Goal: Task Accomplishment & Management: Use online tool/utility

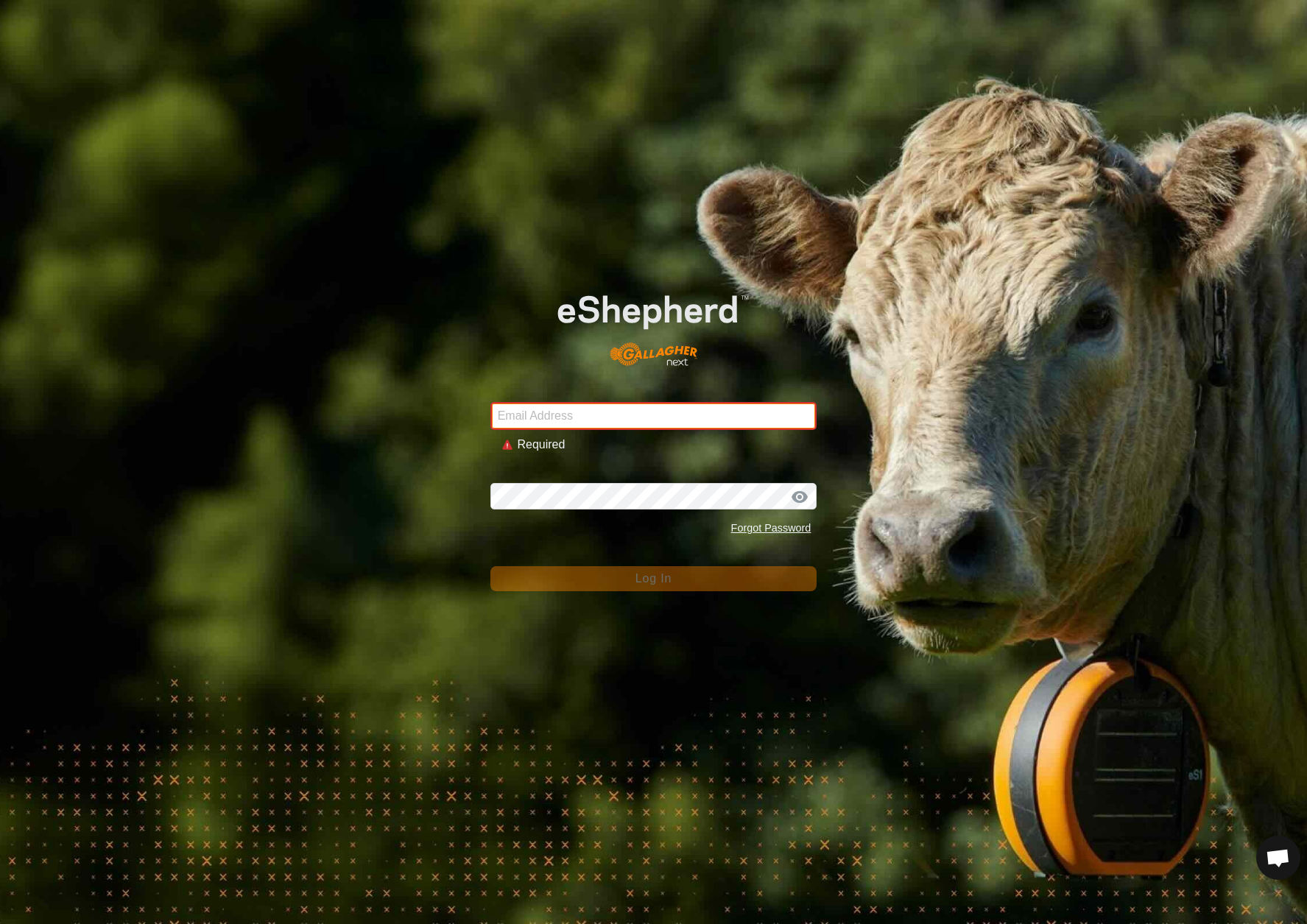
type input "[EMAIL_ADDRESS][DOMAIN_NAME]"
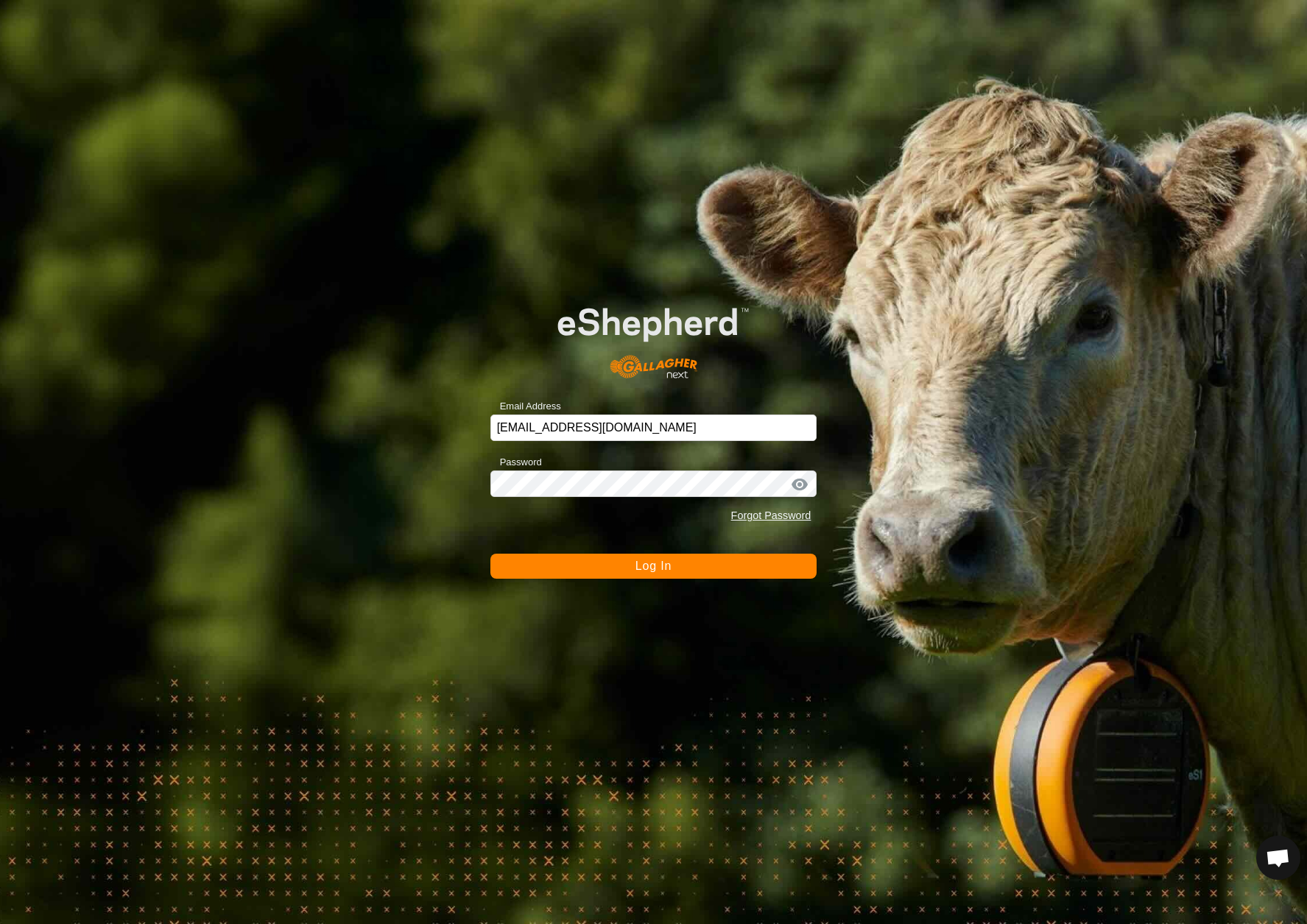
click at [626, 572] on button "Log In" at bounding box center [654, 567] width 327 height 25
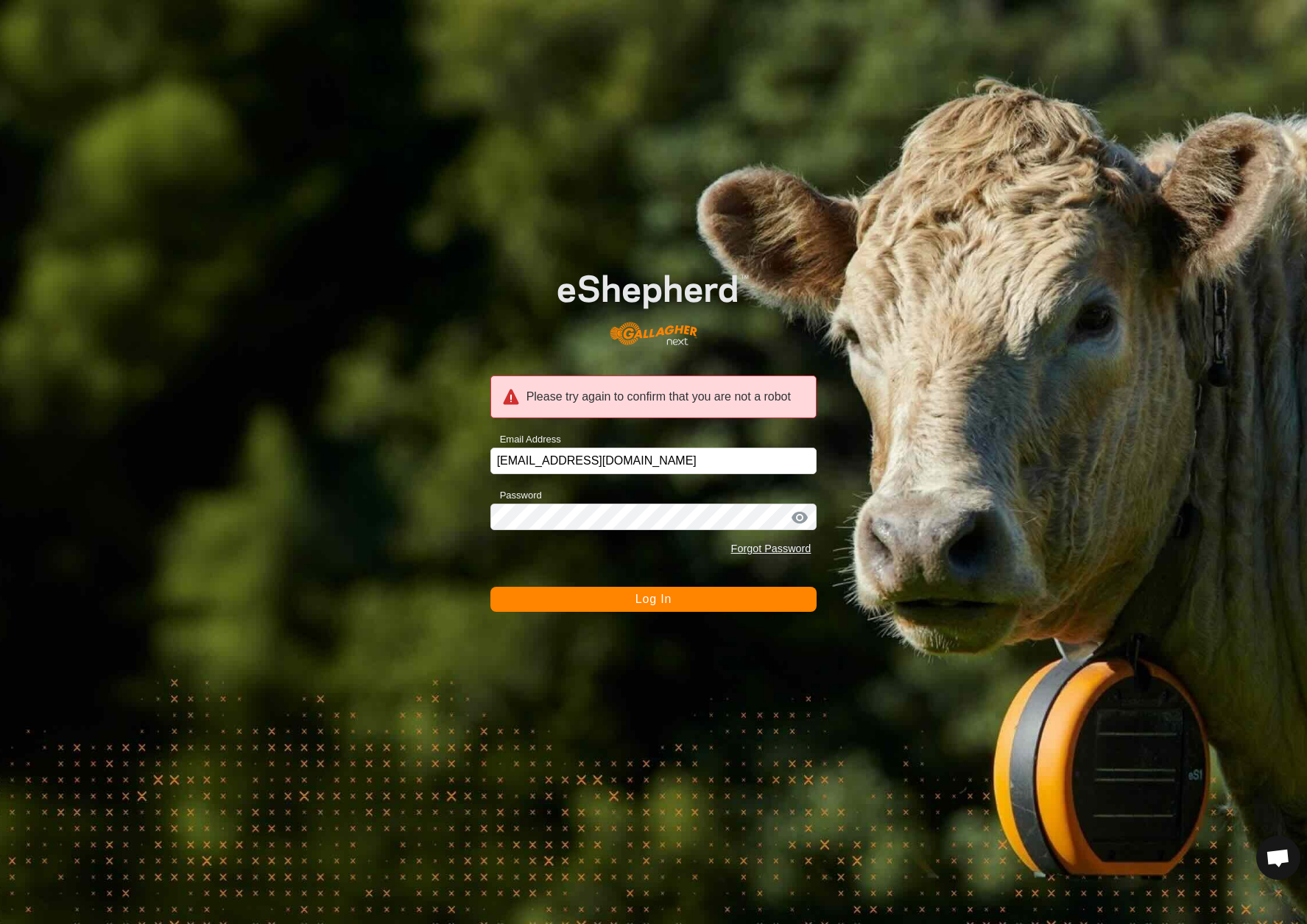
click at [628, 601] on button "Log In" at bounding box center [654, 599] width 327 height 25
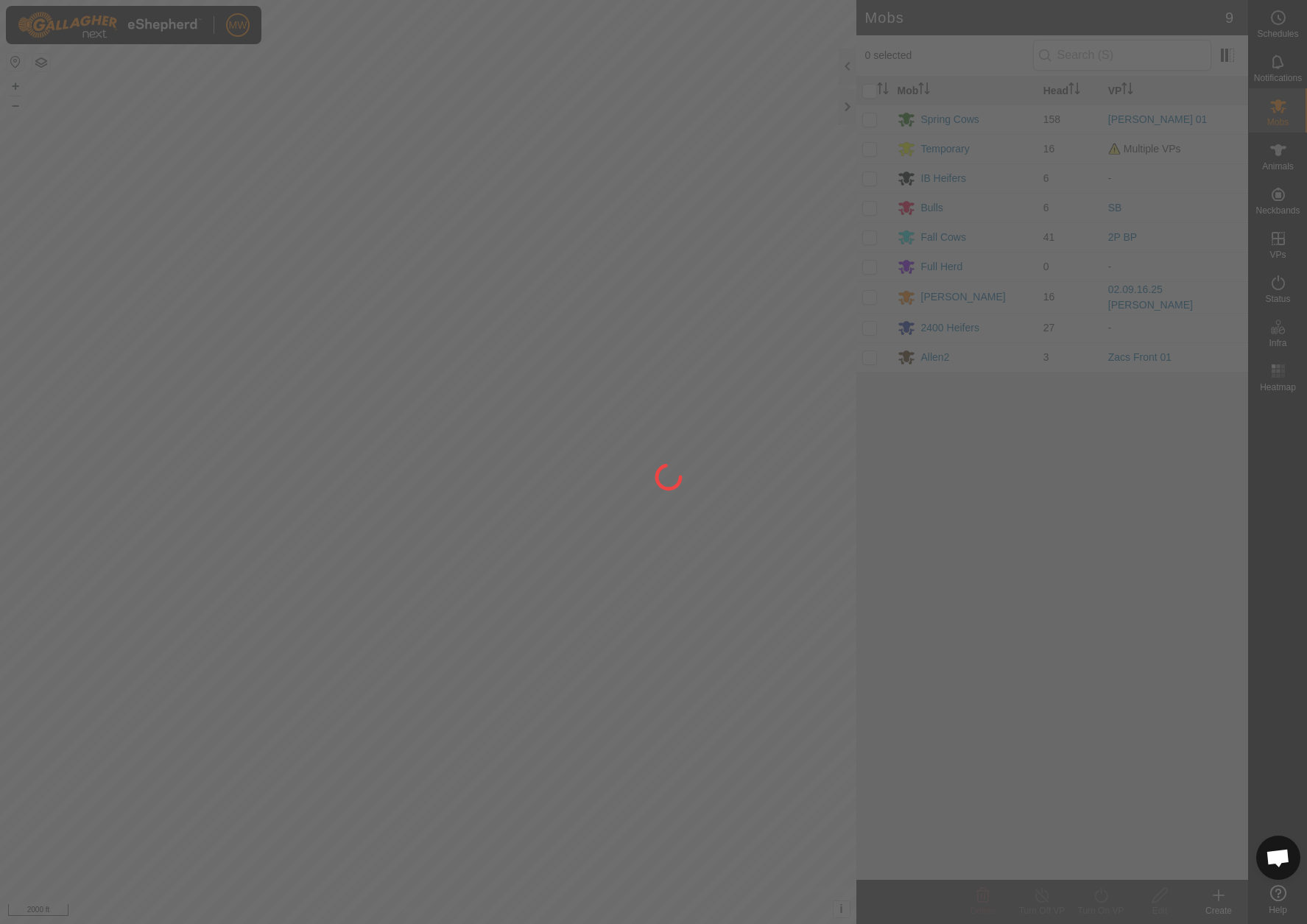
drag, startPoint x: 187, startPoint y: 683, endPoint x: 533, endPoint y: 598, distance: 356.3
click at [533, 598] on div at bounding box center [654, 462] width 1307 height 924
drag, startPoint x: 221, startPoint y: 720, endPoint x: 374, endPoint y: 624, distance: 180.6
click at [376, 624] on div at bounding box center [654, 462] width 1307 height 924
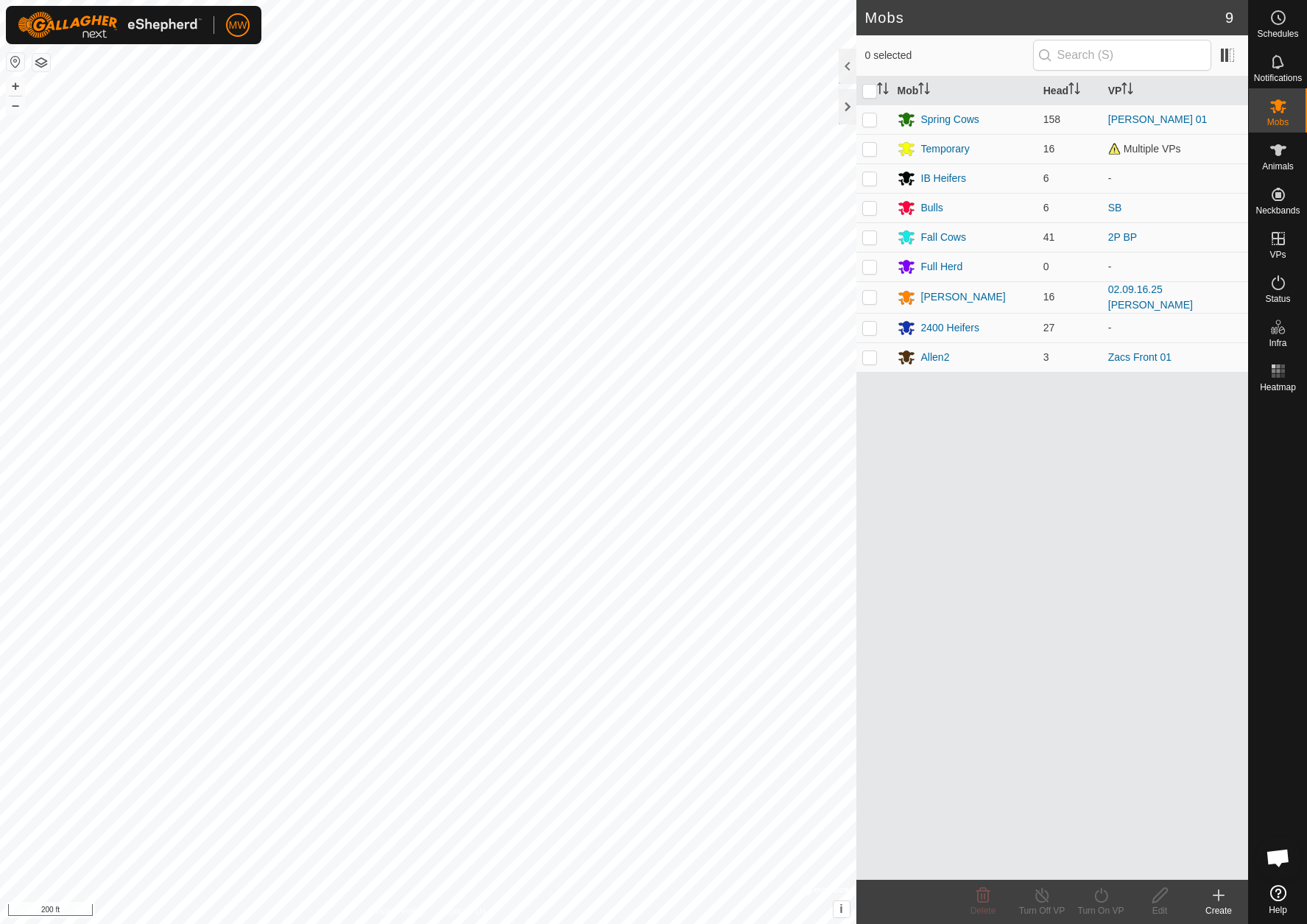
click at [59, 924] on html "MW Schedules Notifications Mobs Animals Neckbands VPs Status Infra Heatmap Help…" at bounding box center [654, 462] width 1307 height 924
click at [497, 924] on html "MW Schedules Notifications Mobs Animals Neckbands VPs Status Infra Heatmap Help…" at bounding box center [654, 462] width 1307 height 924
click at [396, 924] on html "MW Schedules Notifications Mobs Animals Neckbands VPs Status Infra Heatmap Help…" at bounding box center [654, 462] width 1307 height 924
click at [1276, 234] on icon at bounding box center [1279, 239] width 18 height 18
click at [1279, 241] on icon at bounding box center [1279, 239] width 13 height 13
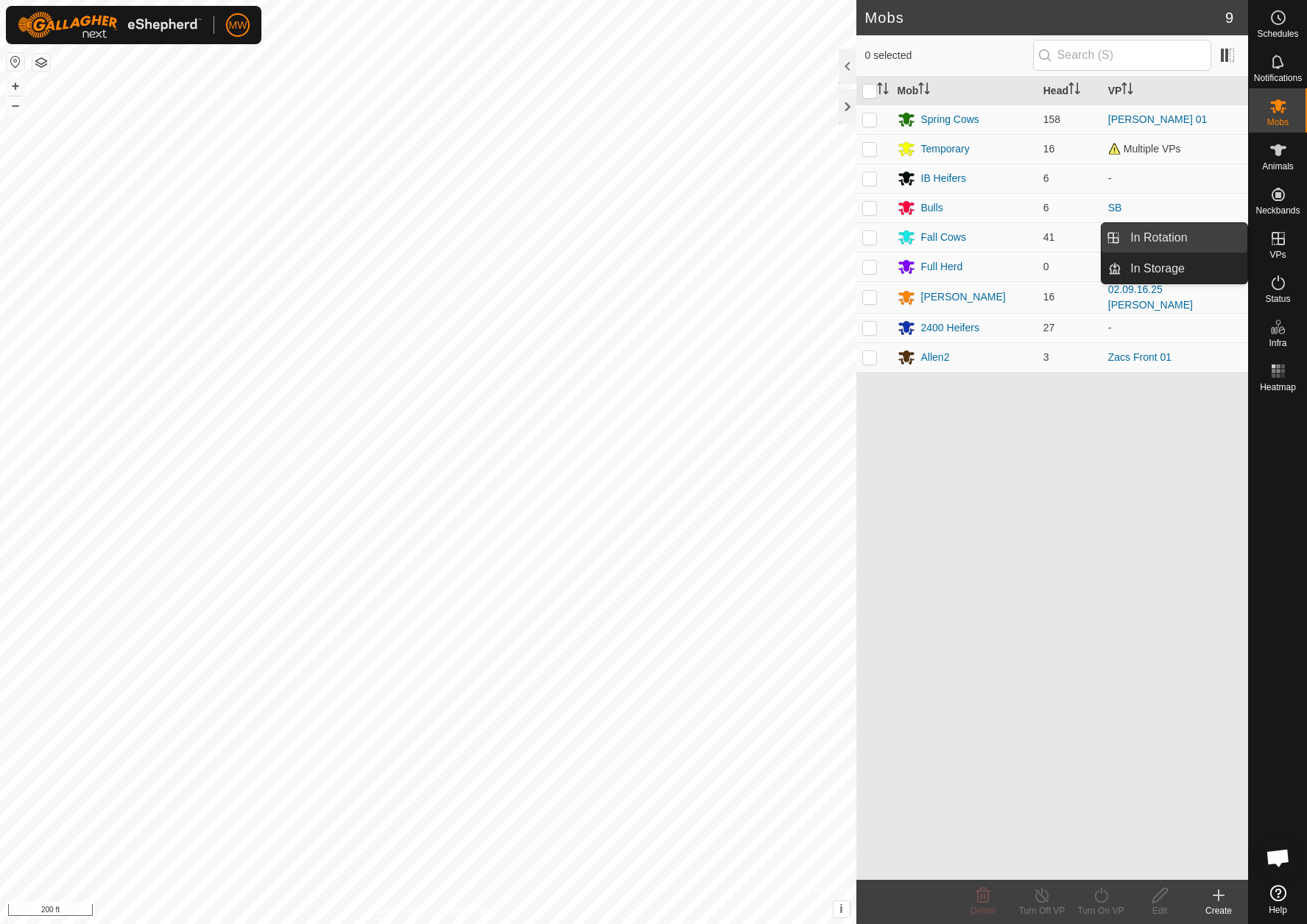
click at [1197, 241] on link "In Rotation" at bounding box center [1185, 238] width 126 height 29
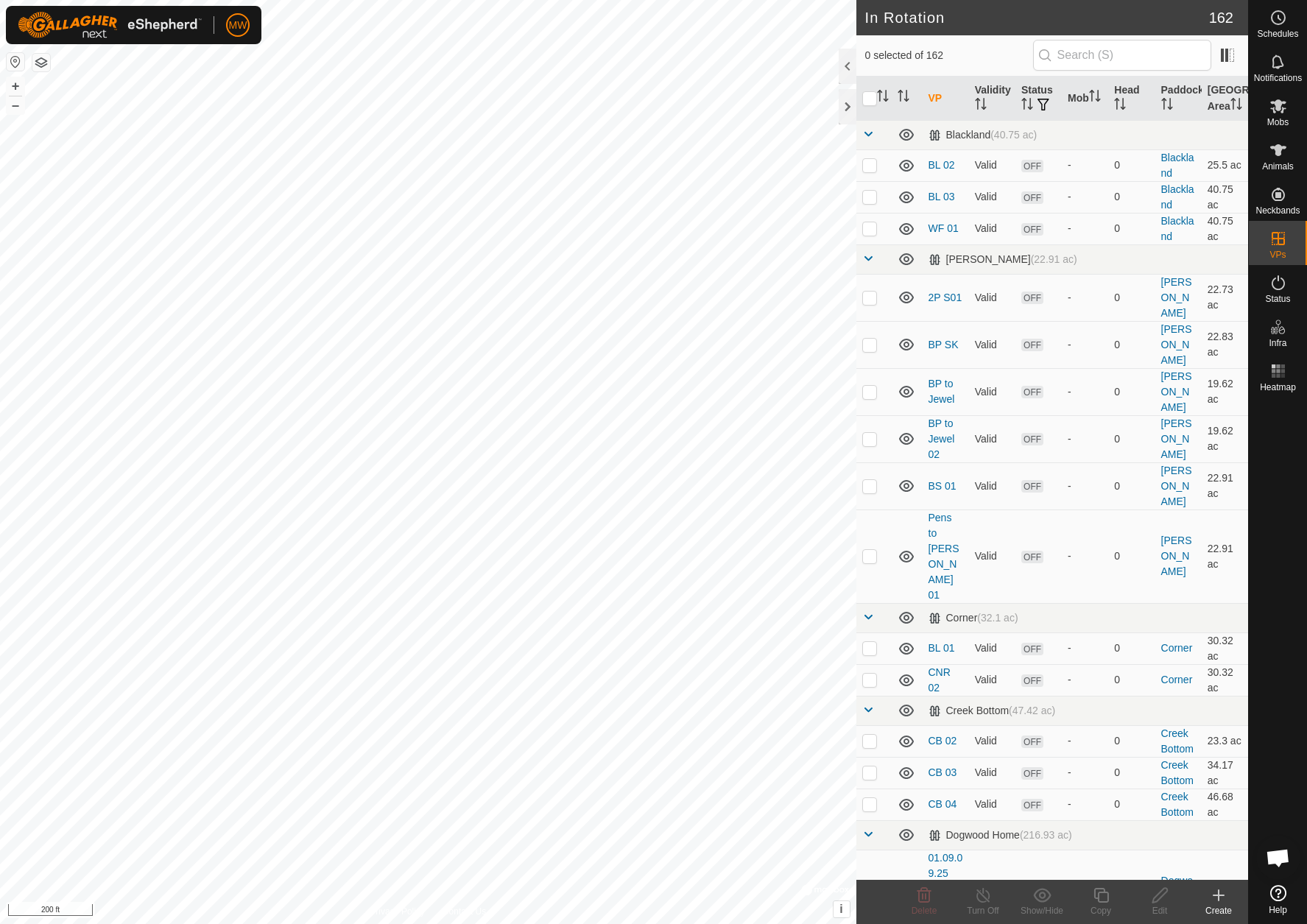
click at [1219, 897] on icon at bounding box center [1219, 896] width 0 height 11
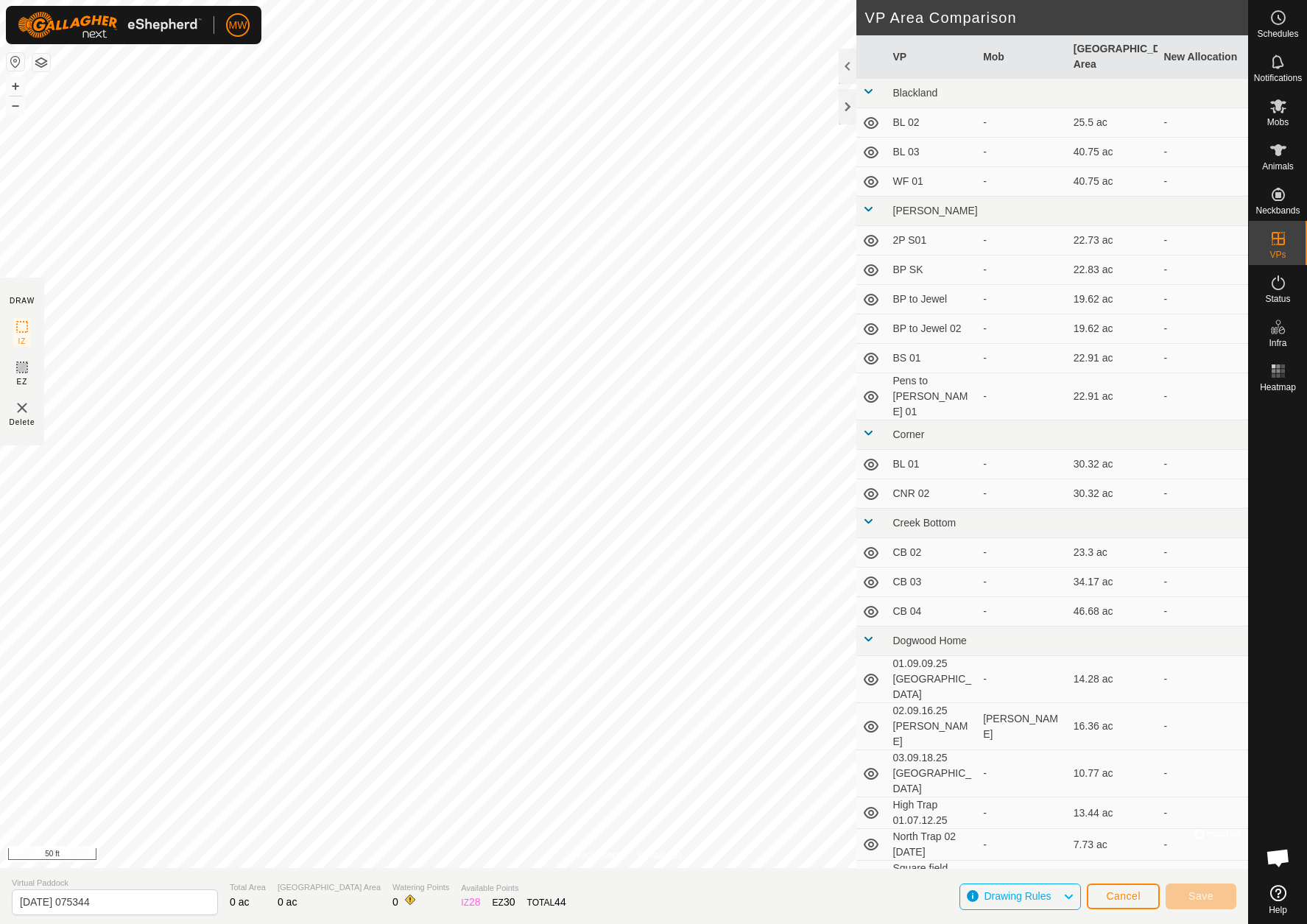
click at [921, 495] on div "Privacy Policy Contact Us + – ⇧ i © Mapbox , © OpenStreetMap , Improve this map…" at bounding box center [624, 462] width 1248 height 924
click at [172, 924] on html "MW Schedules Notifications Mobs Animals Neckbands VPs Status Infra Heatmap Help…" at bounding box center [654, 462] width 1307 height 924
click at [187, 924] on html "MW Schedules Notifications Mobs Animals Neckbands VPs Status Infra Heatmap Help…" at bounding box center [654, 462] width 1307 height 924
click at [147, 924] on html "MW Schedules Notifications Mobs Animals Neckbands VPs Status Infra Heatmap Help…" at bounding box center [654, 462] width 1307 height 924
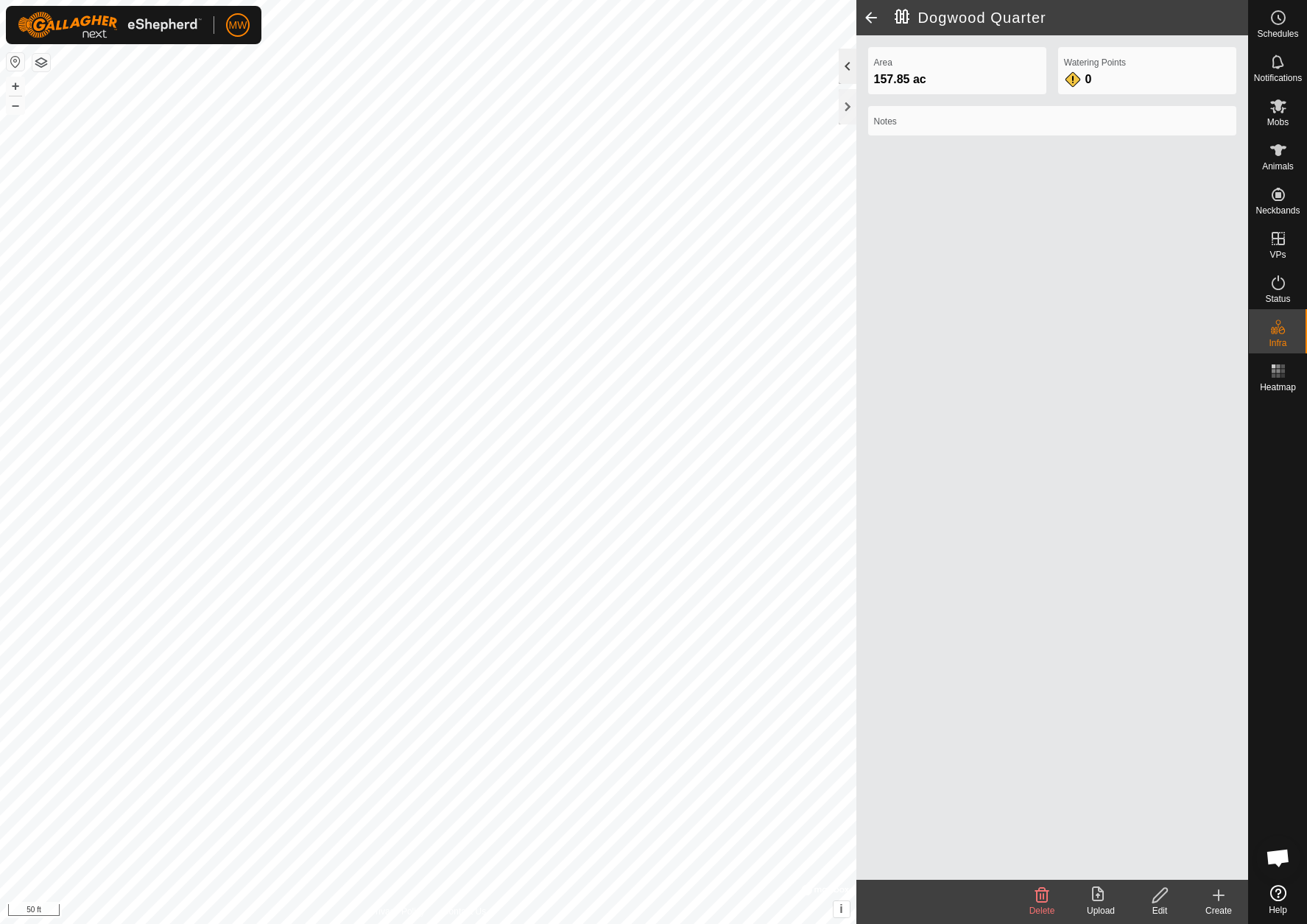
click at [851, 68] on div at bounding box center [848, 67] width 18 height 35
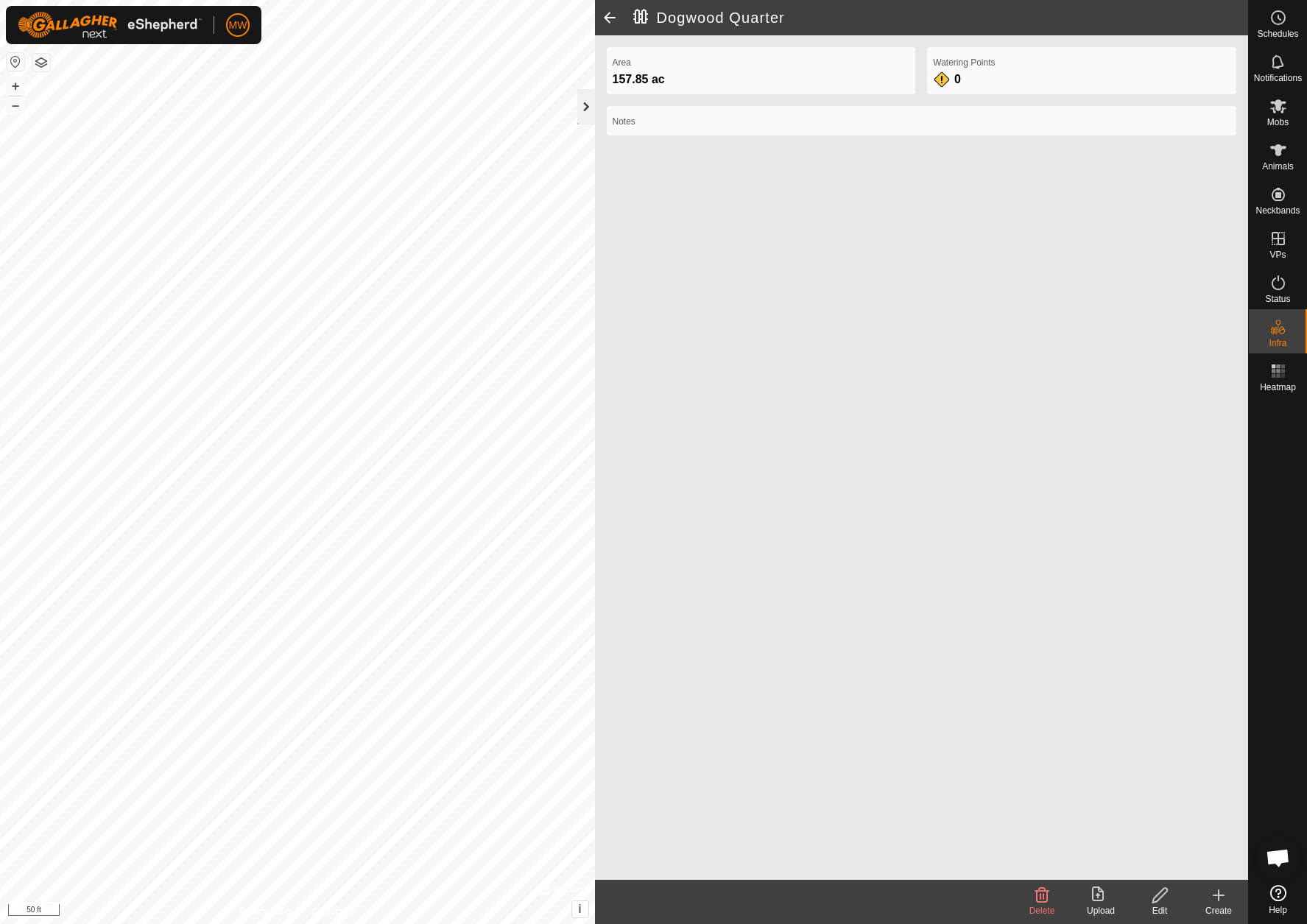
click at [592, 105] on div at bounding box center [586, 107] width 18 height 35
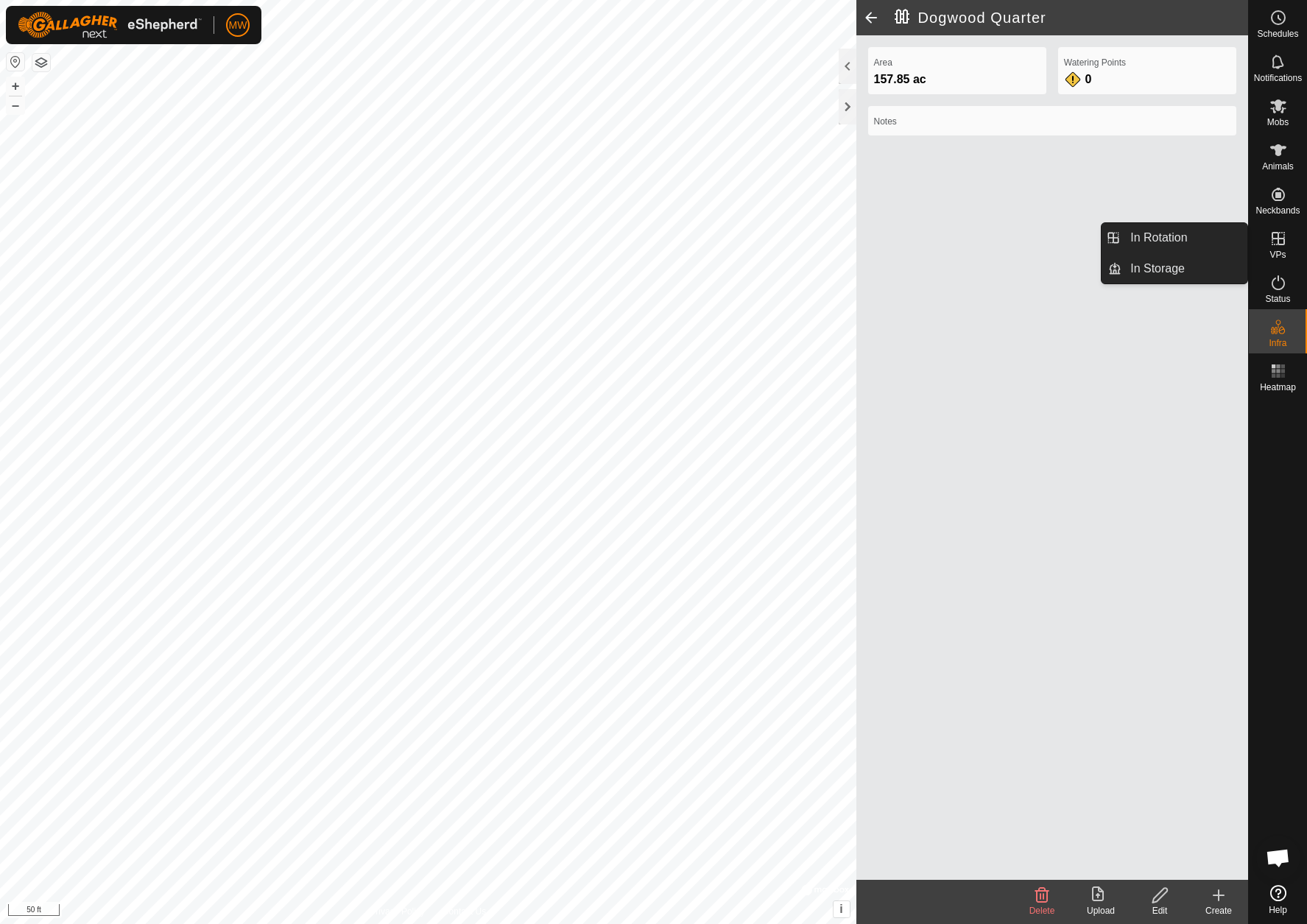
click at [1282, 244] on icon at bounding box center [1279, 239] width 13 height 13
click at [1273, 245] on icon at bounding box center [1279, 239] width 18 height 18
click at [857, 113] on div "Area 157.85 ac Watering Points 0 Notes" at bounding box center [1053, 458] width 393 height 845
click at [851, 114] on div at bounding box center [848, 107] width 18 height 35
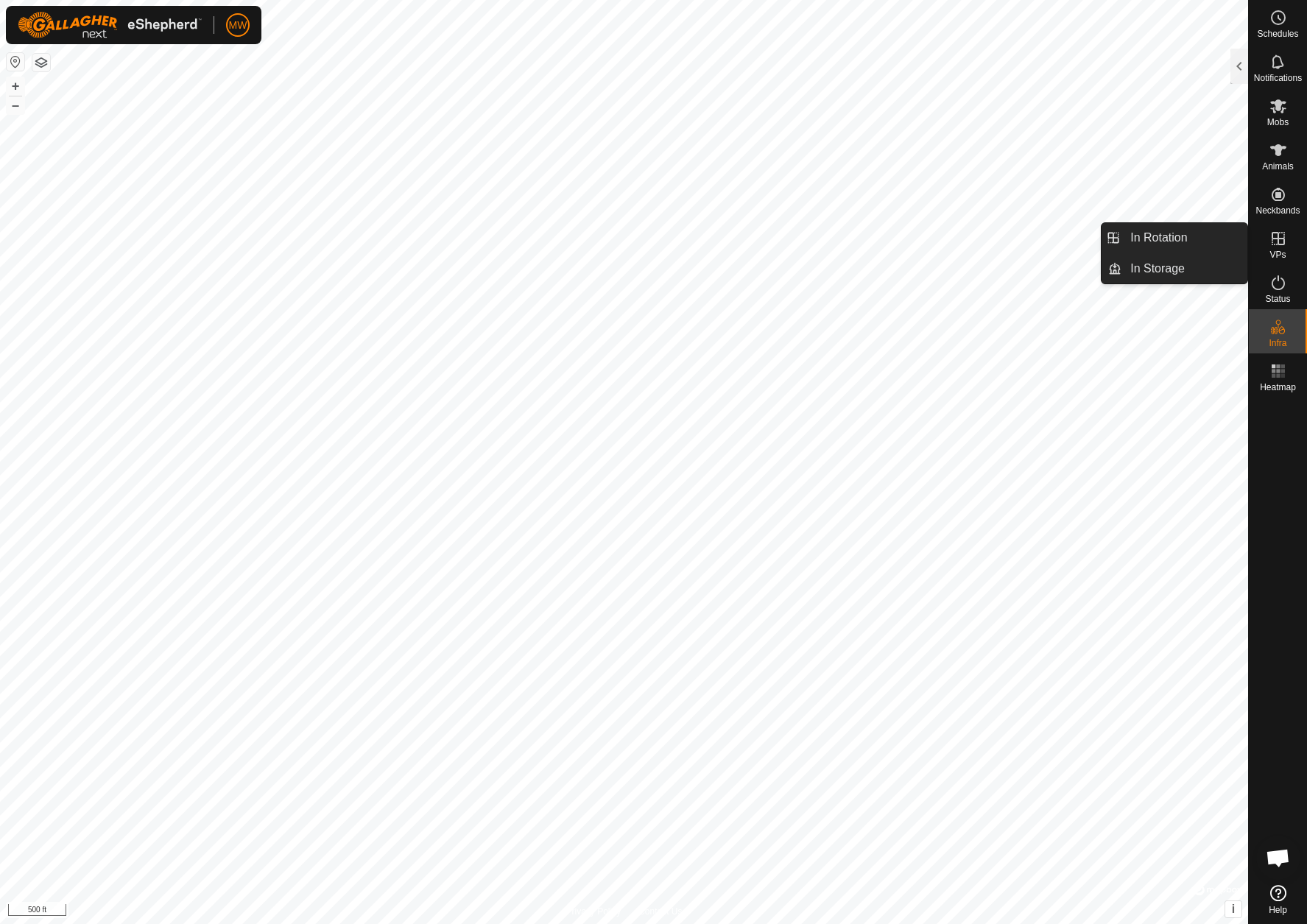
click at [1285, 240] on icon at bounding box center [1279, 239] width 18 height 18
click at [1197, 241] on link "In Rotation" at bounding box center [1185, 238] width 126 height 29
click at [1176, 243] on link "In Rotation" at bounding box center [1185, 238] width 126 height 29
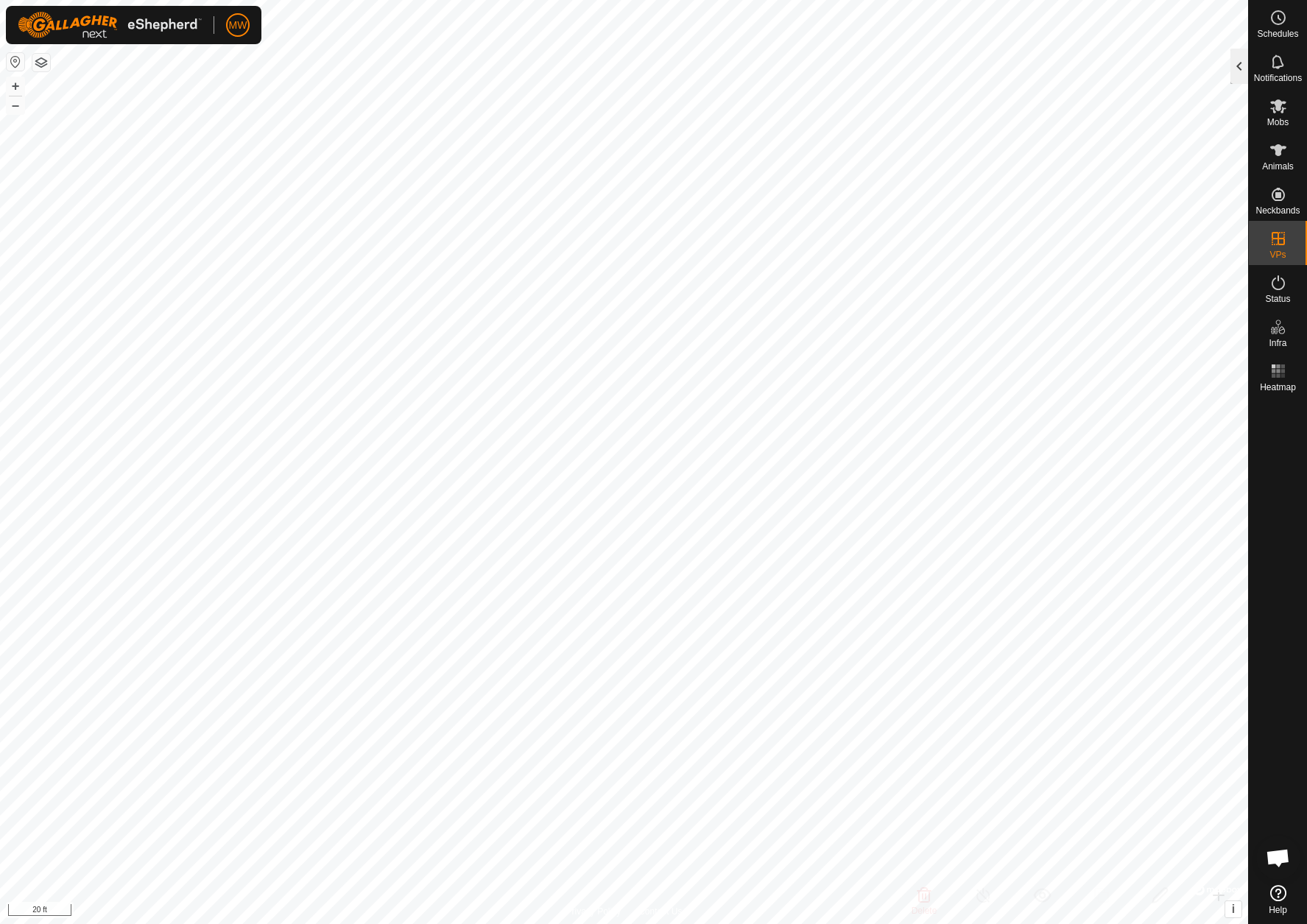
click at [1236, 64] on div at bounding box center [1240, 67] width 18 height 35
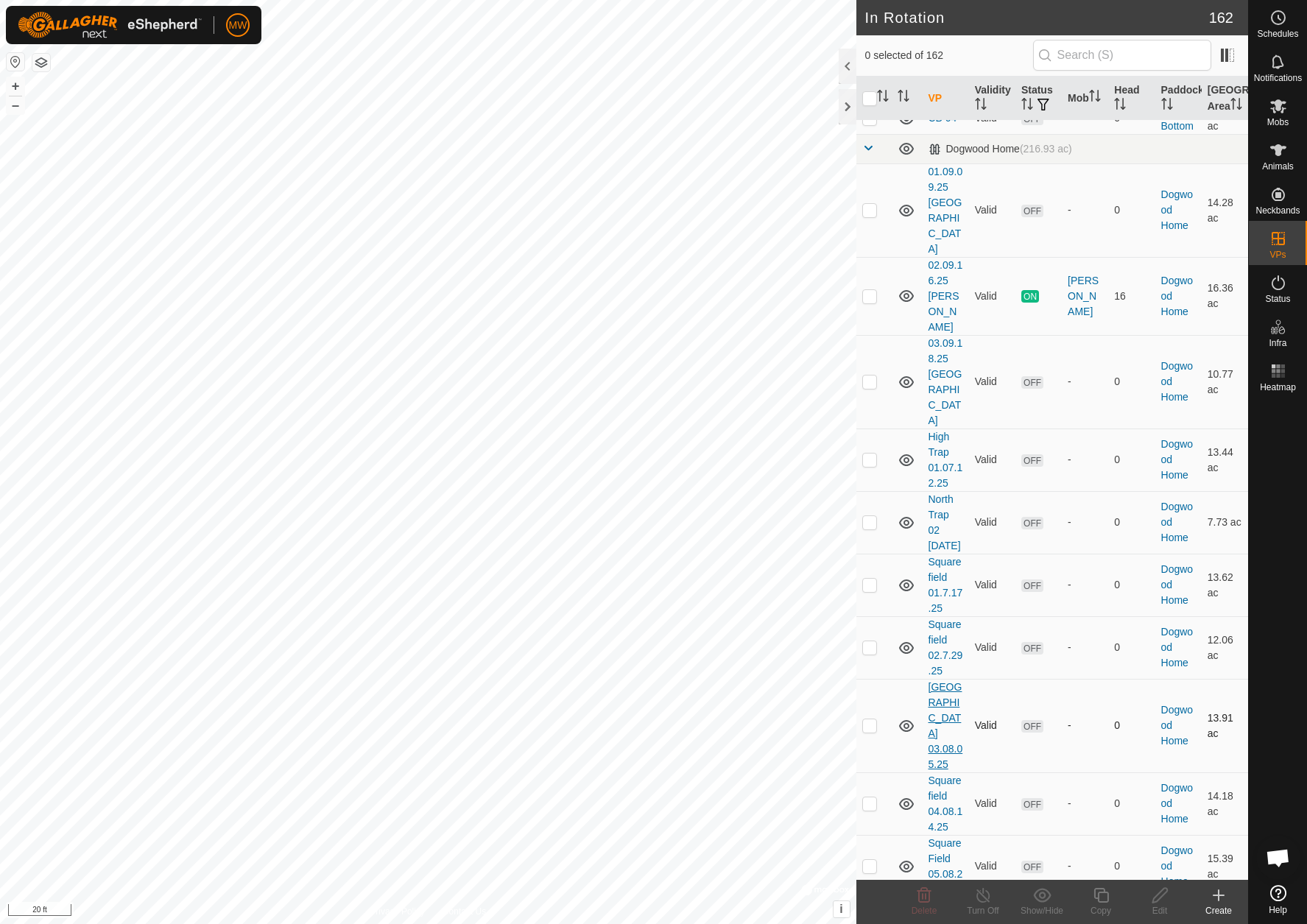
scroll to position [731, 0]
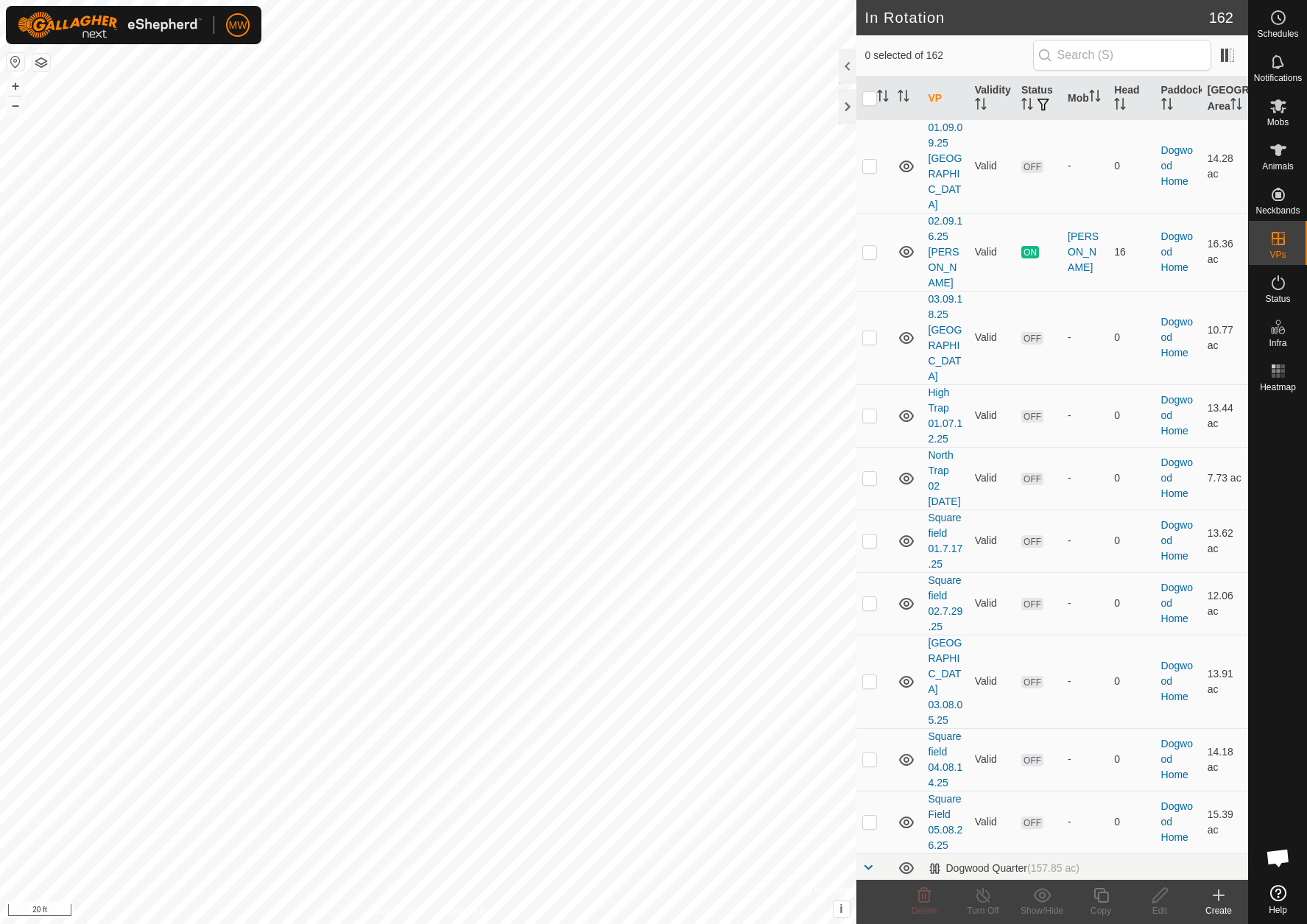
click at [947, 893] on link "Zacs Front 01" at bounding box center [940, 914] width 24 height 43
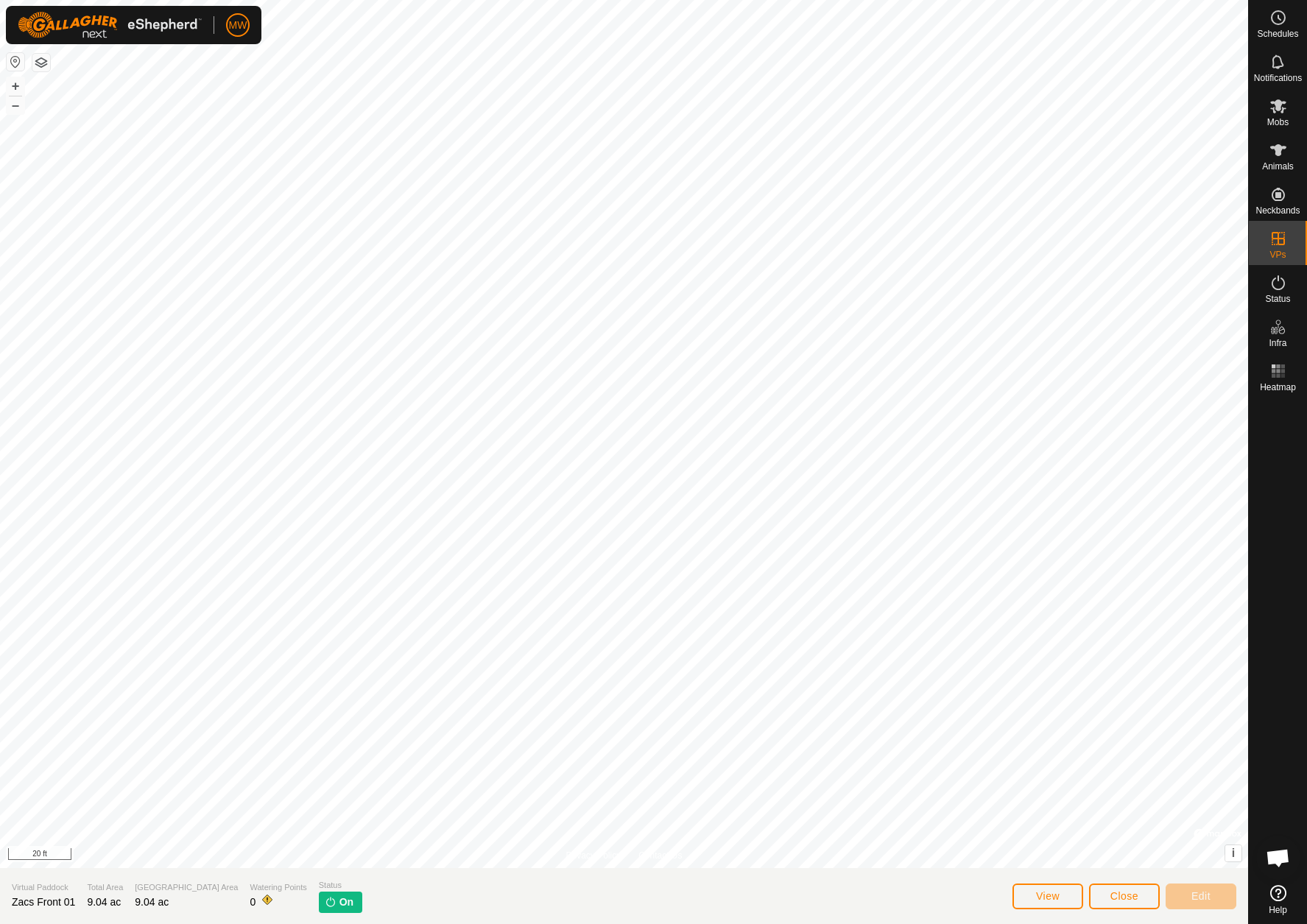
click at [319, 900] on p-tag "On" at bounding box center [340, 903] width 43 height 21
click at [319, 903] on p-tag "On" at bounding box center [340, 903] width 43 height 21
click at [1280, 249] on es-virtualpaddocks-svg-icon at bounding box center [1279, 239] width 27 height 24
click at [1282, 282] on icon at bounding box center [1279, 283] width 18 height 18
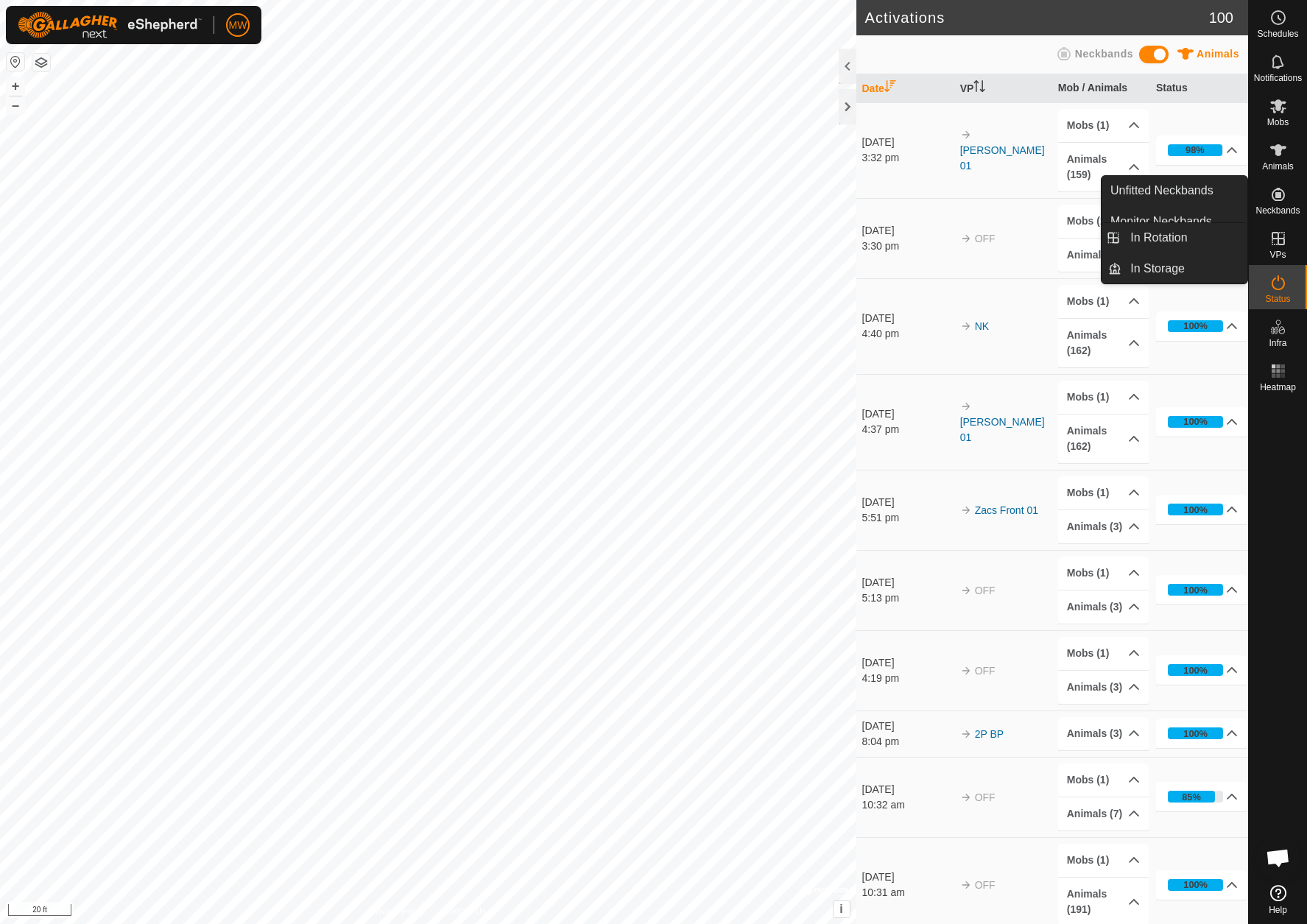
click at [1273, 231] on icon at bounding box center [1279, 239] width 18 height 18
click at [1150, 236] on link "In Rotation" at bounding box center [1185, 238] width 126 height 29
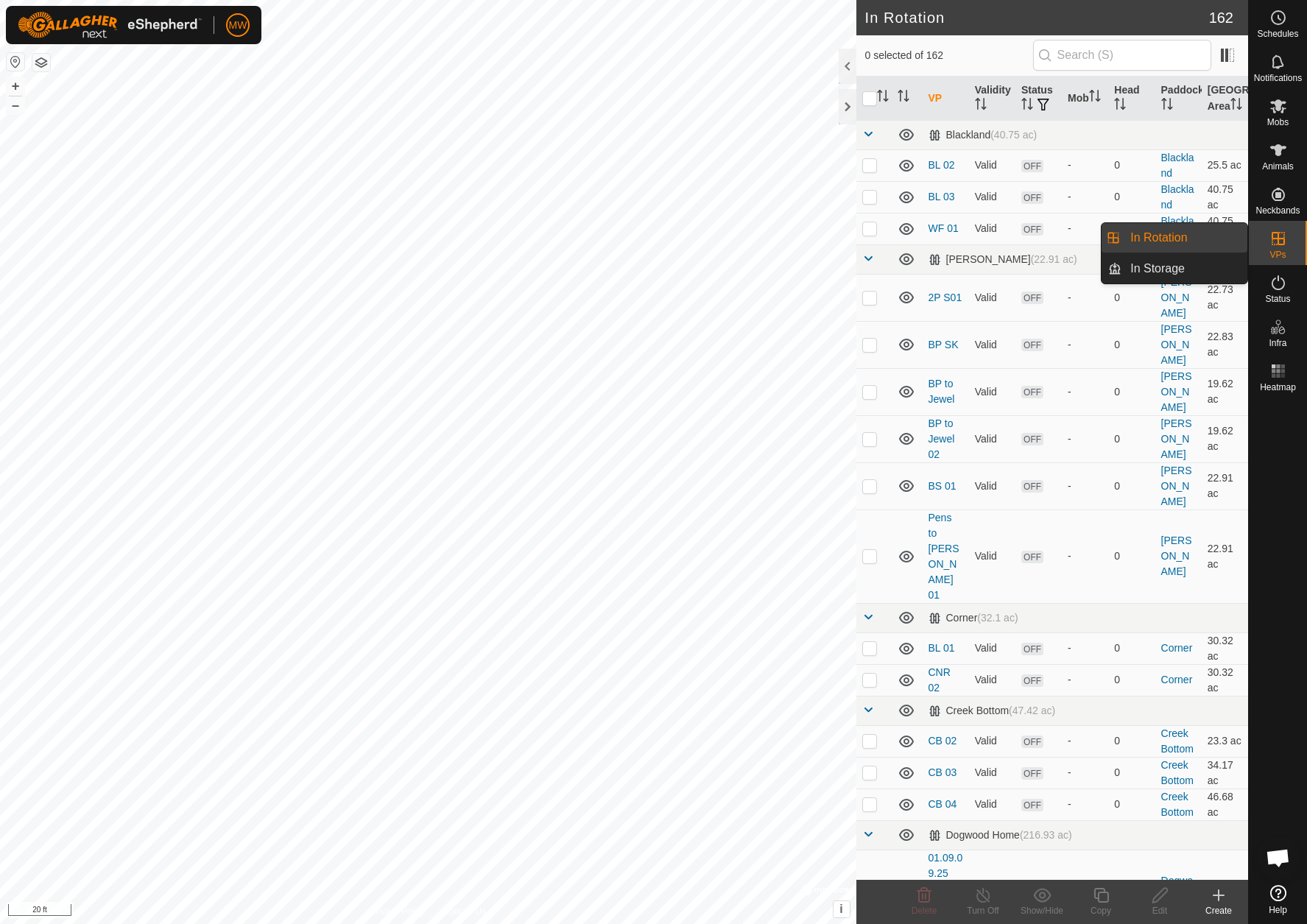
click at [1283, 114] on icon at bounding box center [1279, 106] width 18 height 18
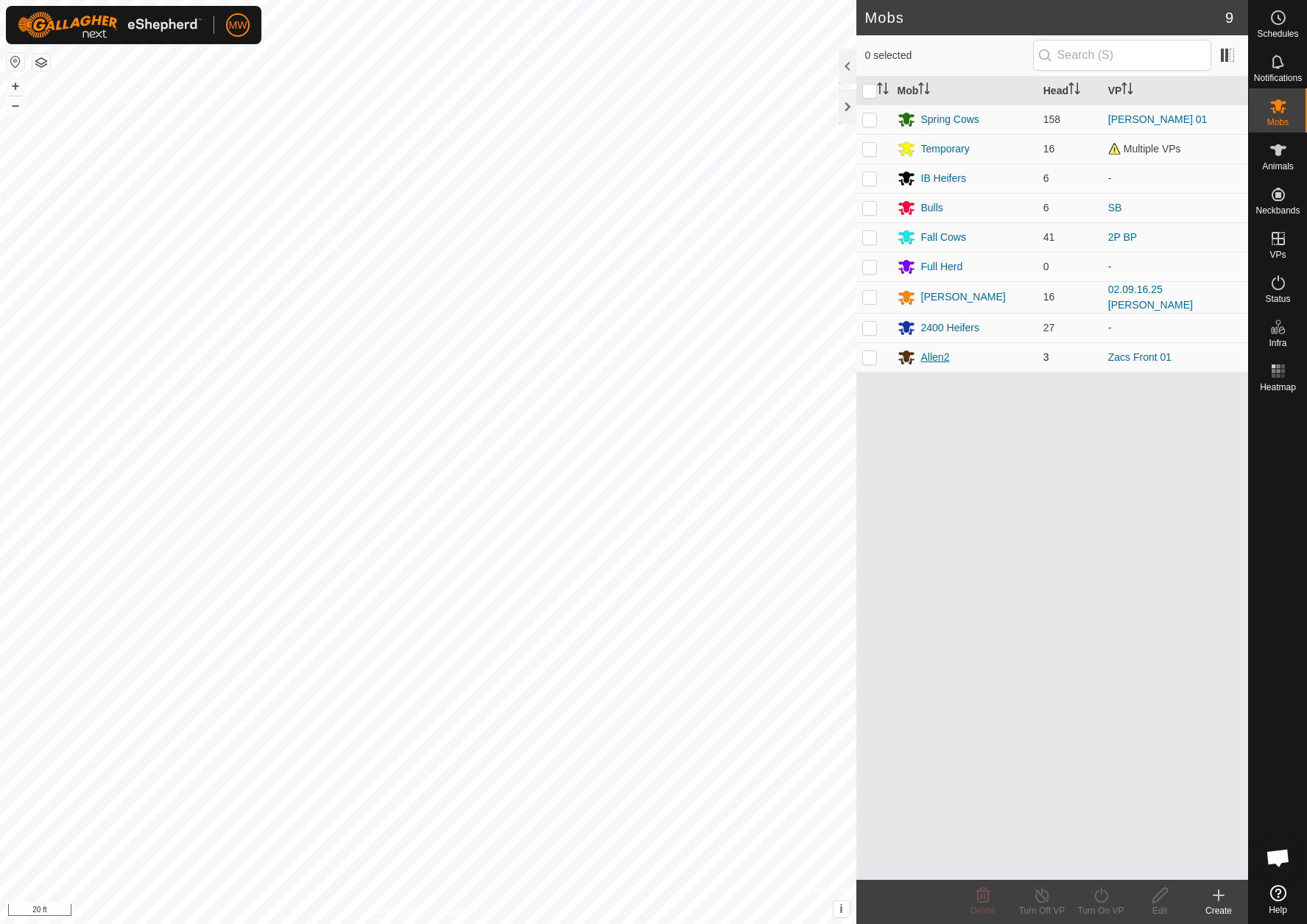
click at [932, 352] on div "Allen2" at bounding box center [935, 357] width 28 height 15
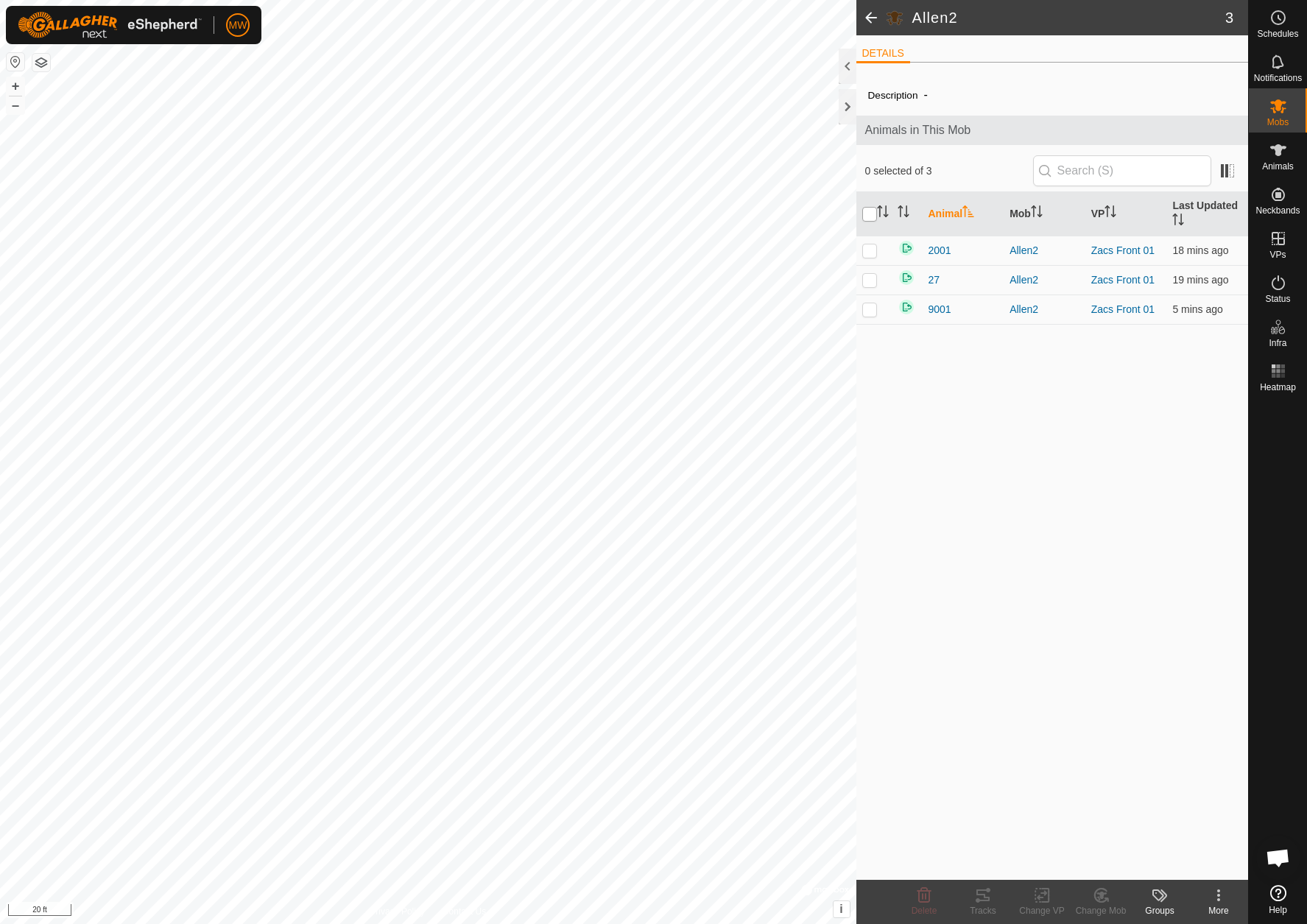
click at [872, 216] on input "checkbox" at bounding box center [870, 214] width 15 height 15
checkbox input "true"
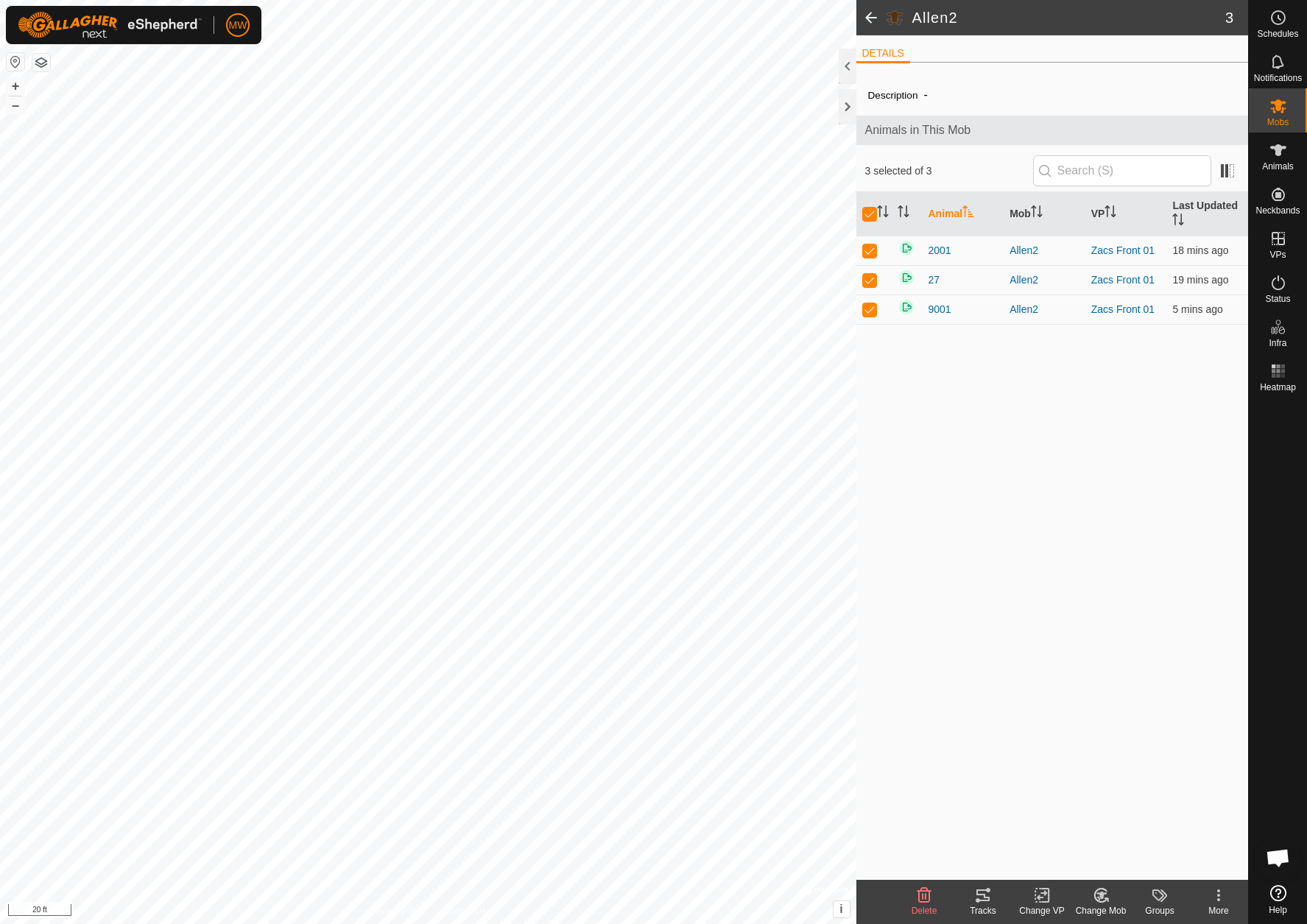
click at [1219, 893] on icon at bounding box center [1218, 890] width 3 height 3
click at [1029, 623] on div "Description - Animals in This Mob 3 selected of 3 Animal Mob VP Last Updated 20…" at bounding box center [1053, 477] width 393 height 806
click at [844, 59] on div at bounding box center [848, 67] width 18 height 35
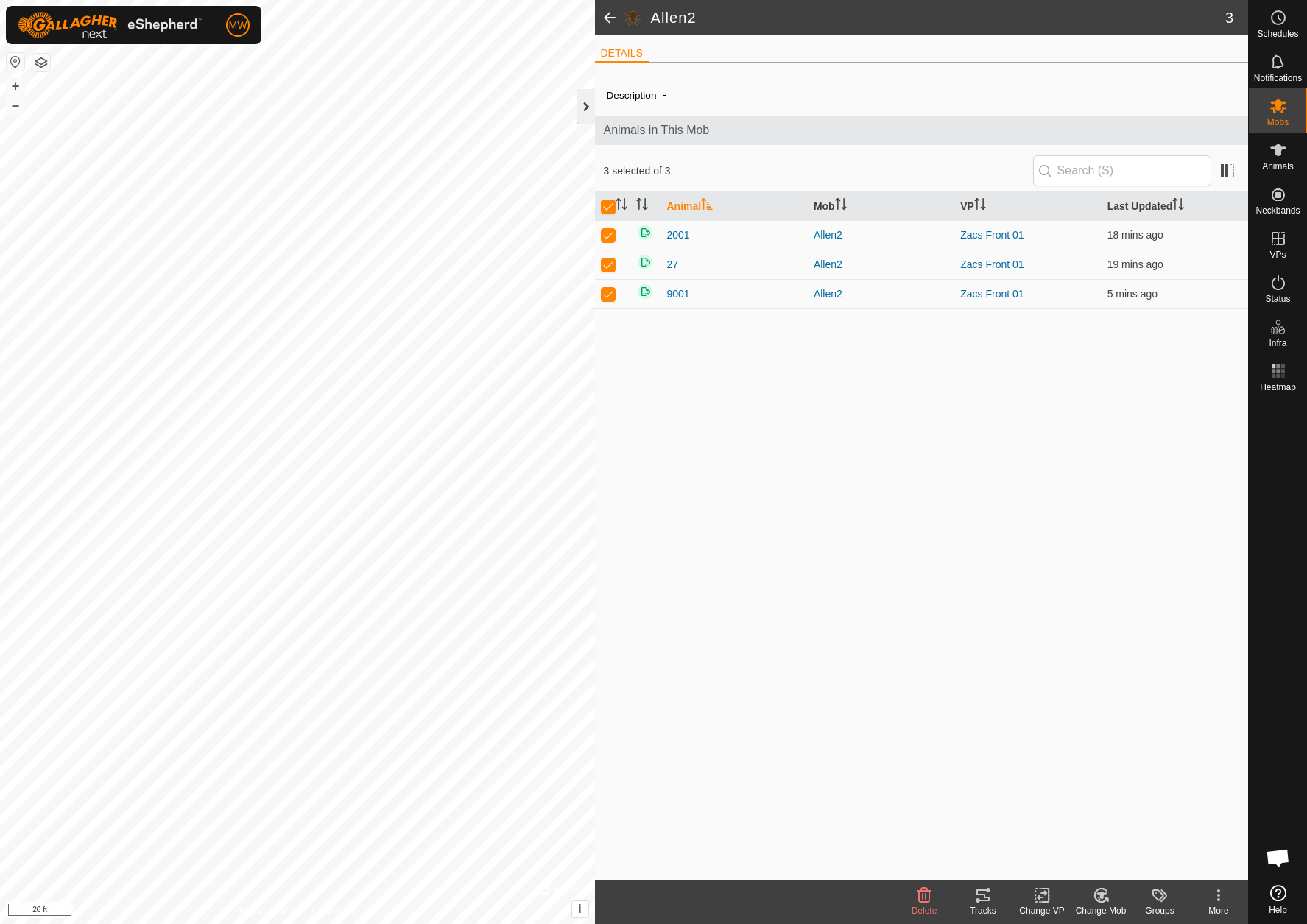
click at [583, 115] on div at bounding box center [586, 107] width 18 height 35
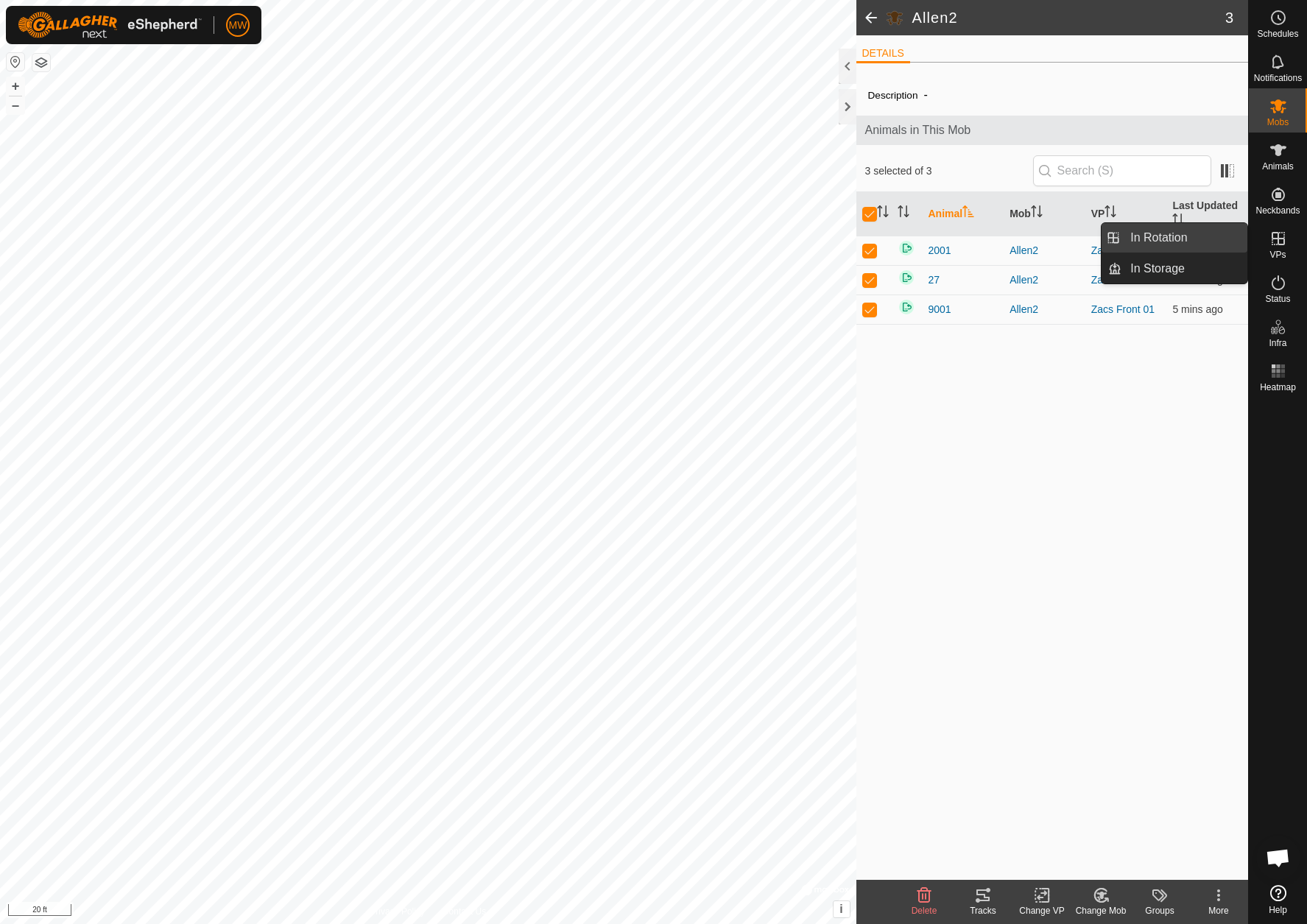
click at [1212, 239] on link "In Rotation" at bounding box center [1185, 238] width 126 height 29
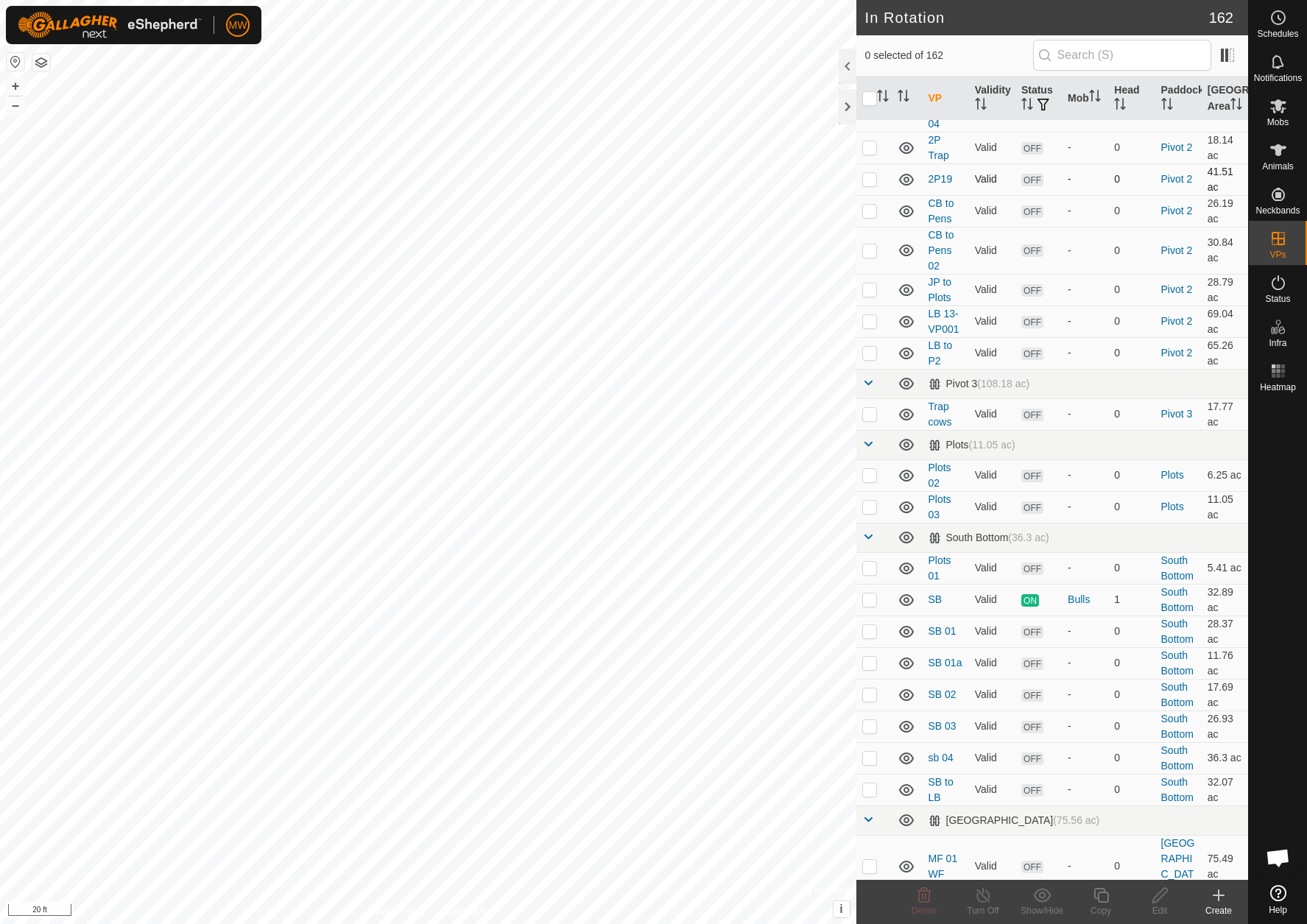
scroll to position [6074, 0]
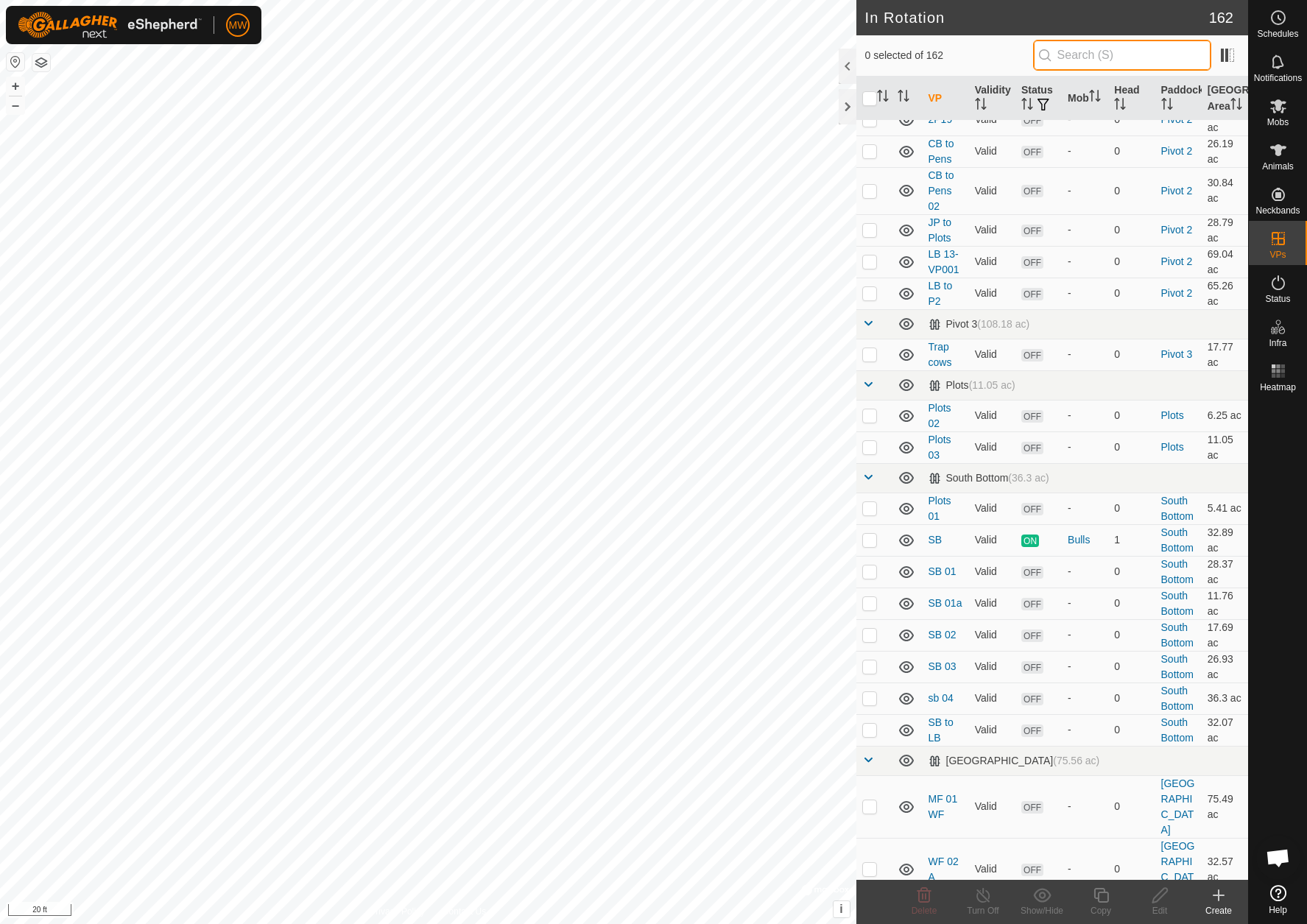
click at [1081, 50] on input "text" at bounding box center [1122, 55] width 178 height 31
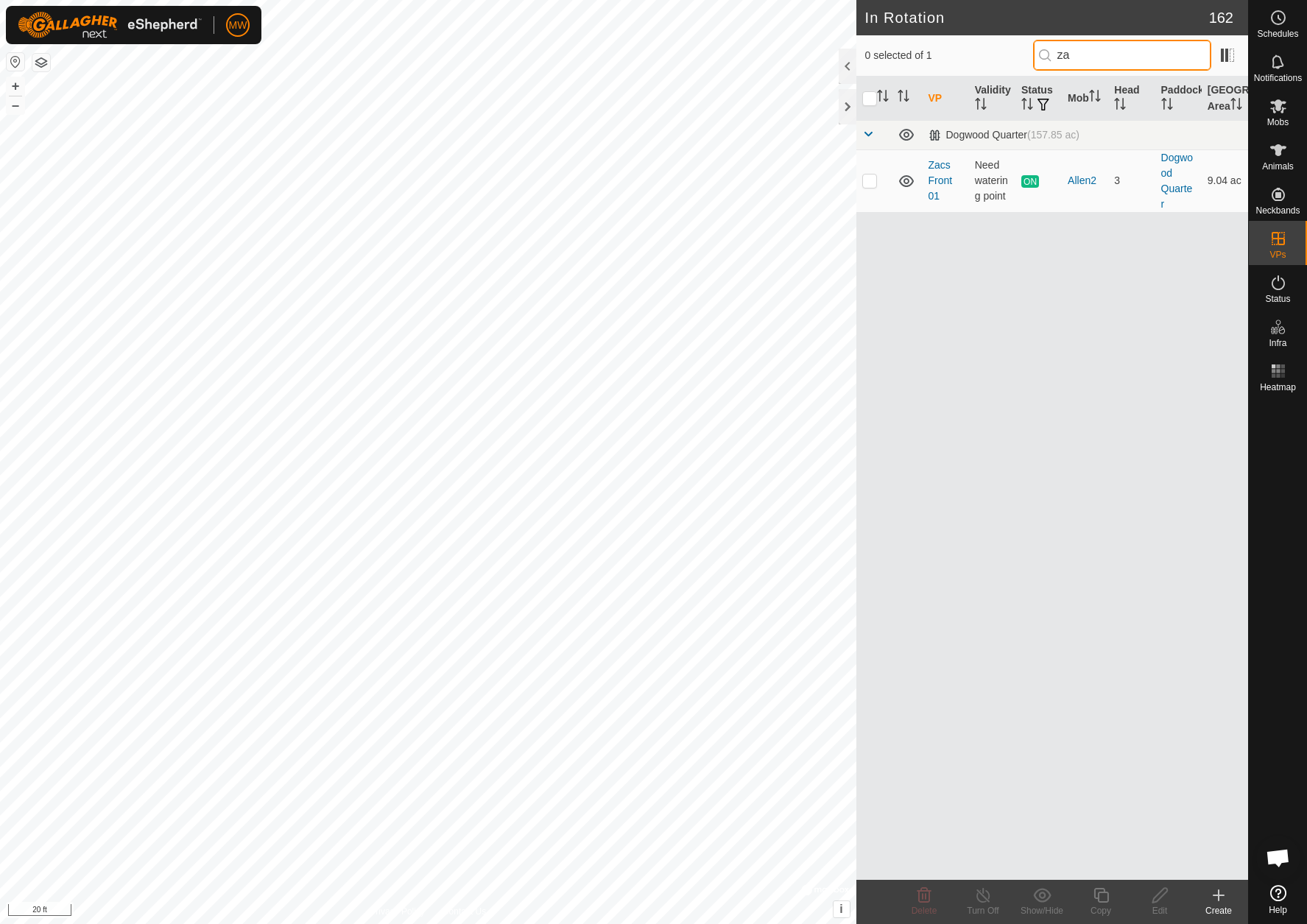
scroll to position [0, 0]
type input "zac"
click at [930, 195] on link "Zacs Front 01" at bounding box center [940, 180] width 24 height 43
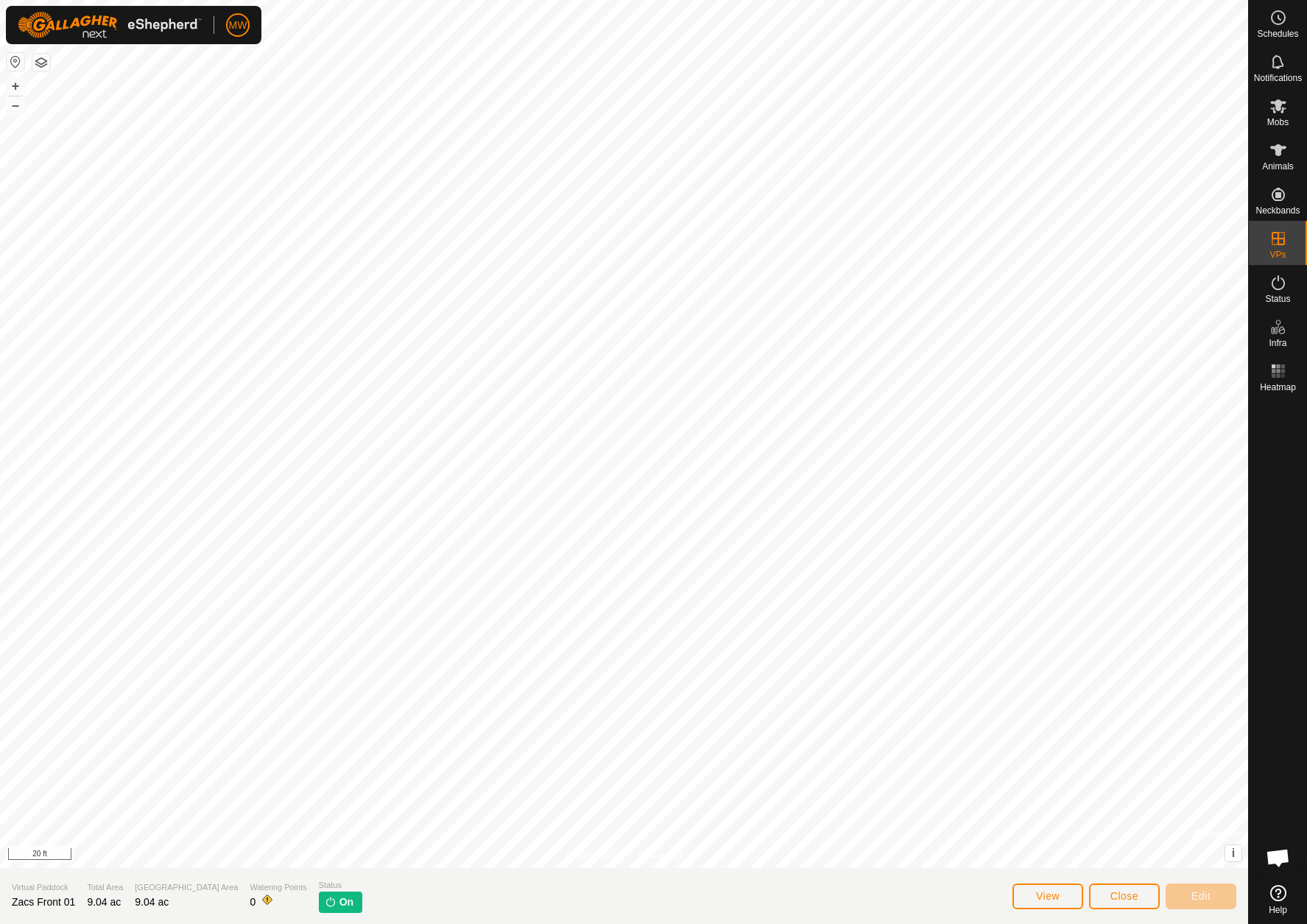
click at [1131, 897] on span "Close" at bounding box center [1125, 896] width 28 height 12
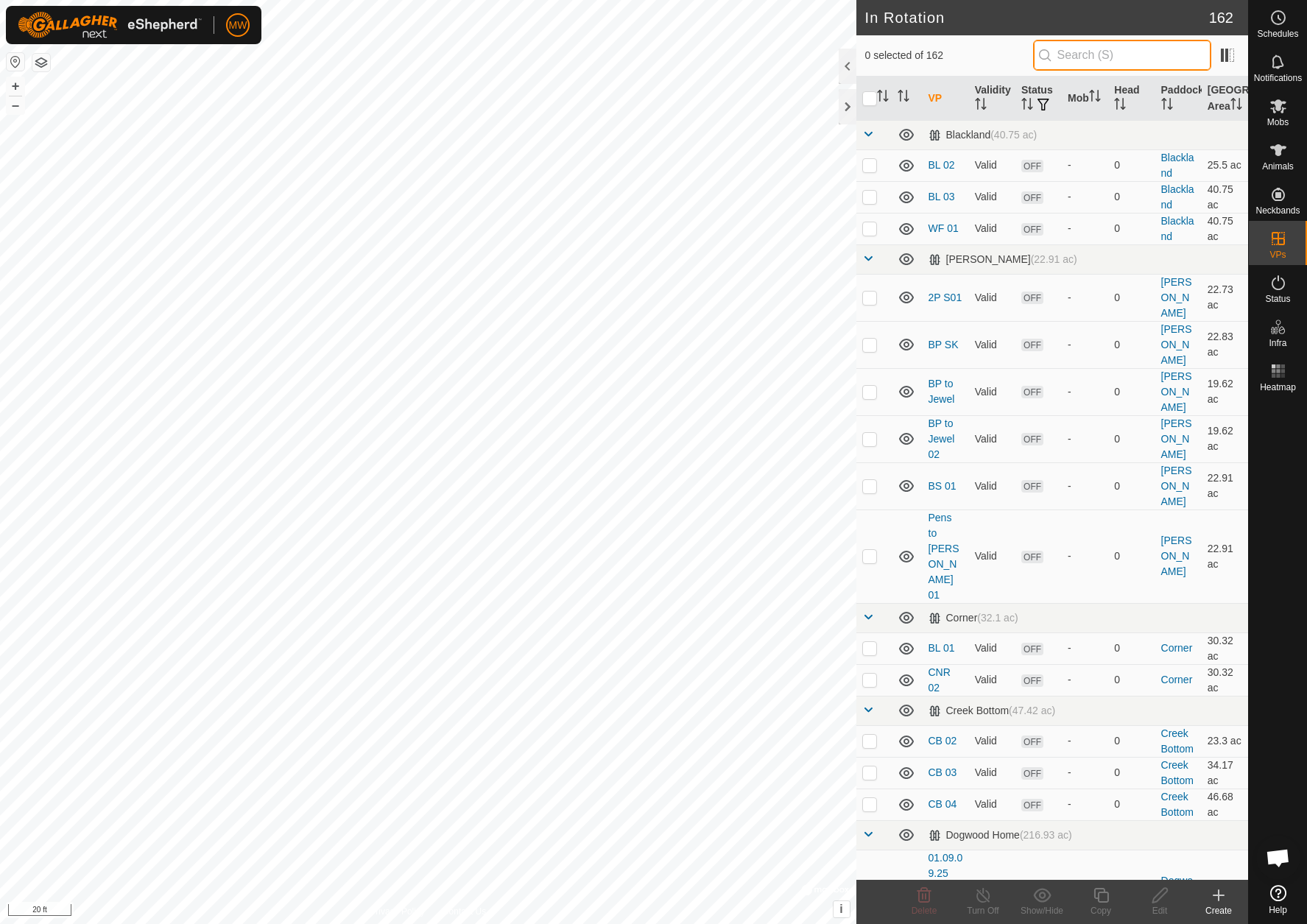
click at [1098, 70] on input "text" at bounding box center [1122, 55] width 178 height 31
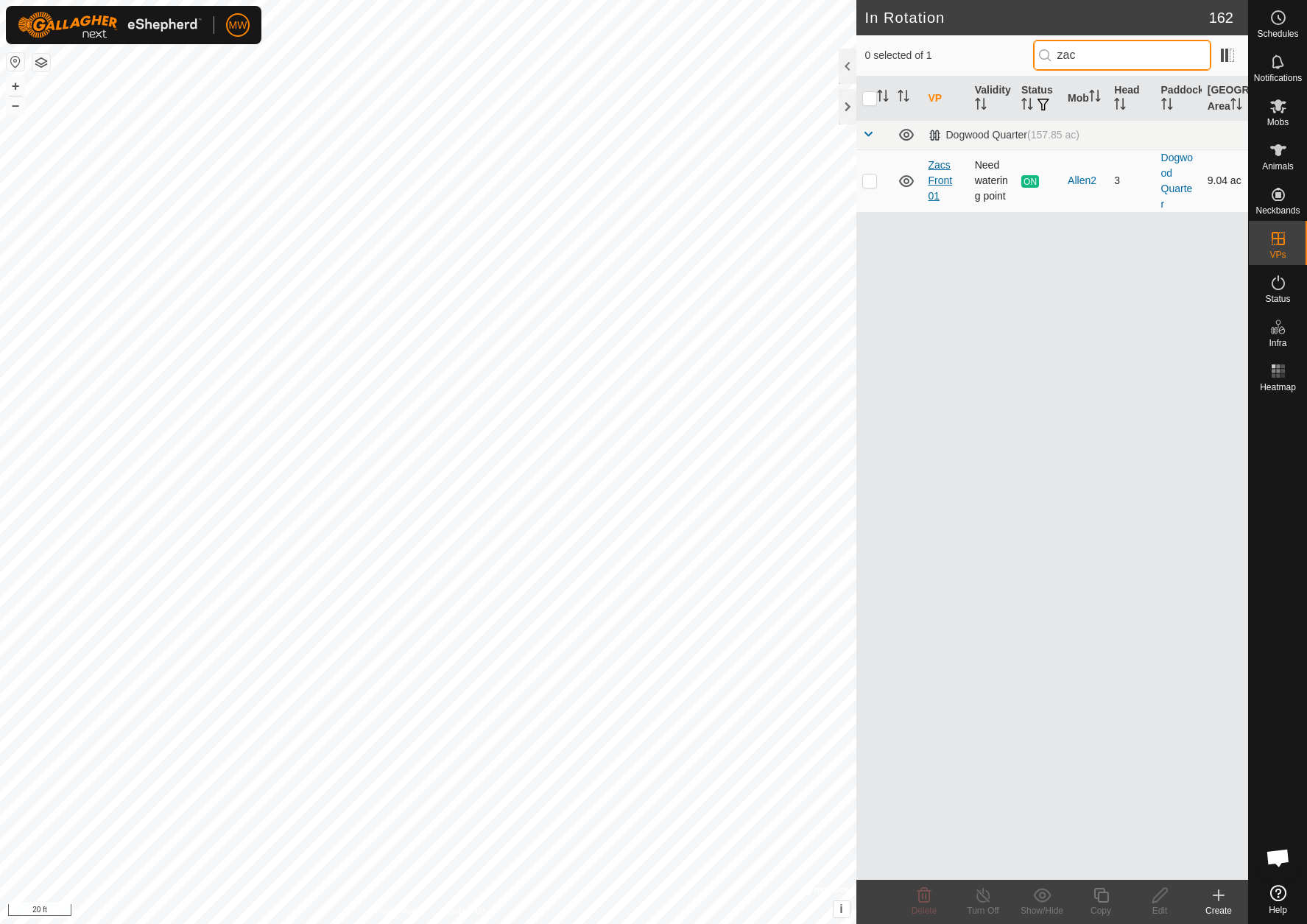
type input "zac"
click at [1025, 188] on span "ON" at bounding box center [1030, 182] width 18 height 12
click at [872, 106] on input "checkbox" at bounding box center [870, 98] width 15 height 15
checkbox input "true"
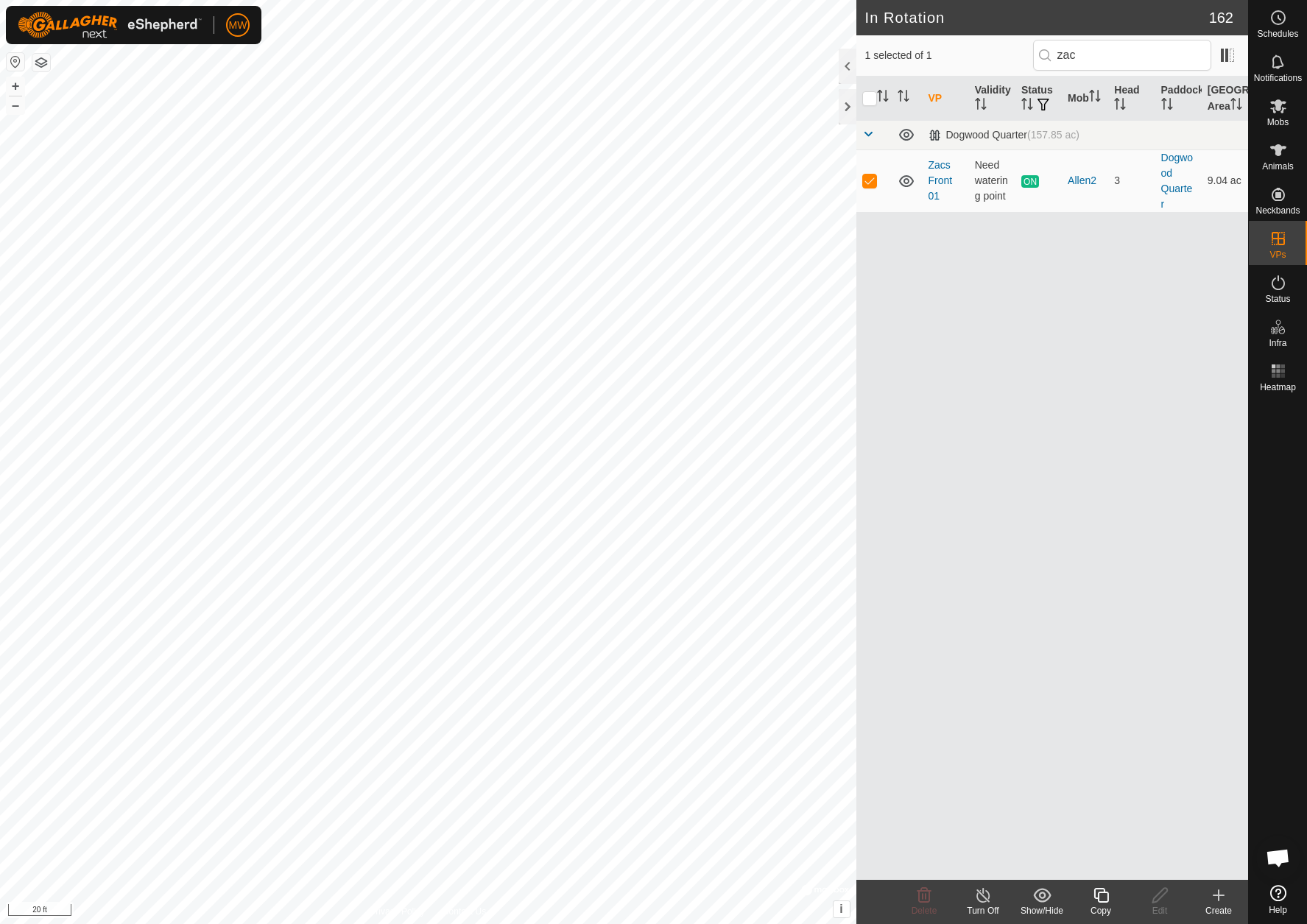
click at [983, 890] on icon at bounding box center [982, 896] width 13 height 15
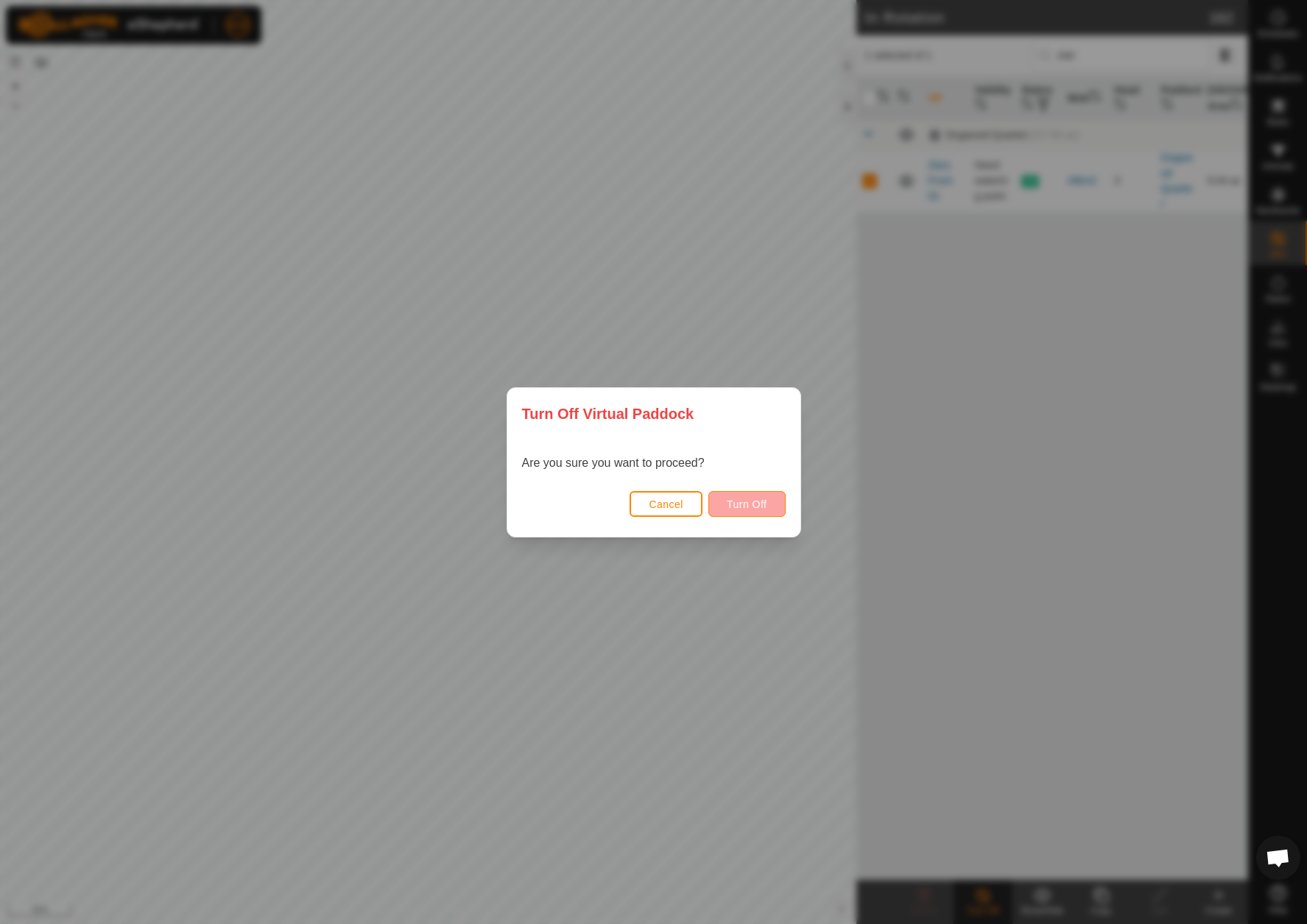
click at [755, 501] on span "Turn Off" at bounding box center [747, 504] width 41 height 12
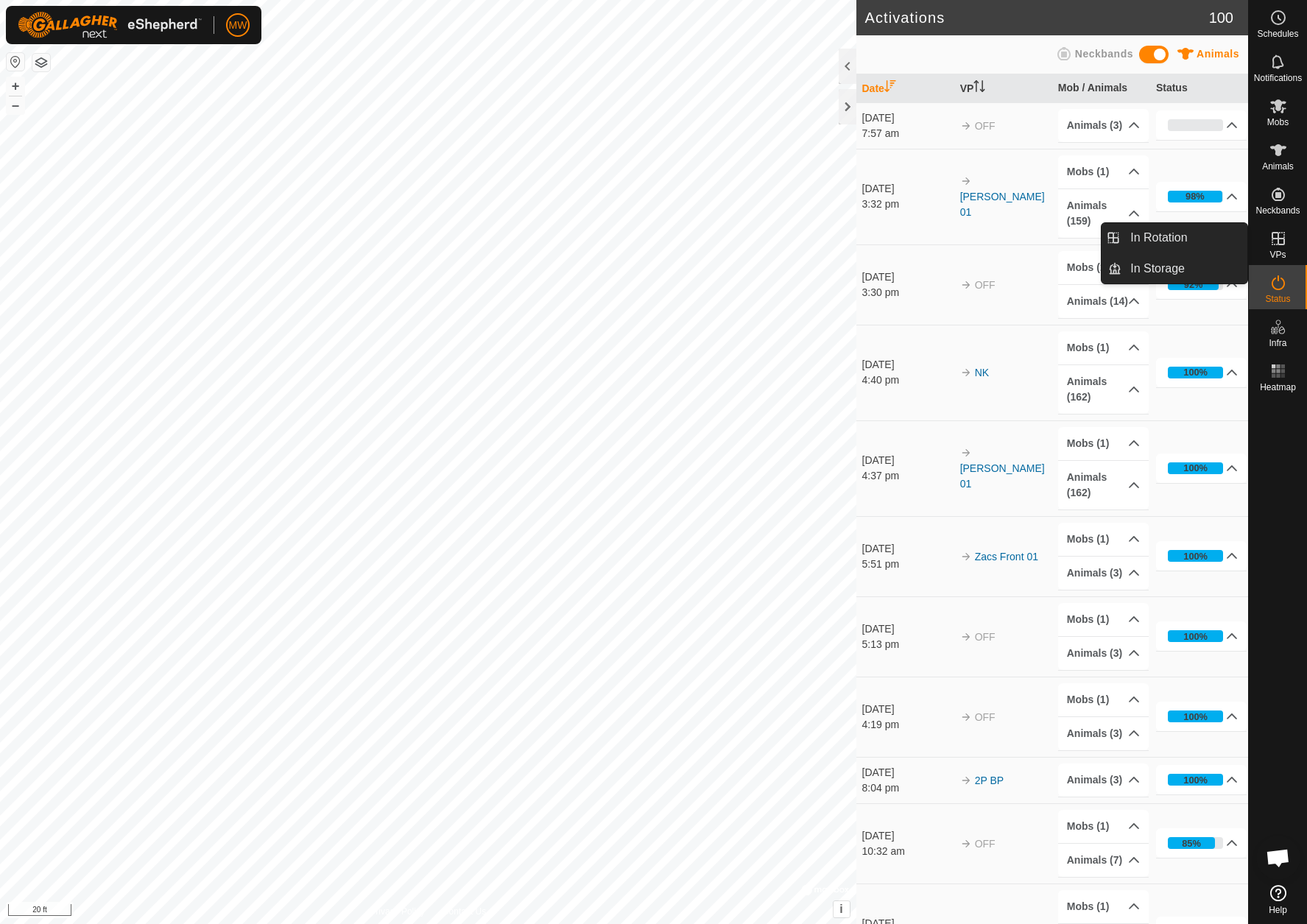
click at [1289, 248] on es-virtualpaddocks-svg-icon at bounding box center [1279, 239] width 27 height 24
click at [1168, 242] on link "In Rotation" at bounding box center [1185, 238] width 126 height 29
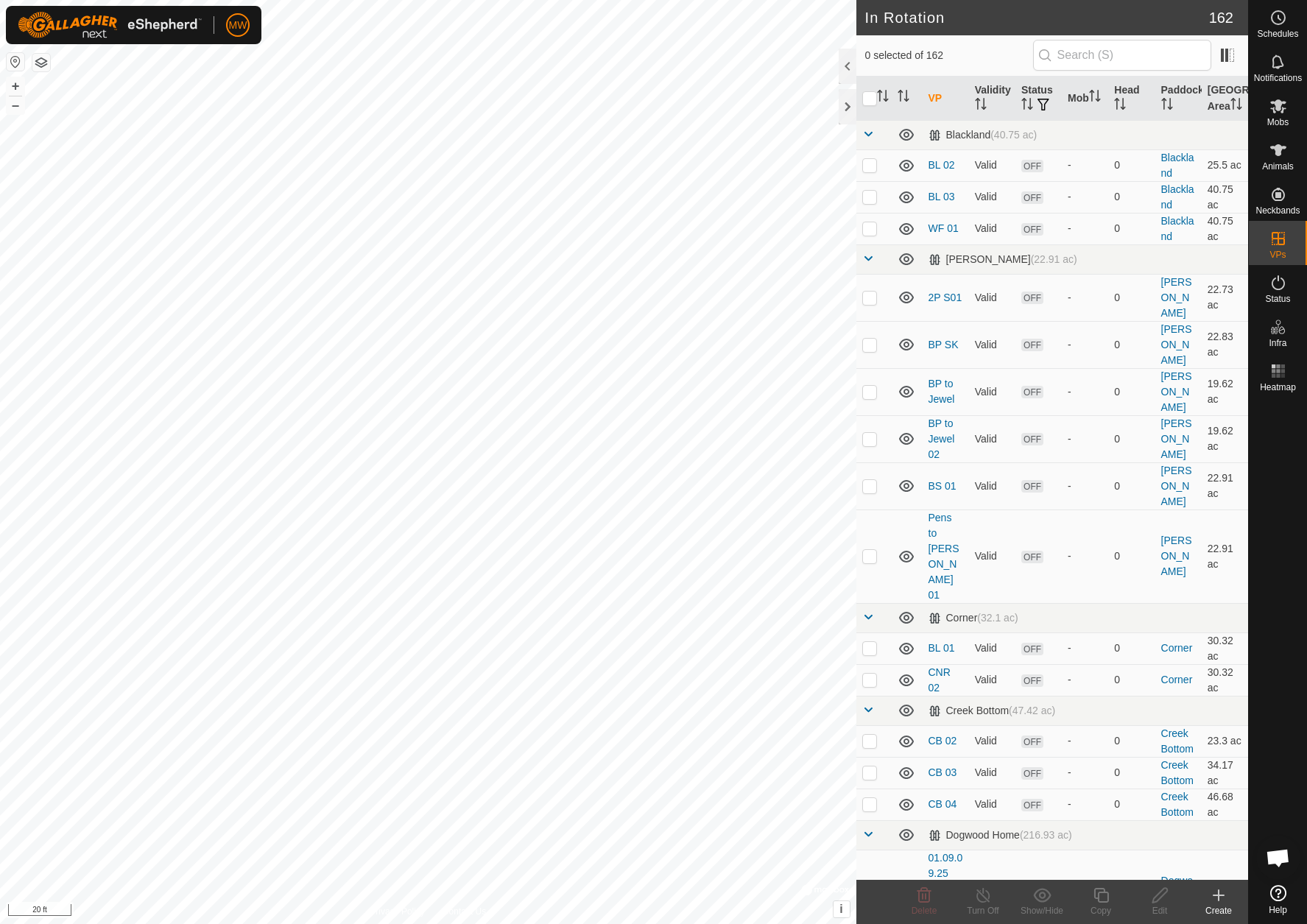
click at [1128, 232] on link "In Rotation" at bounding box center [1185, 238] width 126 height 29
click at [1123, 237] on link "In Rotation" at bounding box center [1185, 238] width 126 height 29
click at [1105, 58] on input "text" at bounding box center [1122, 55] width 178 height 31
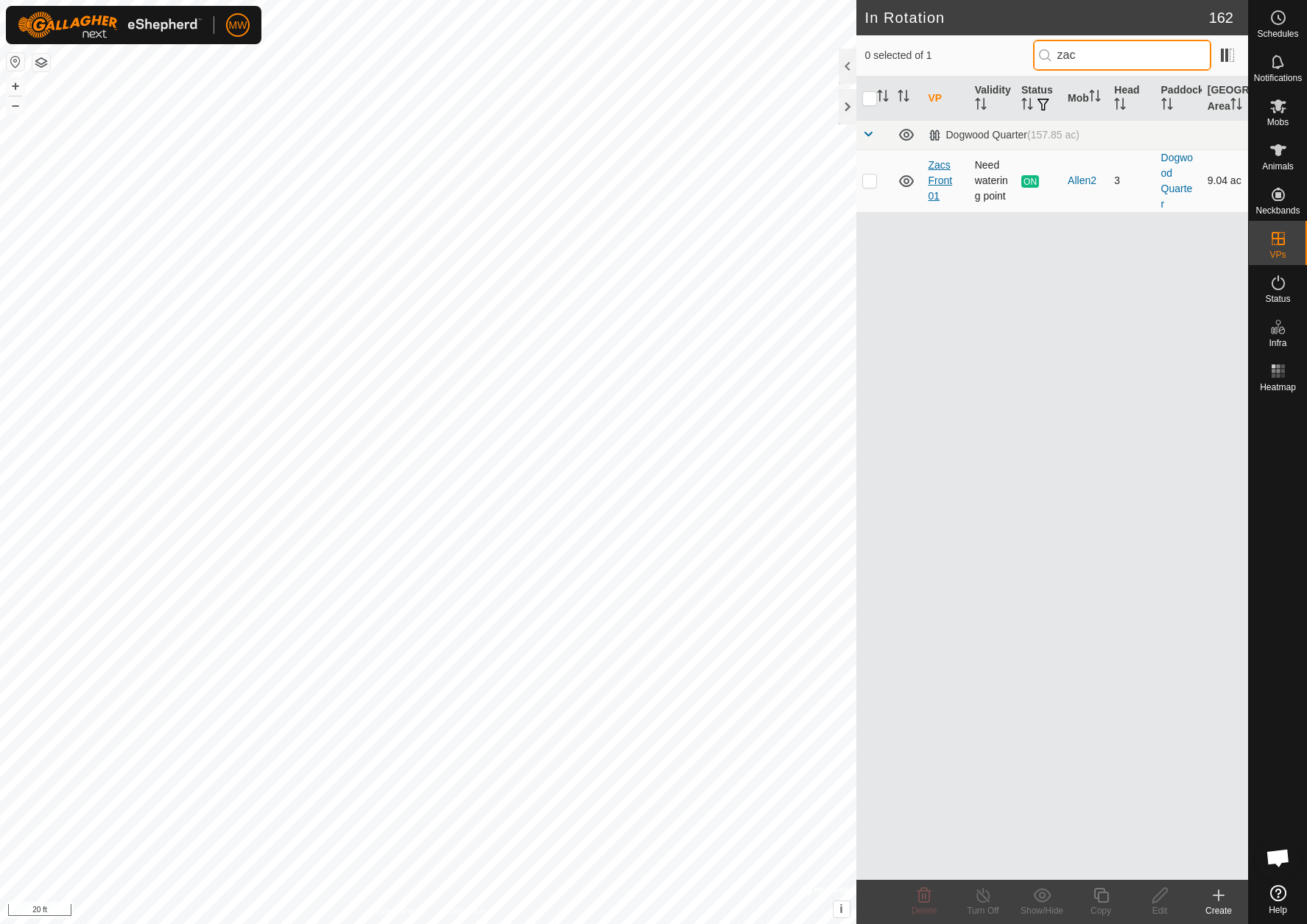
type input "zac"
click at [937, 183] on link "Zacs Front 01" at bounding box center [940, 180] width 24 height 43
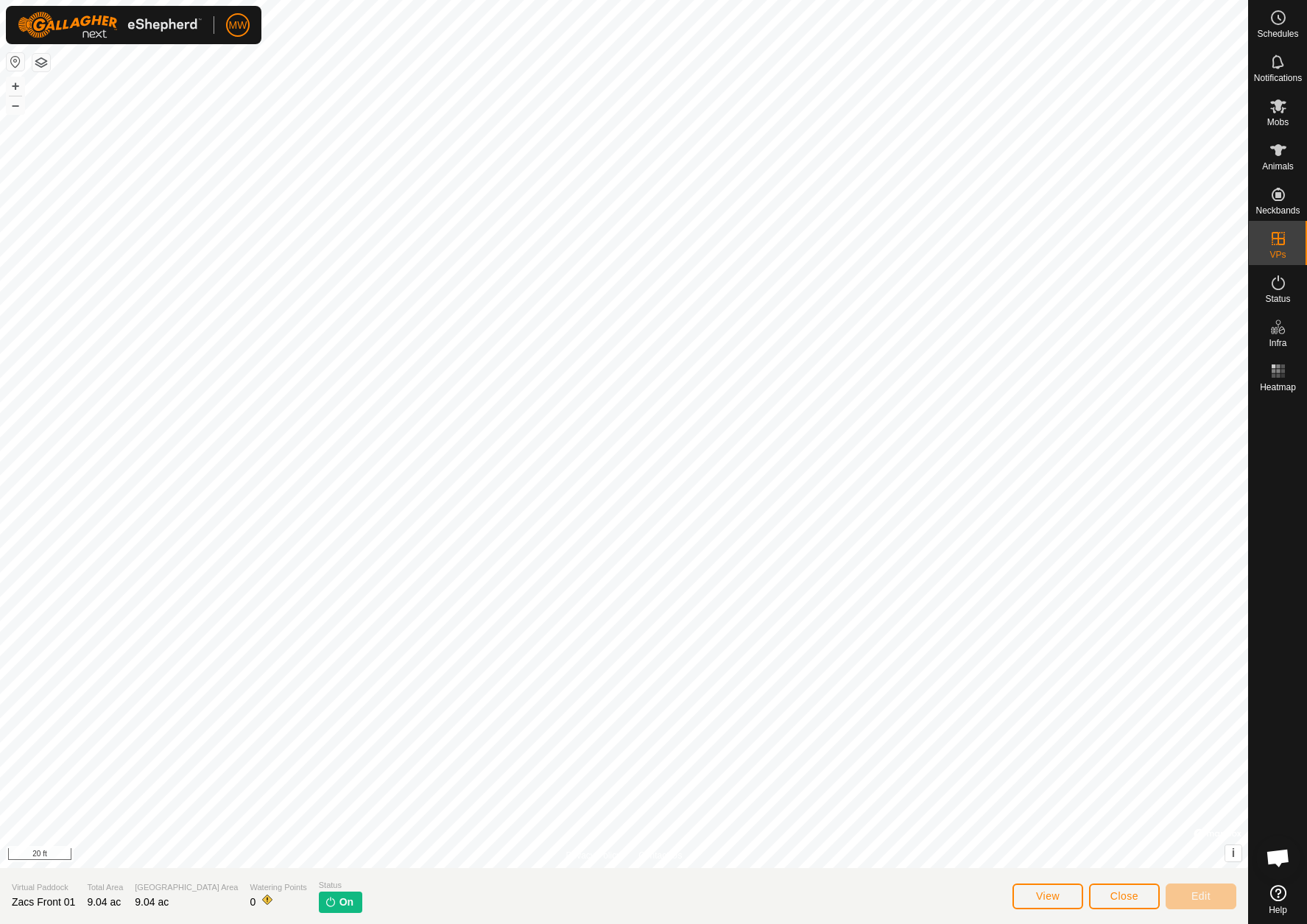
click at [1115, 892] on span "Close" at bounding box center [1125, 896] width 28 height 12
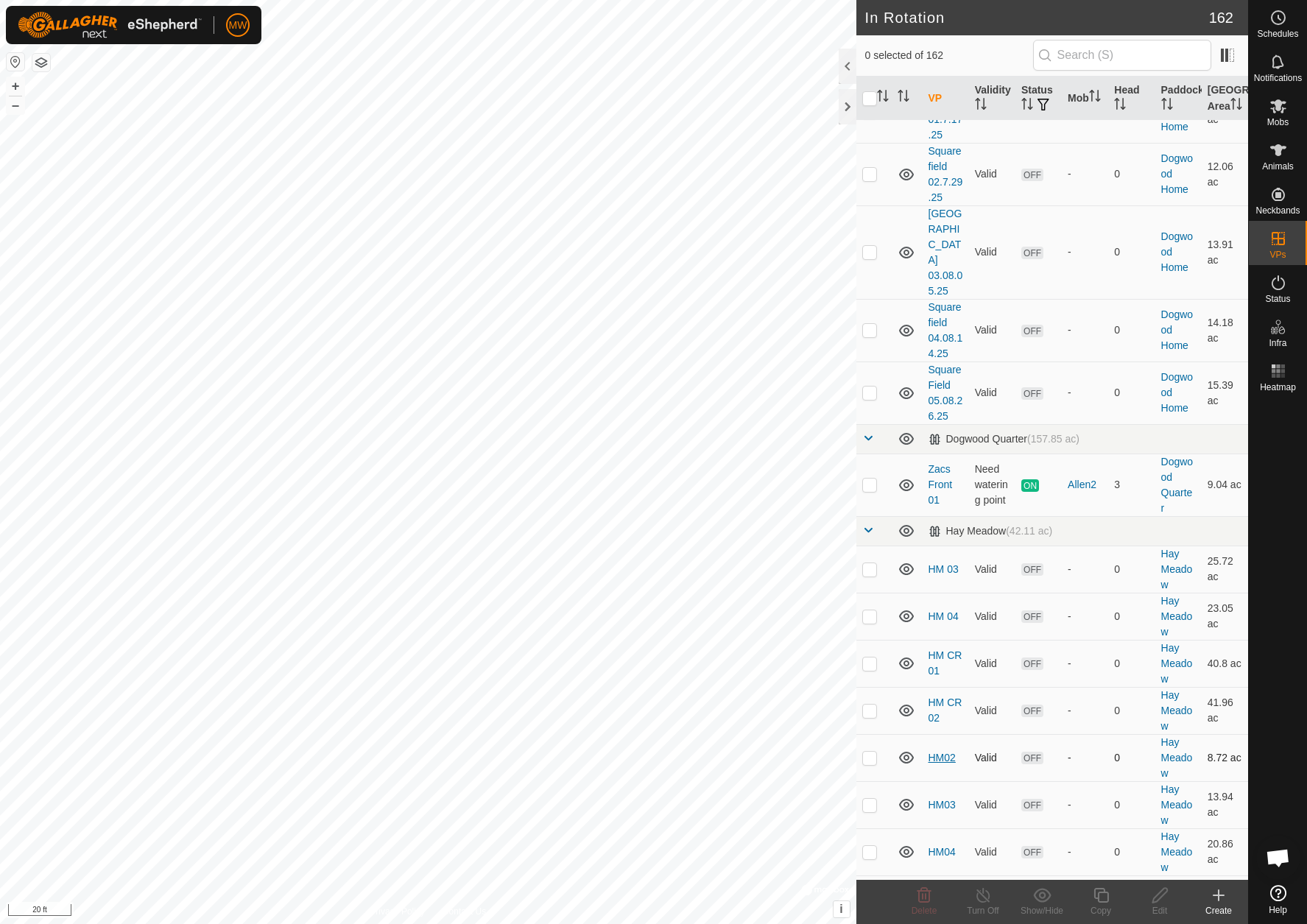
scroll to position [1163, 0]
click at [943, 460] on link "Zacs Front 01" at bounding box center [940, 482] width 24 height 43
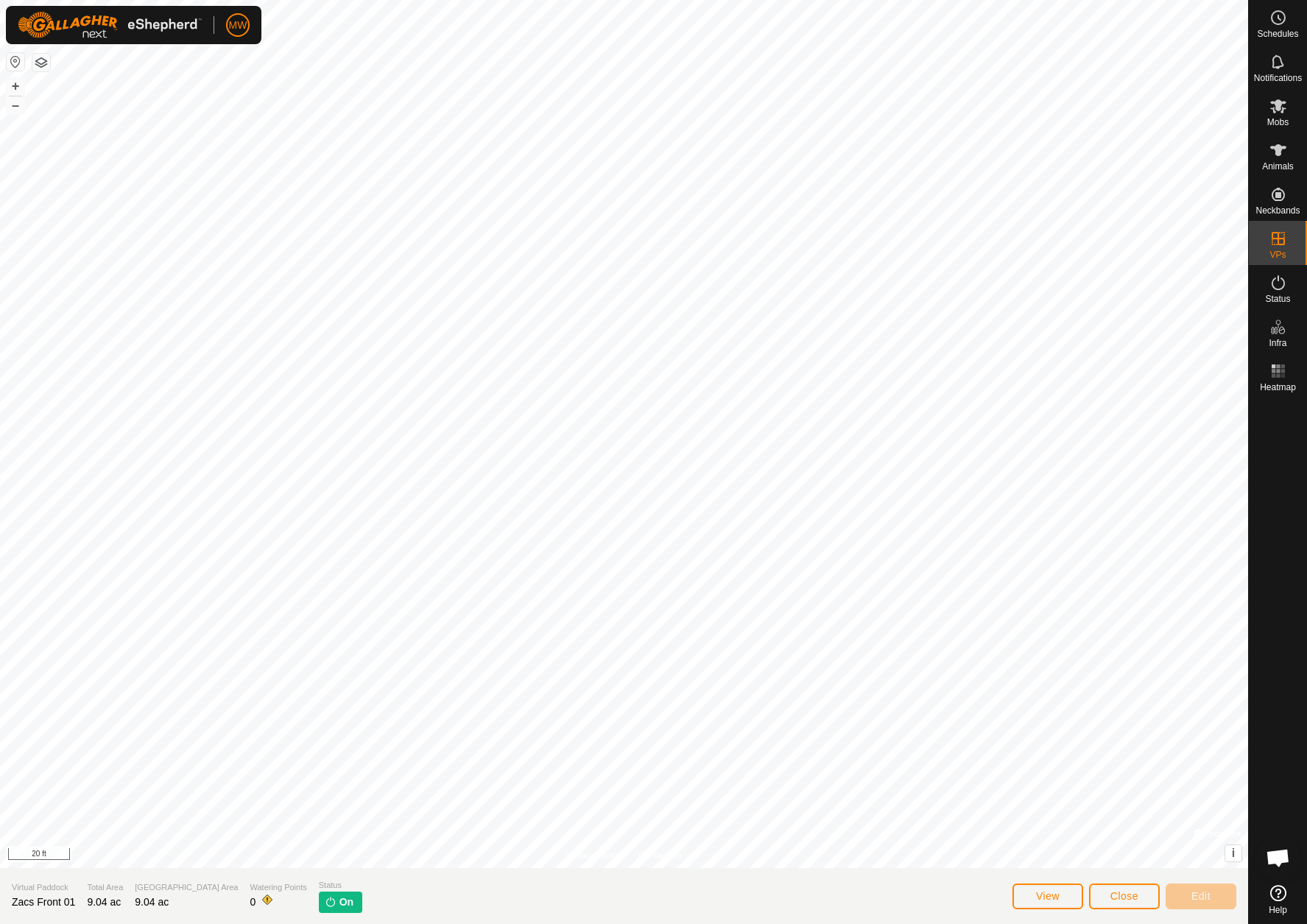
click at [1119, 893] on span "Close" at bounding box center [1125, 896] width 28 height 12
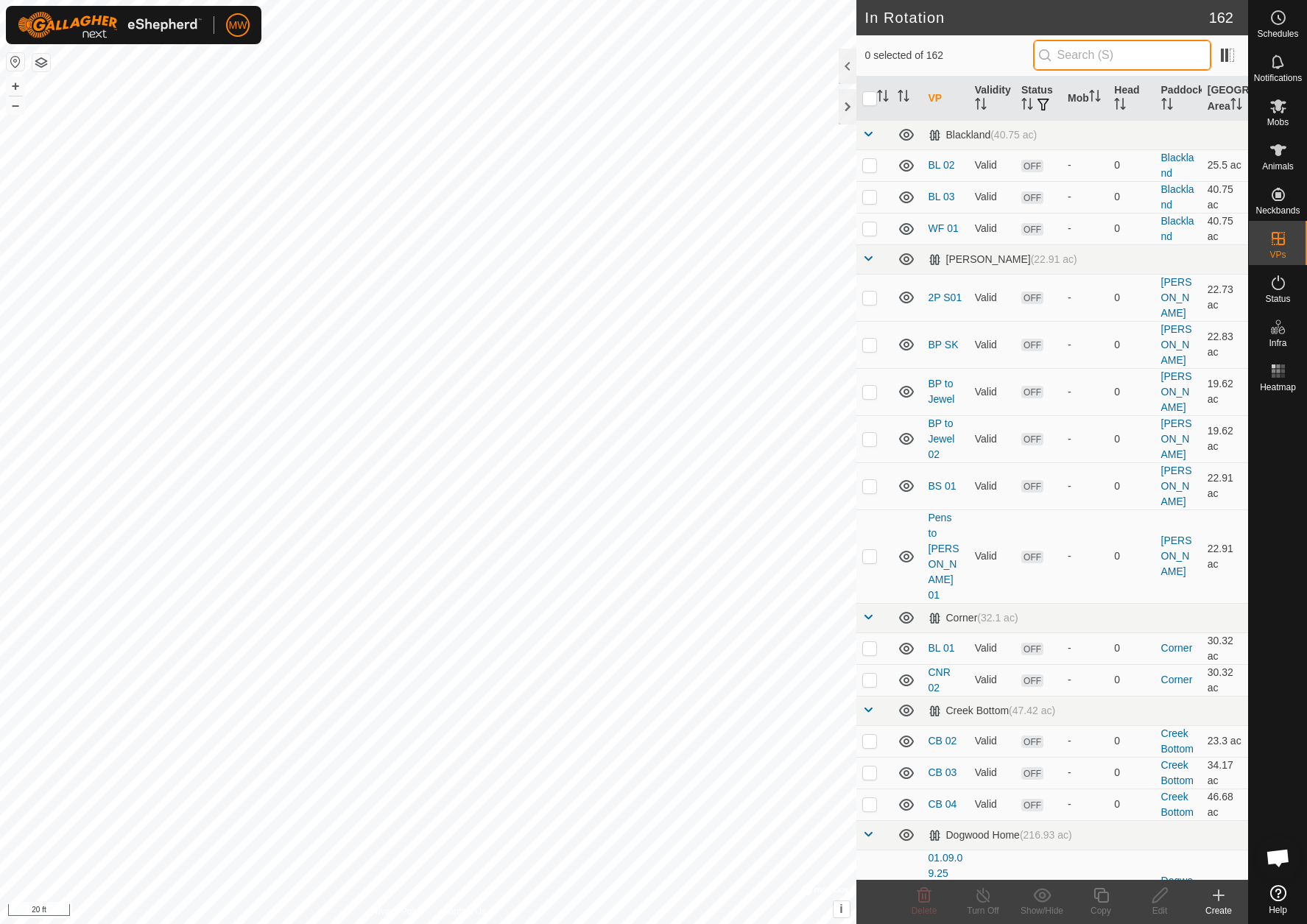
click at [1098, 59] on input "text" at bounding box center [1122, 55] width 178 height 31
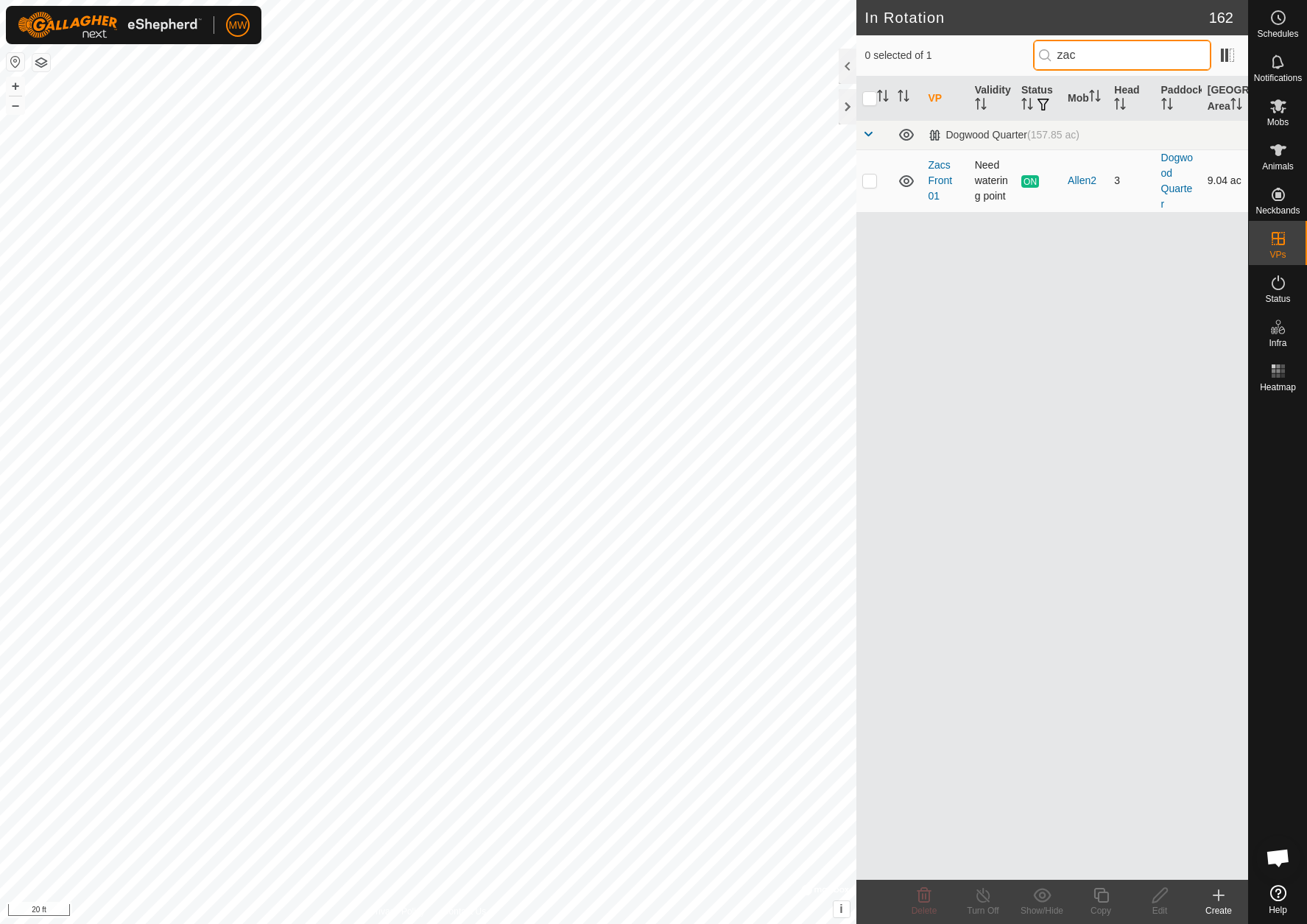
type input "zac"
click at [942, 188] on td "Zacs Front 01" at bounding box center [946, 181] width 46 height 63
click at [937, 181] on link "Zacs Front 01" at bounding box center [940, 180] width 24 height 43
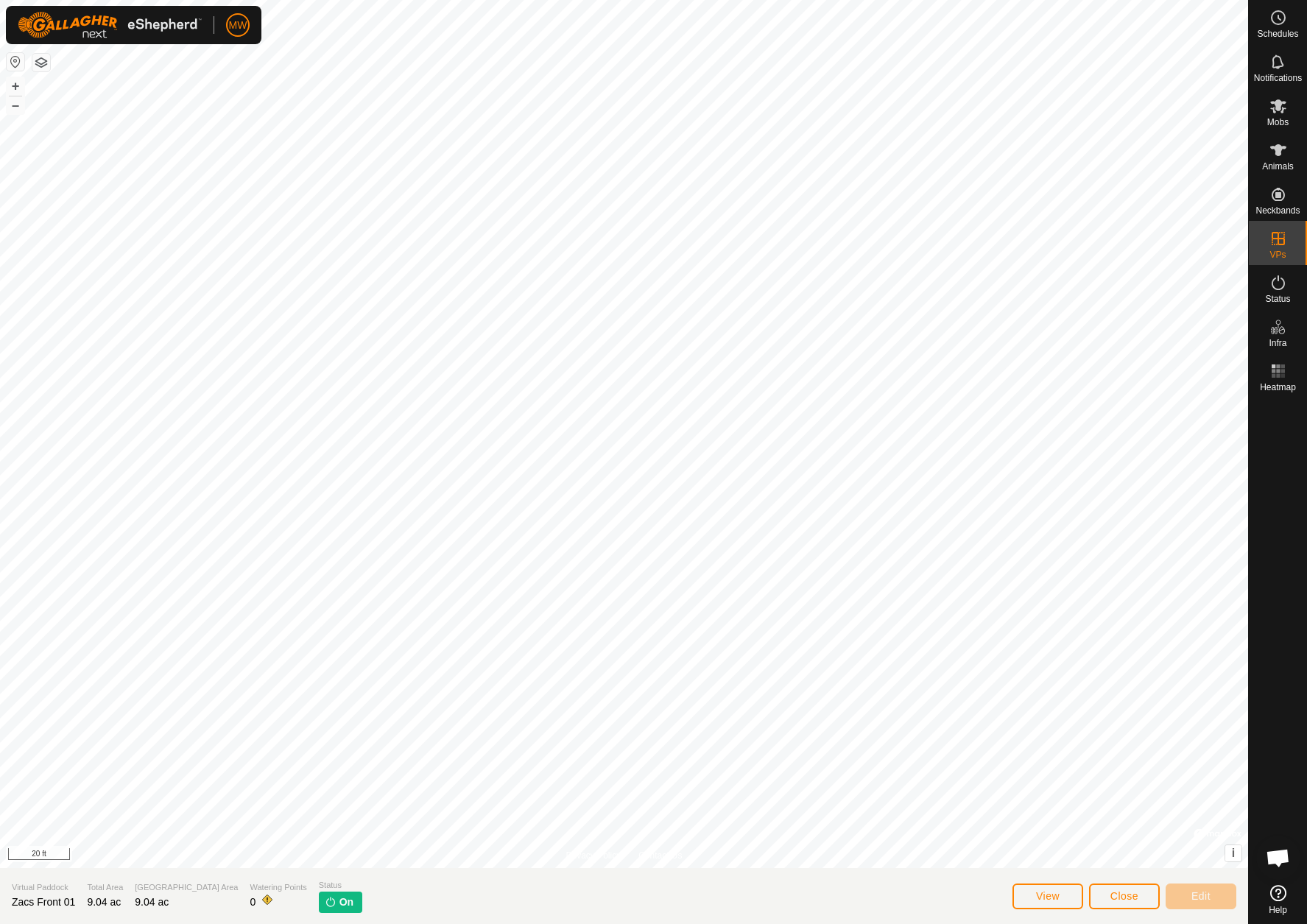
click at [319, 908] on p-tag "On" at bounding box center [340, 903] width 43 height 21
click at [1063, 895] on button "View" at bounding box center [1048, 897] width 71 height 26
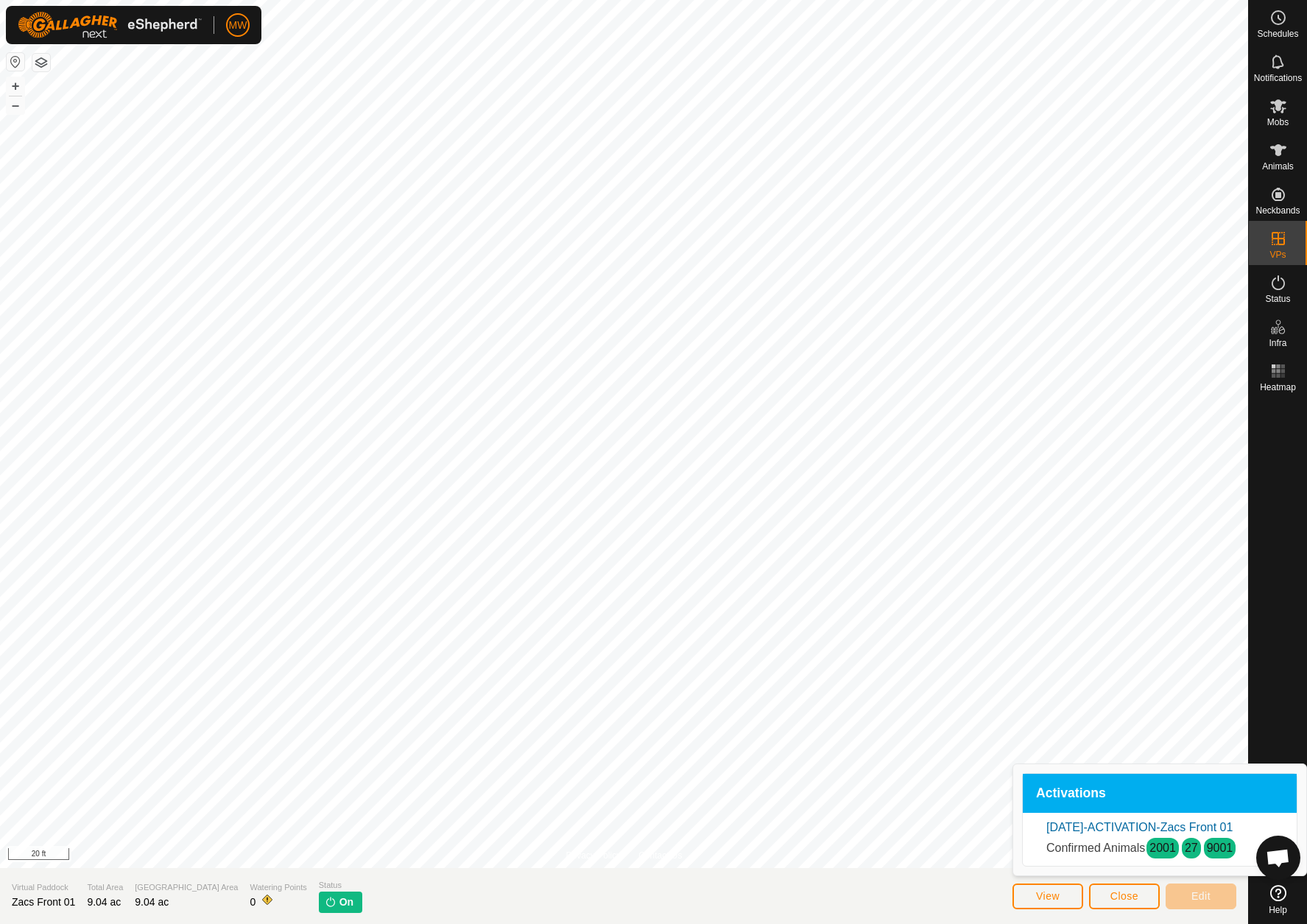
click at [1175, 850] on link "2001" at bounding box center [1163, 848] width 27 height 12
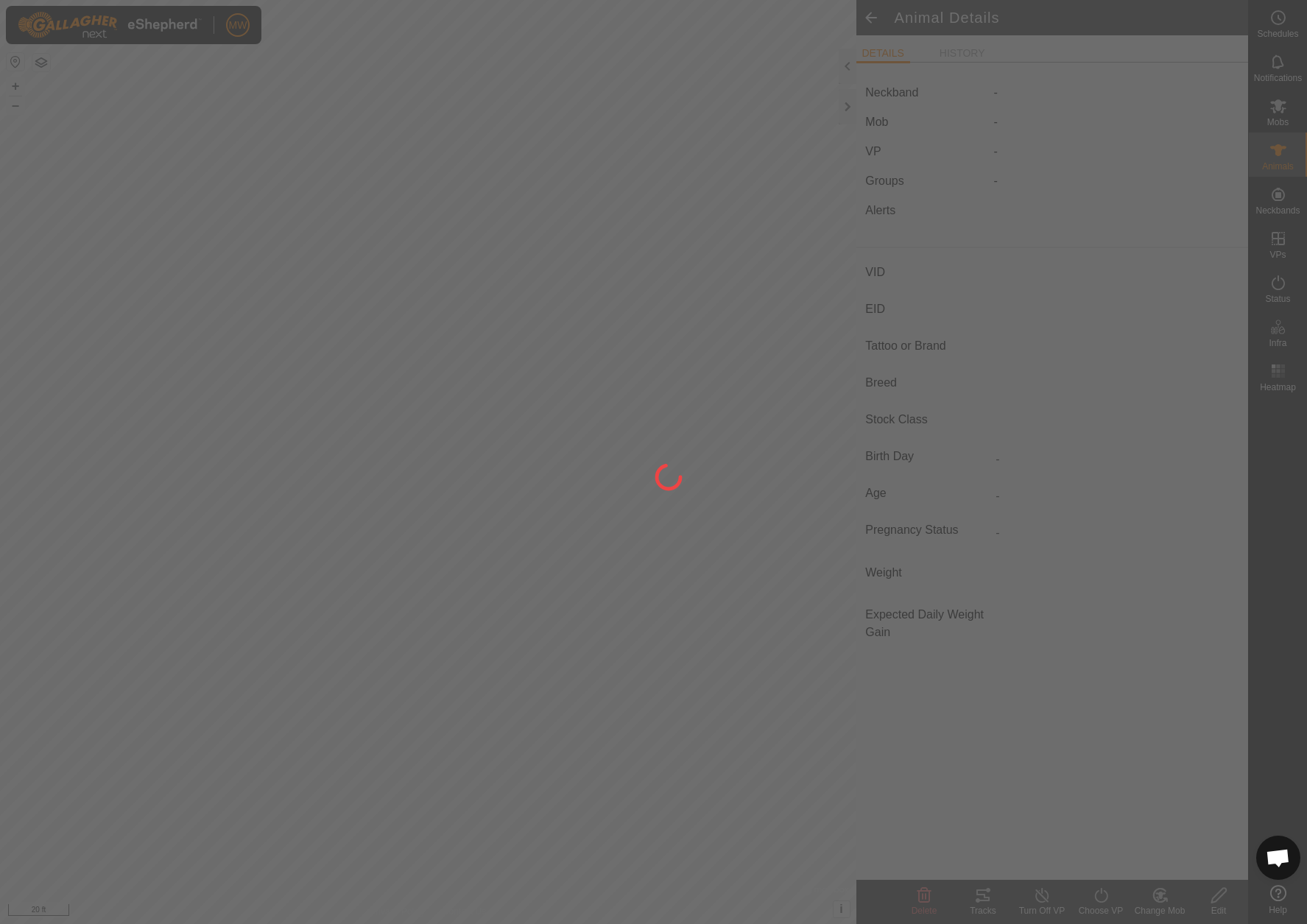
click at [1219, 850] on div at bounding box center [654, 462] width 1307 height 924
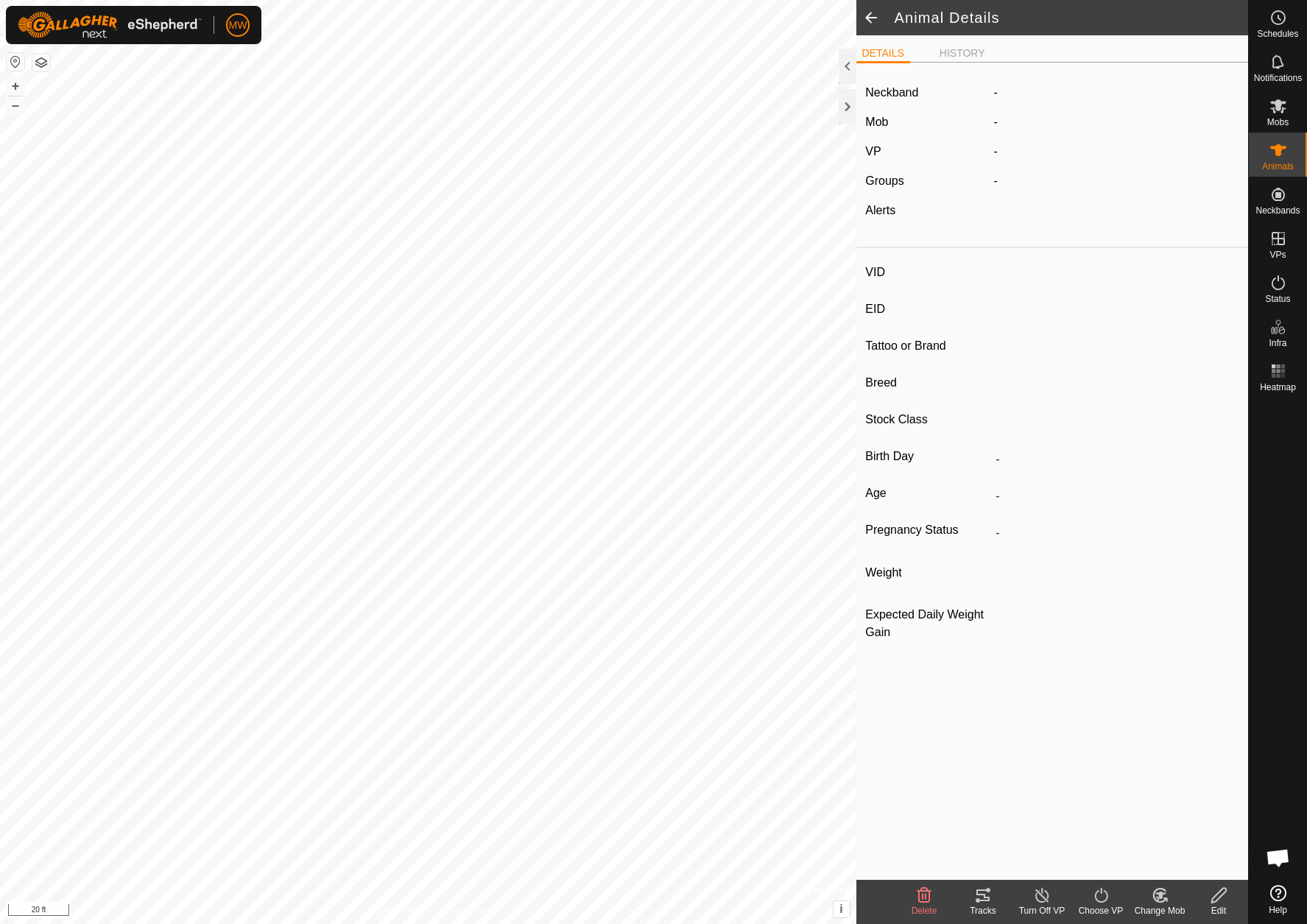
type input "2001"
type input "-"
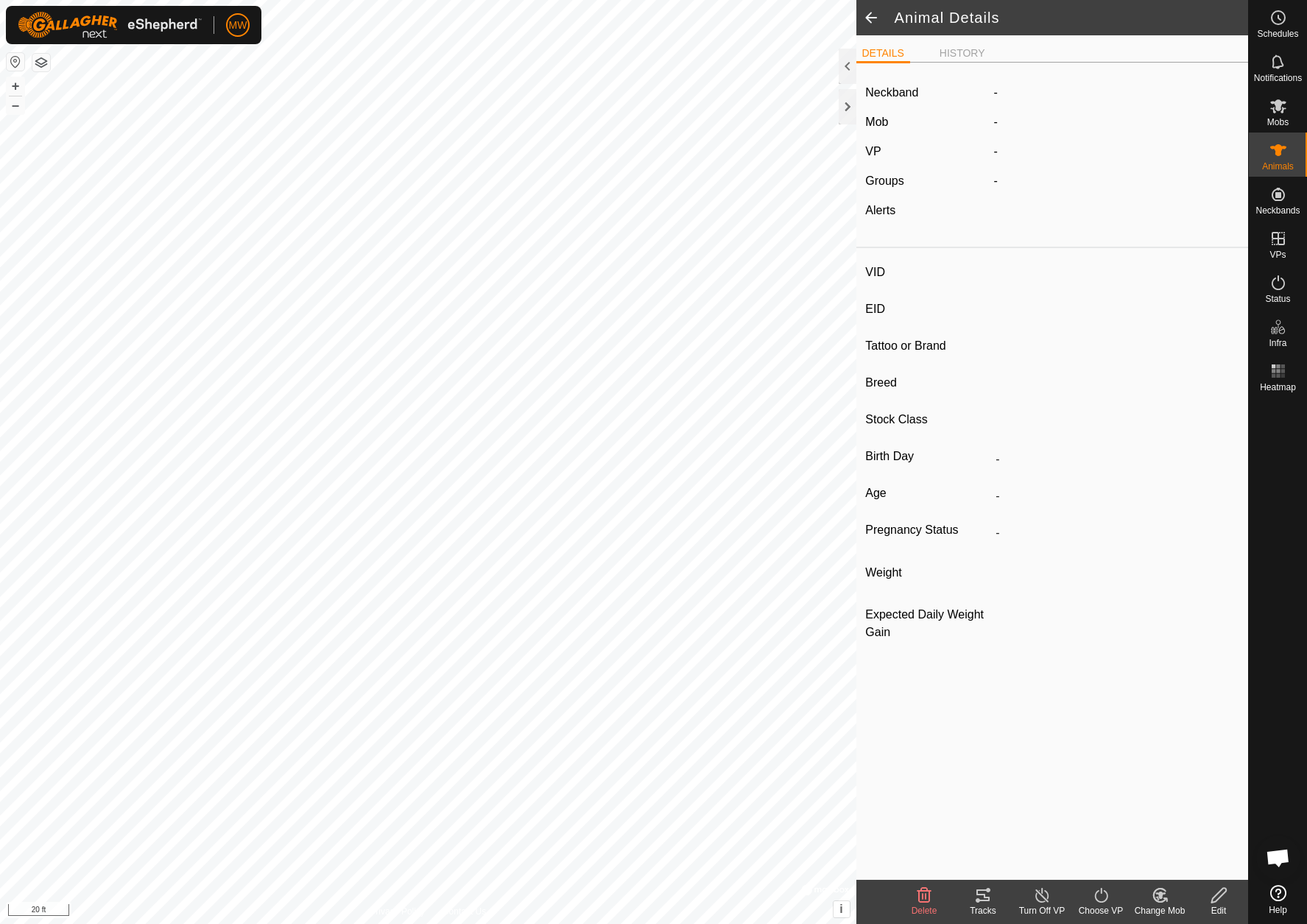
type input "0 kg"
type input "-"
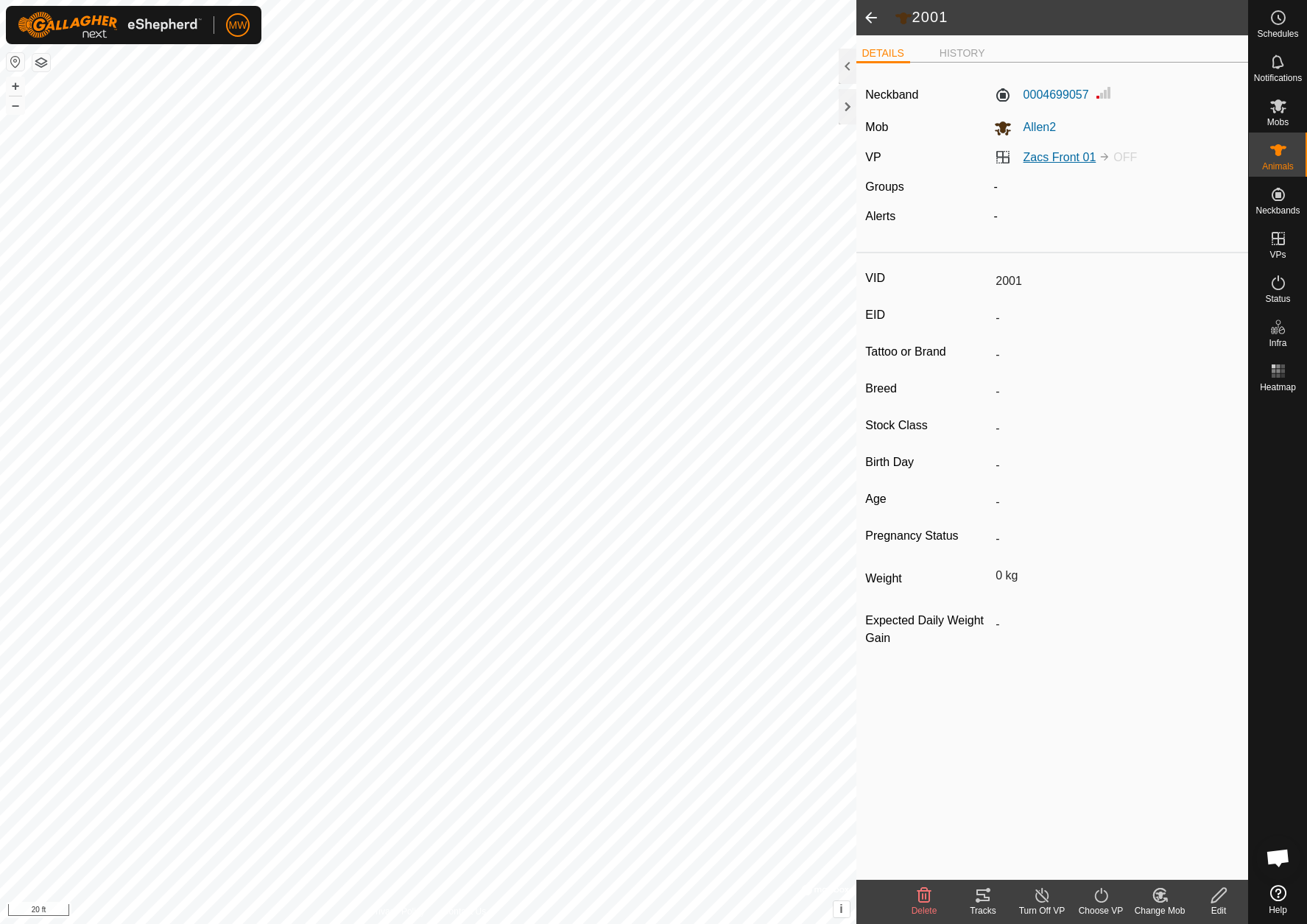
click at [1037, 161] on link "Zacs Front 01" at bounding box center [1060, 157] width 73 height 12
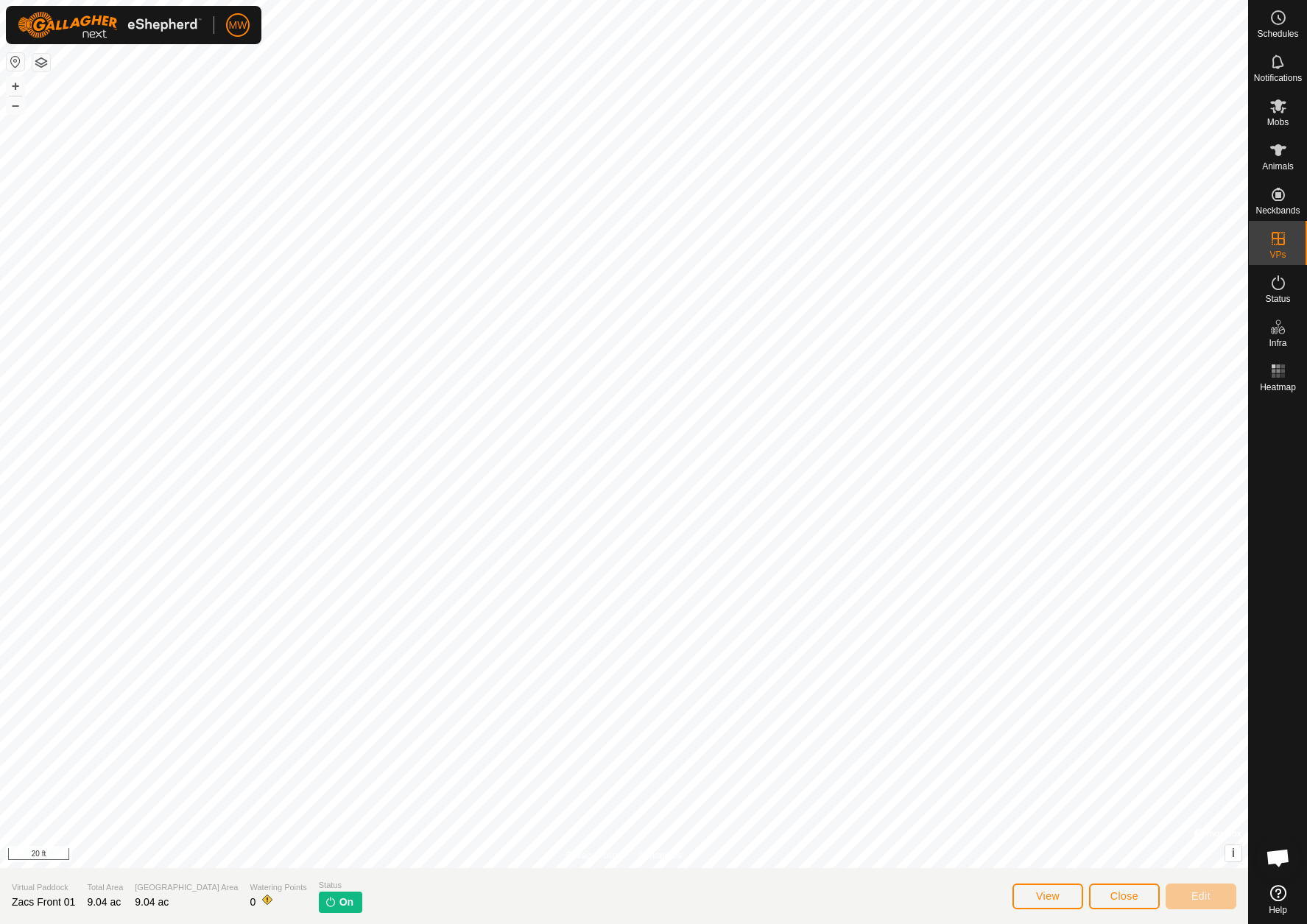
click at [319, 903] on p-tag "On" at bounding box center [340, 903] width 43 height 21
click at [1165, 239] on link "In Rotation" at bounding box center [1185, 238] width 126 height 29
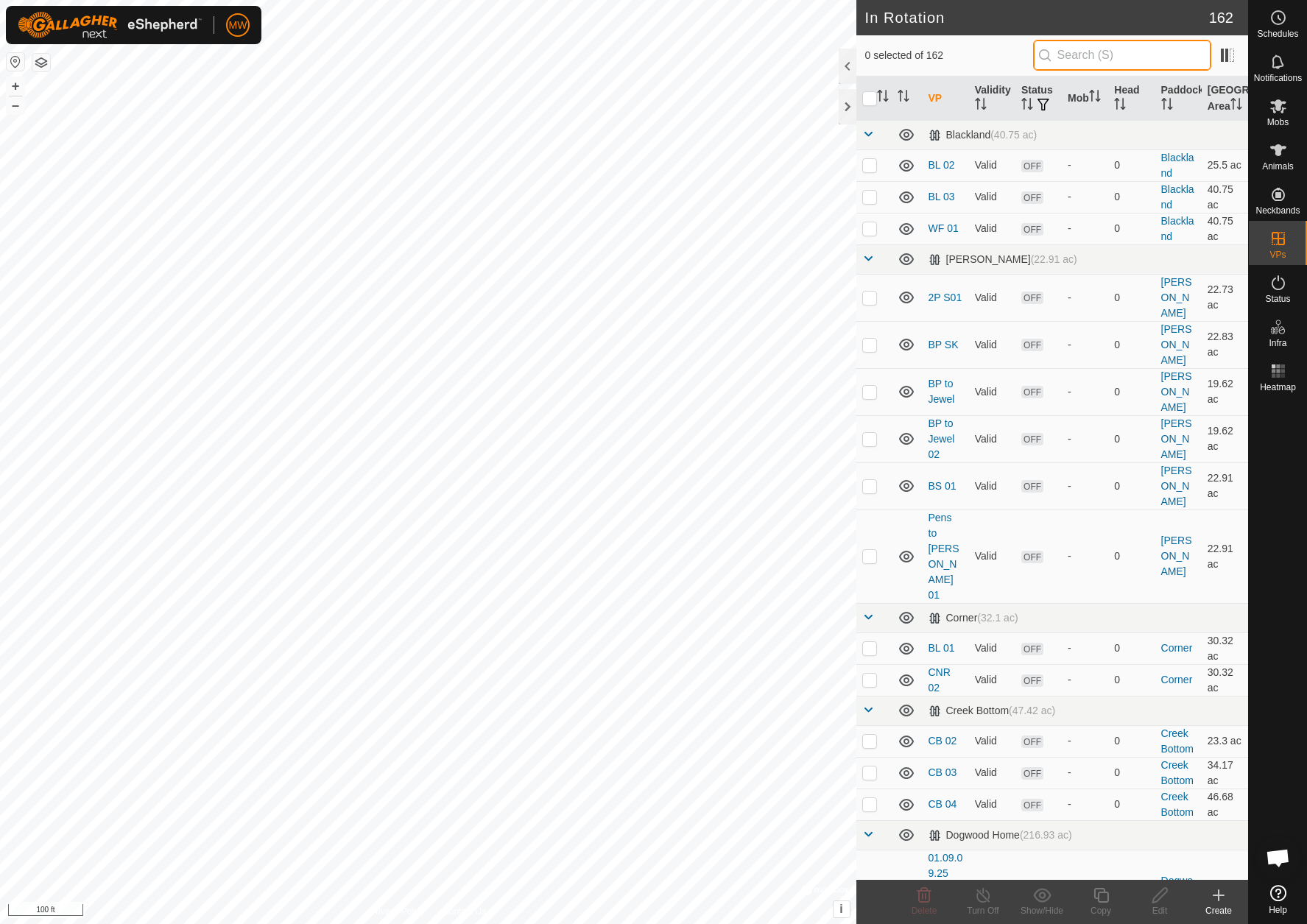
click at [1072, 59] on input "text" at bounding box center [1122, 55] width 178 height 31
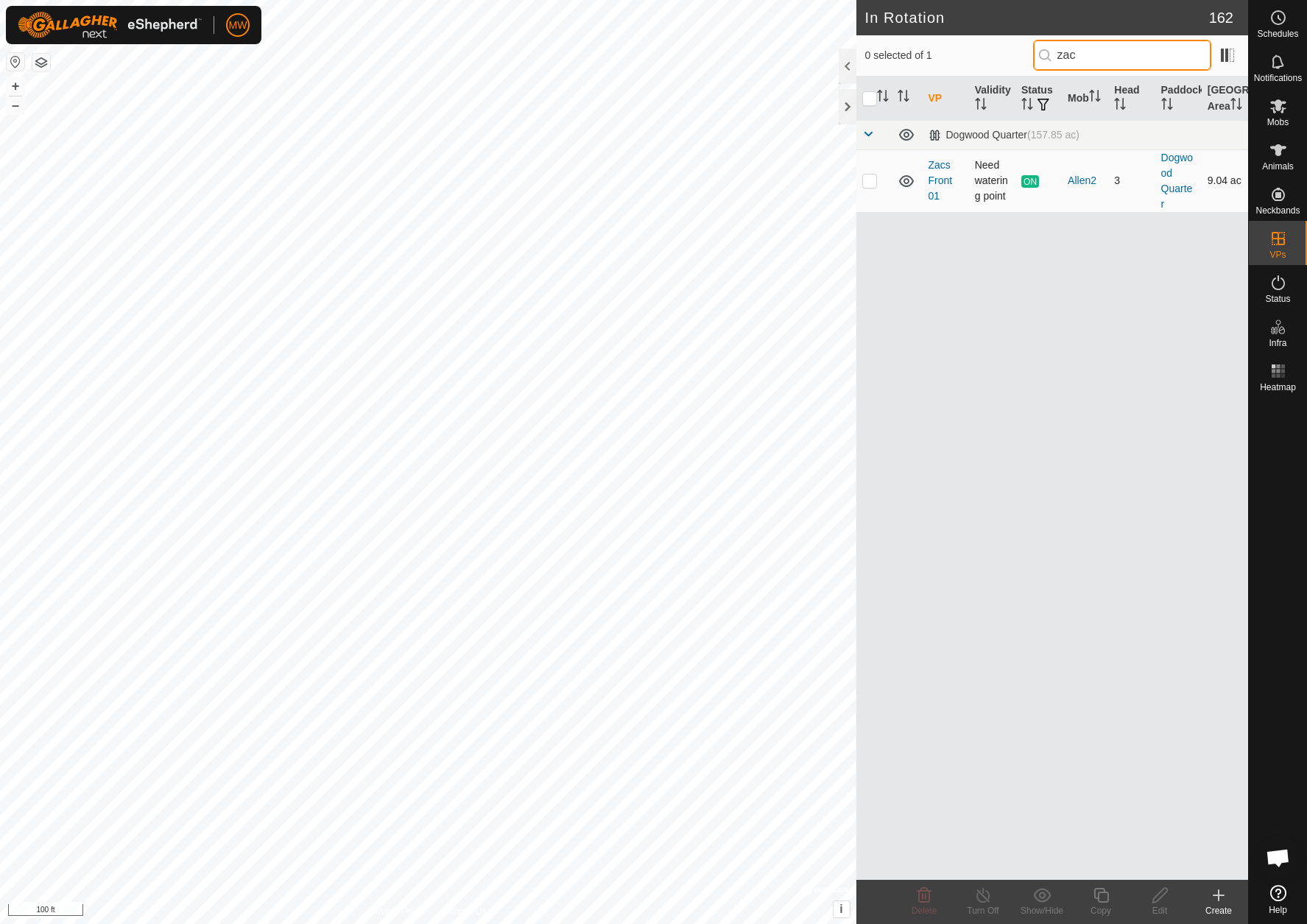
type input "zac"
click at [867, 186] on p-checkbox at bounding box center [870, 180] width 15 height 12
checkbox input "true"
click at [985, 892] on icon at bounding box center [983, 896] width 19 height 18
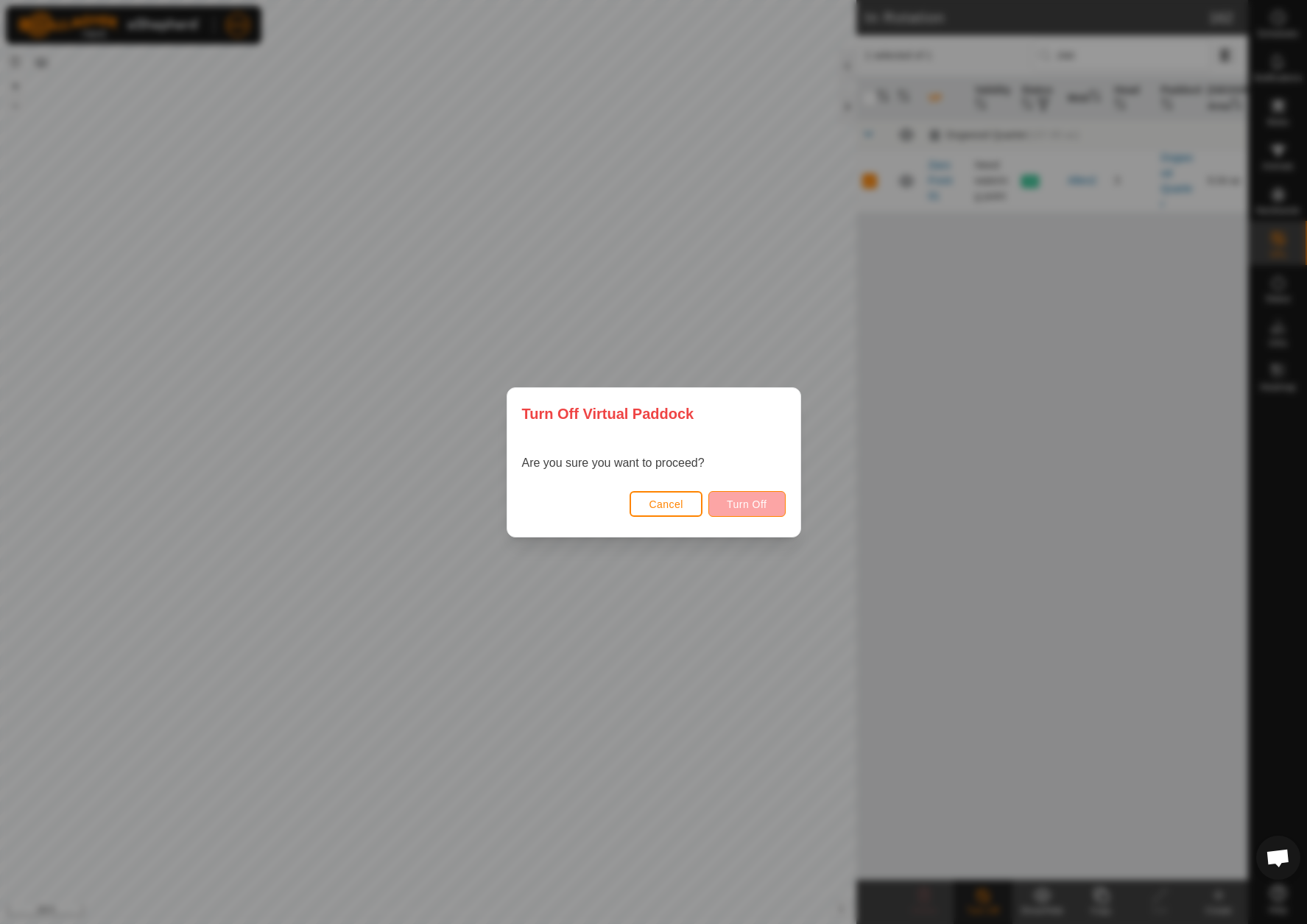
click at [767, 510] on span "Turn Off" at bounding box center [747, 504] width 41 height 12
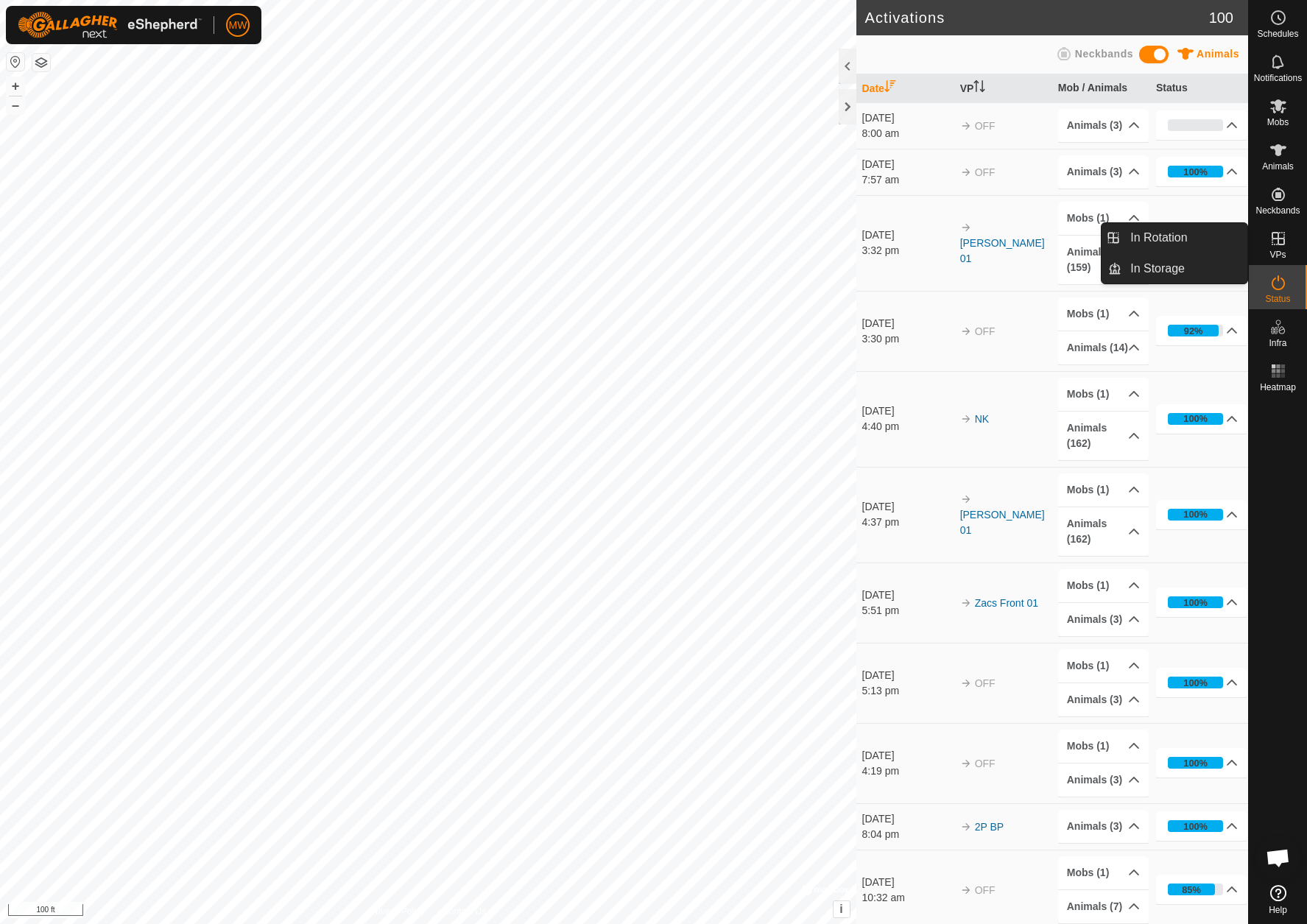
click at [1280, 245] on icon at bounding box center [1279, 239] width 13 height 13
click at [1277, 245] on icon at bounding box center [1279, 239] width 13 height 13
click at [1185, 231] on link "In Rotation" at bounding box center [1185, 238] width 126 height 29
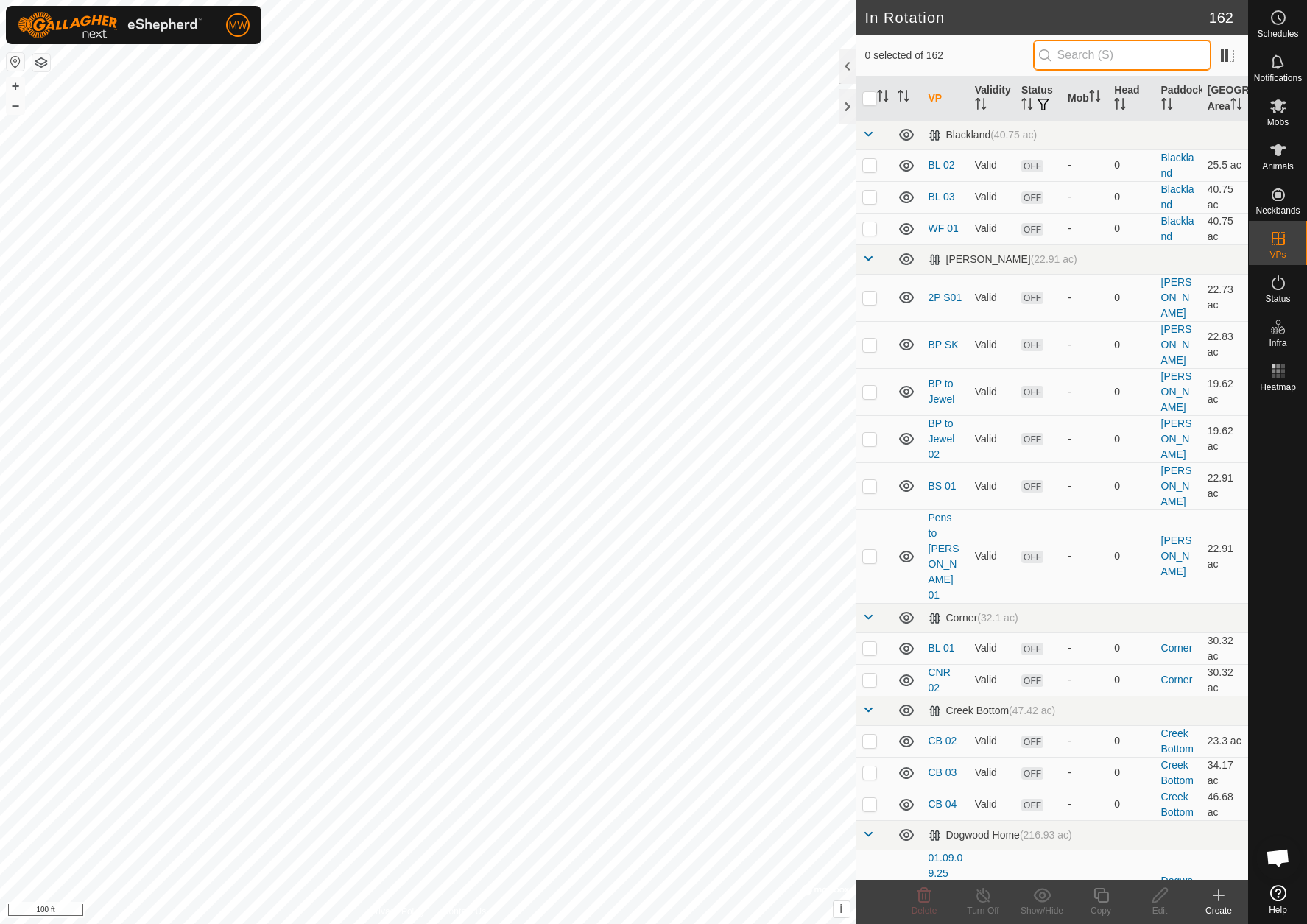
click at [1095, 51] on input "text" at bounding box center [1122, 55] width 178 height 31
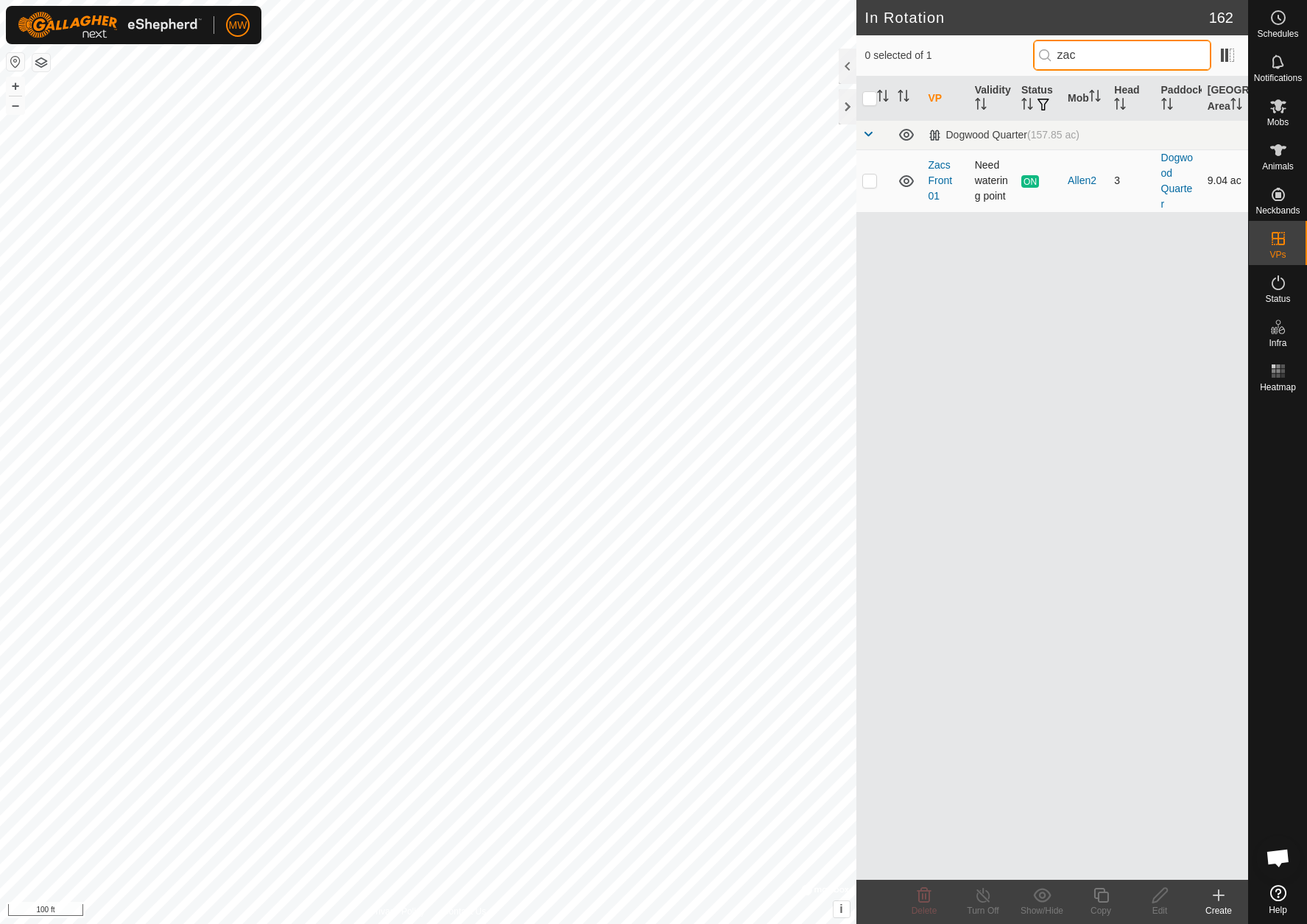
type input "zac"
click at [870, 186] on p-checkbox at bounding box center [870, 180] width 15 height 12
checkbox input "true"
click at [980, 894] on icon at bounding box center [983, 896] width 19 height 18
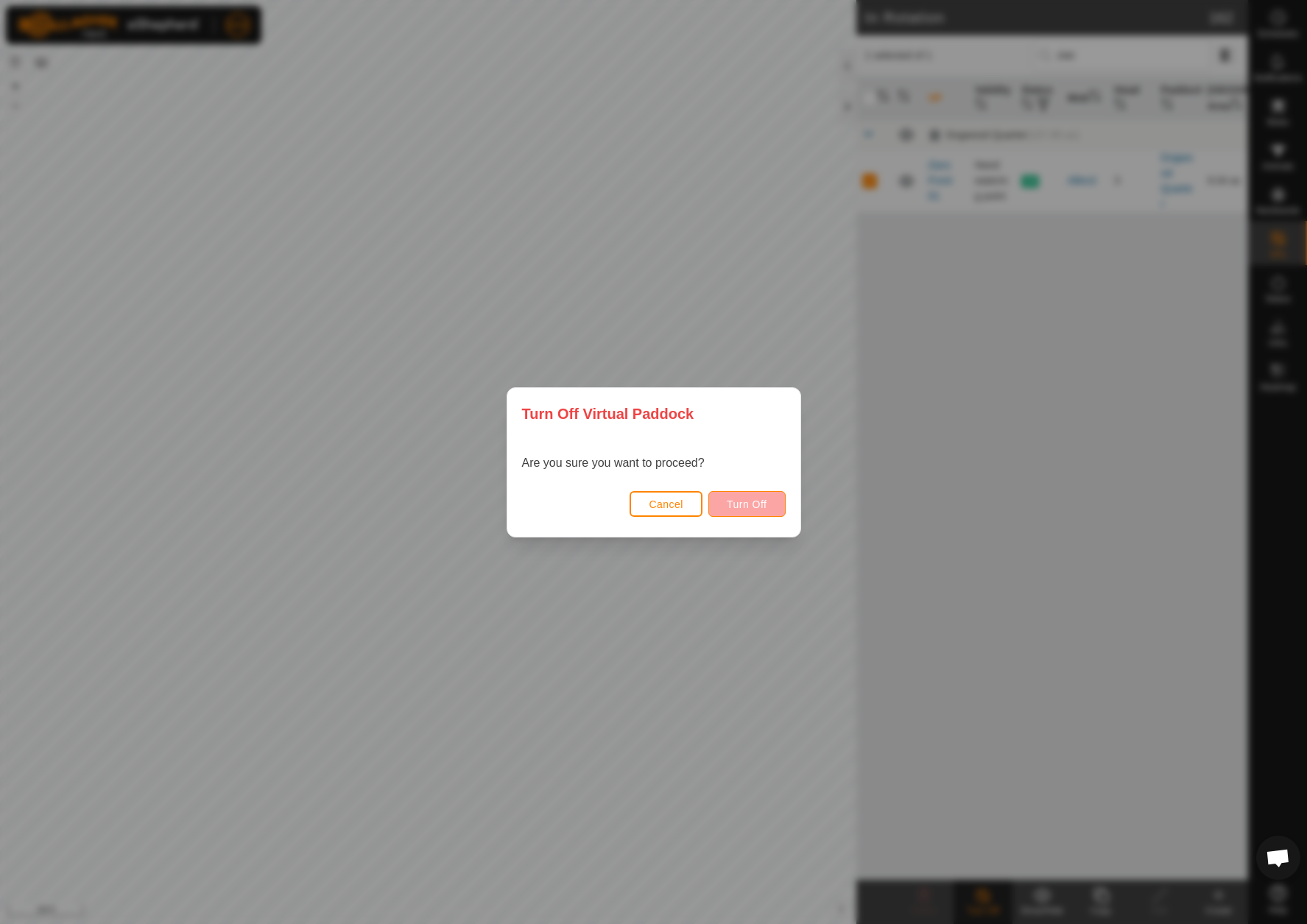
click at [763, 511] on button "Turn Off" at bounding box center [747, 504] width 77 height 26
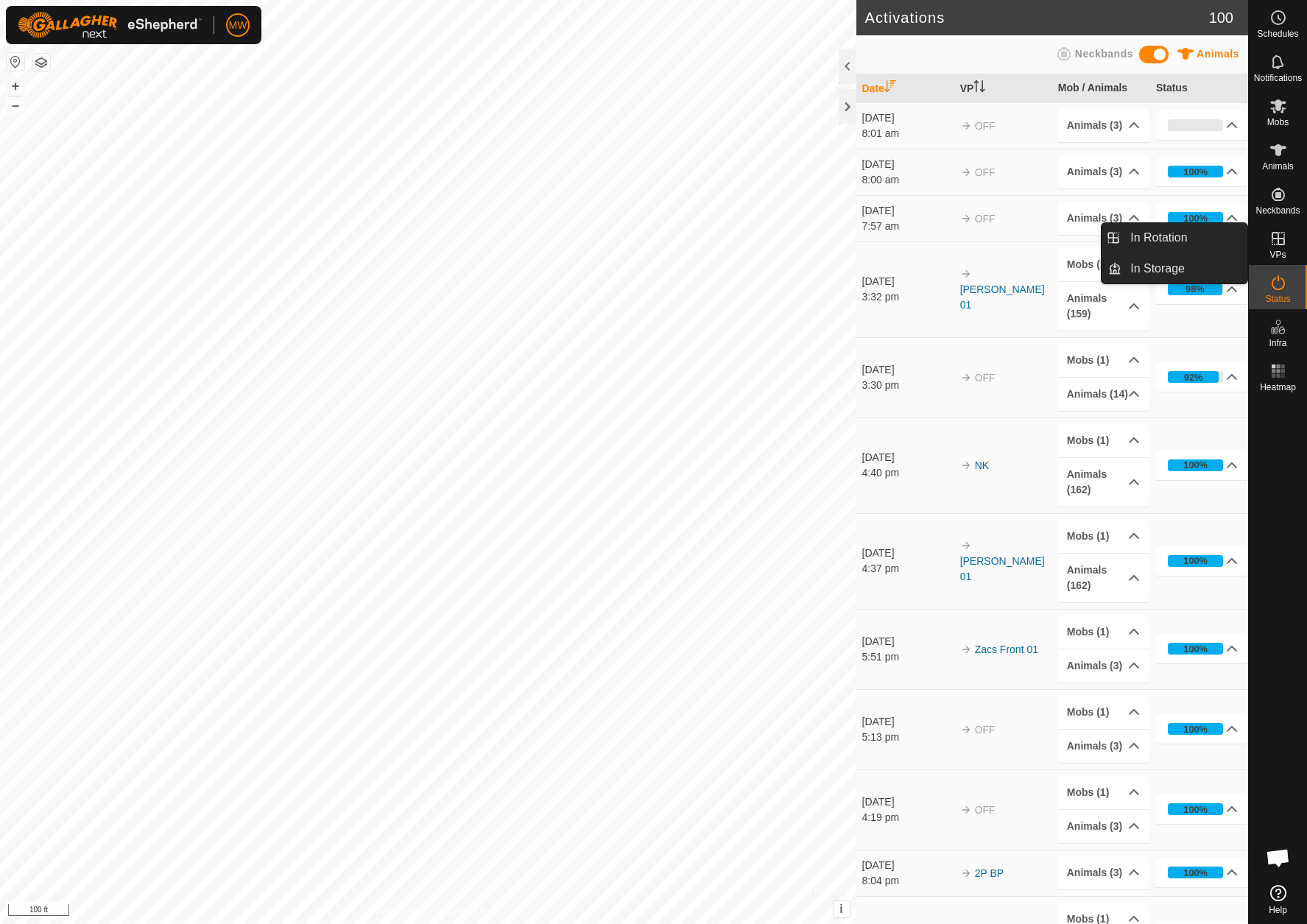
click at [1292, 246] on div "VPs" at bounding box center [1279, 243] width 59 height 44
click at [1194, 235] on link "In Rotation" at bounding box center [1185, 238] width 126 height 29
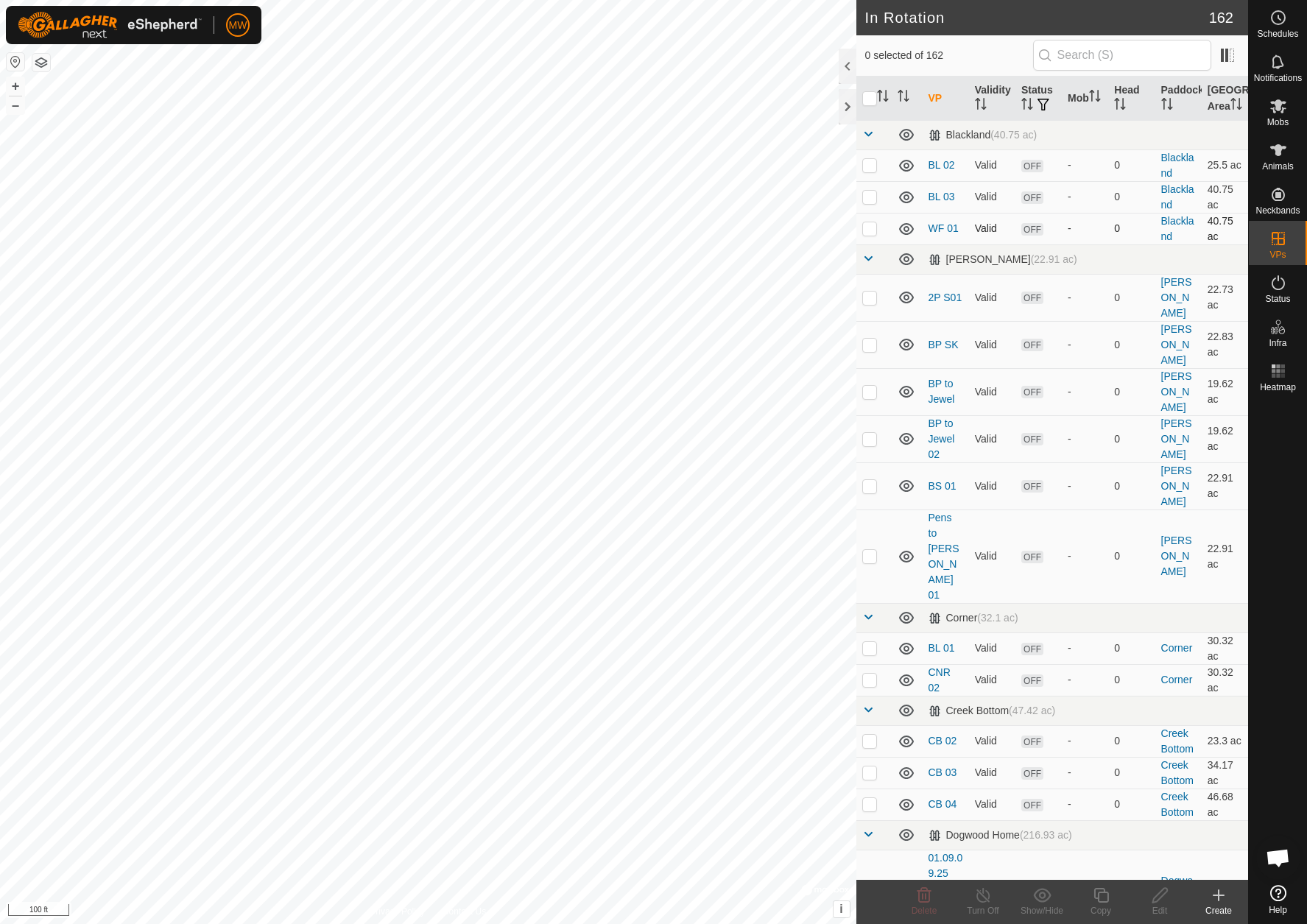
click at [1137, 239] on span "In Rotation" at bounding box center [1159, 238] width 57 height 18
click at [1113, 59] on input "text" at bounding box center [1122, 55] width 178 height 31
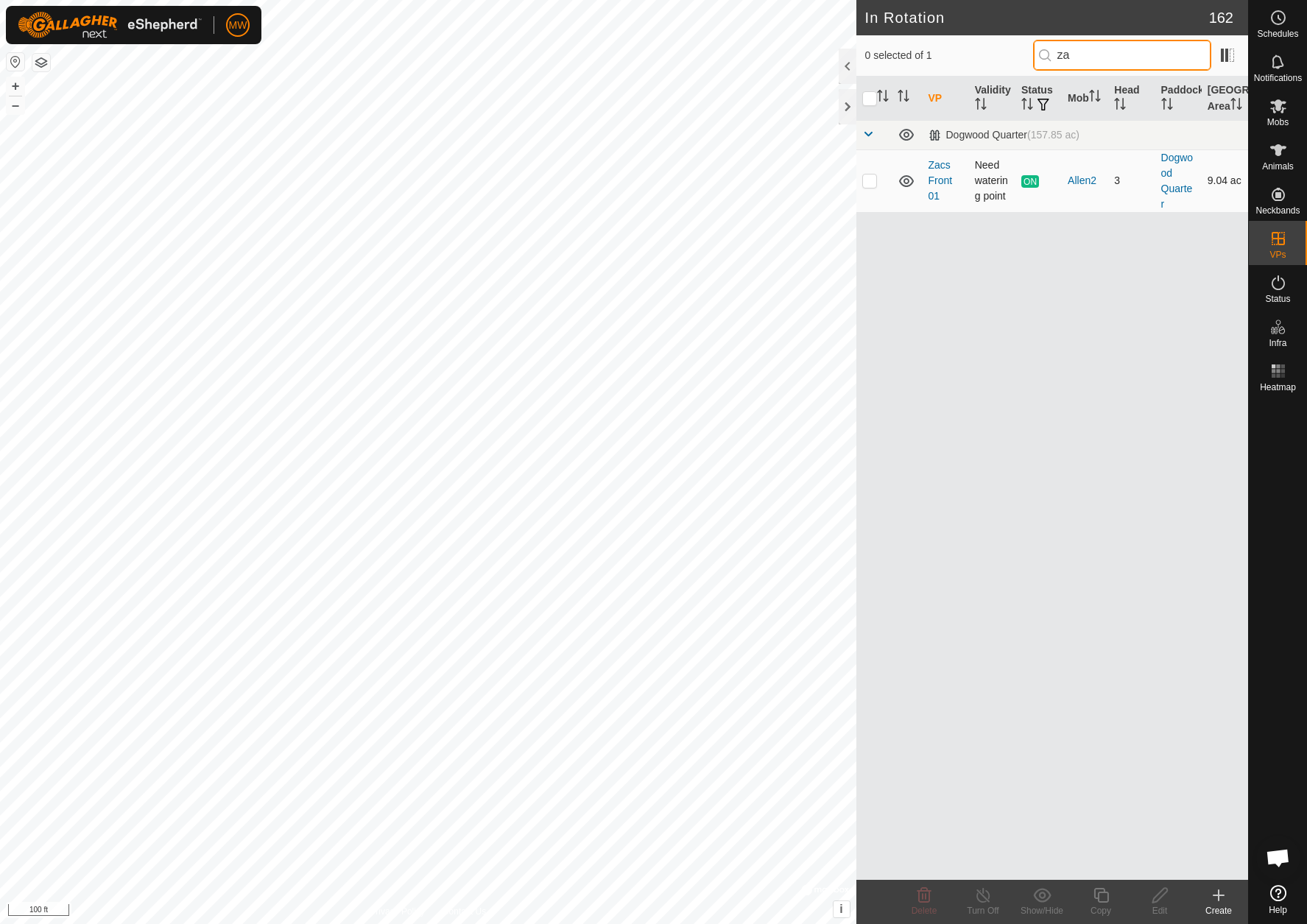
type input "za"
click at [866, 186] on p-checkbox at bounding box center [870, 180] width 15 height 12
click at [871, 186] on p-checkbox at bounding box center [870, 180] width 15 height 12
checkbox input "false"
click at [1219, 894] on icon at bounding box center [1219, 896] width 0 height 11
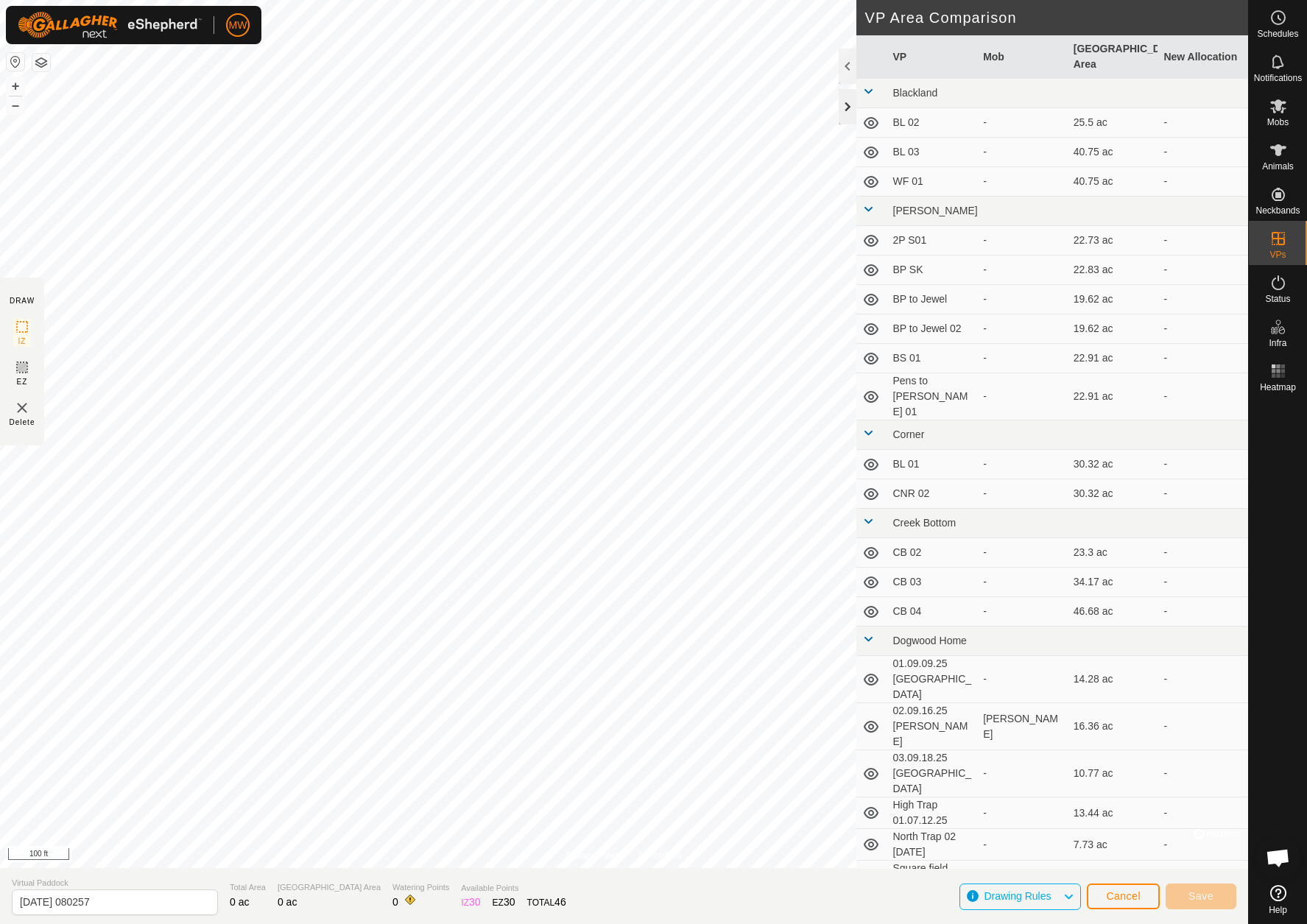
click at [850, 105] on div at bounding box center [848, 107] width 18 height 35
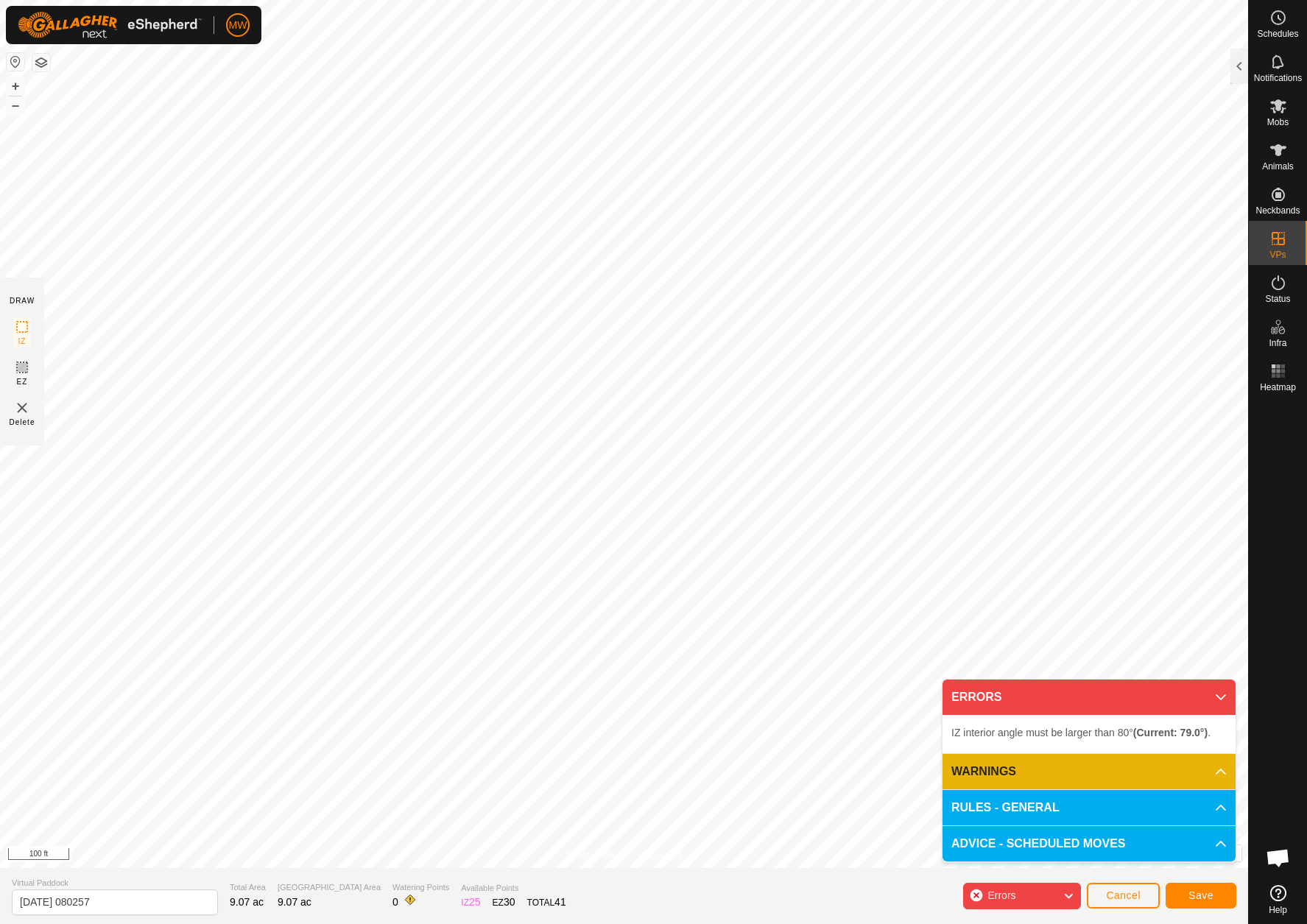
click at [1225, 698] on p-accordion-header "ERRORS" at bounding box center [1089, 698] width 293 height 35
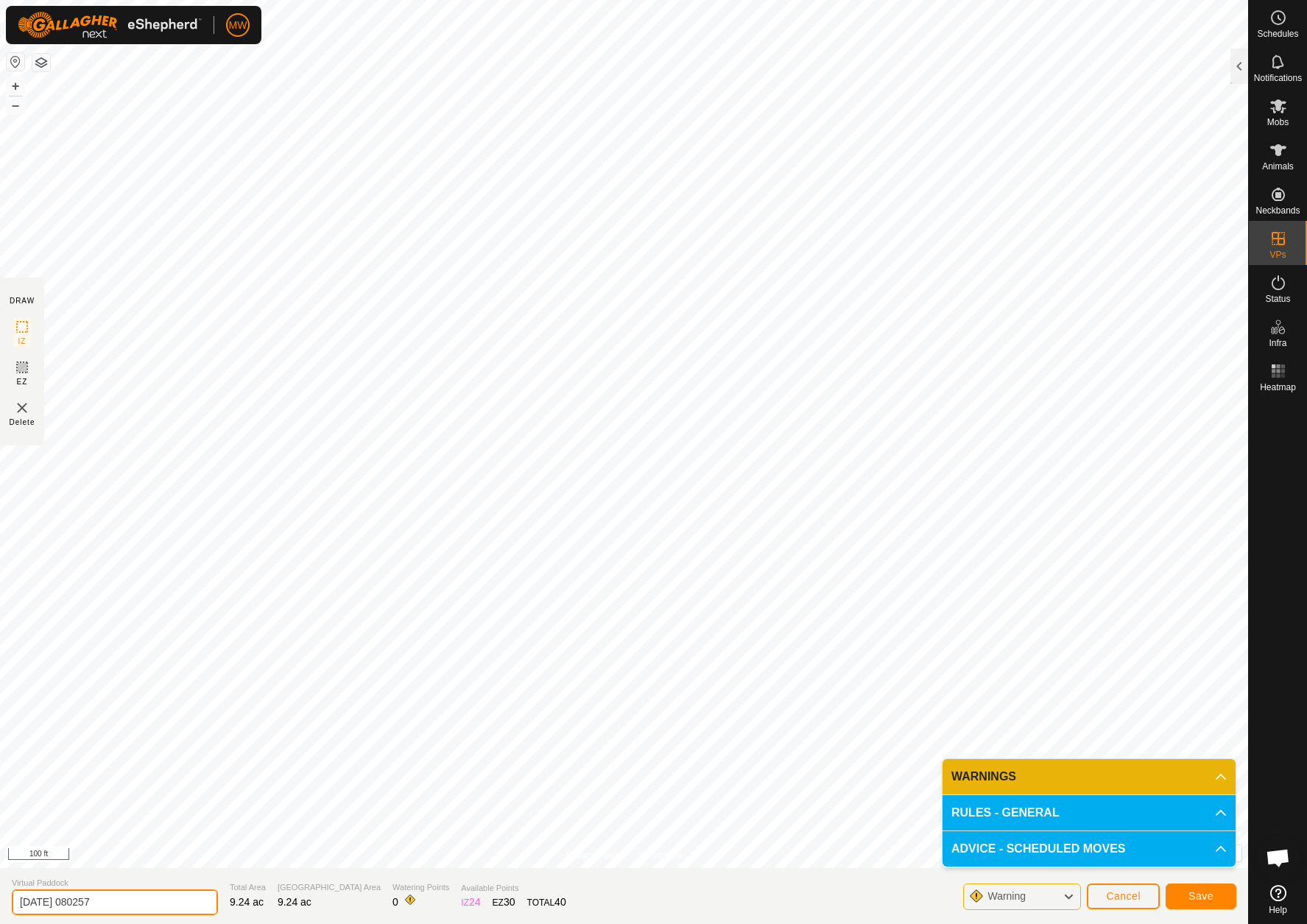
drag, startPoint x: 111, startPoint y: 903, endPoint x: -51, endPoint y: 883, distance: 163.2
click at [0, 883] on html "MW Schedules Notifications Mobs Animals Neckbands VPs Status Infra Heatmap Help…" at bounding box center [654, 462] width 1307 height 924
click at [92, 902] on input "Zacs Fron 02.0929.25" at bounding box center [114, 902] width 207 height 26
type input "Zacs Fron 02.09.29.25"
click at [1211, 895] on span "Save" at bounding box center [1201, 896] width 25 height 12
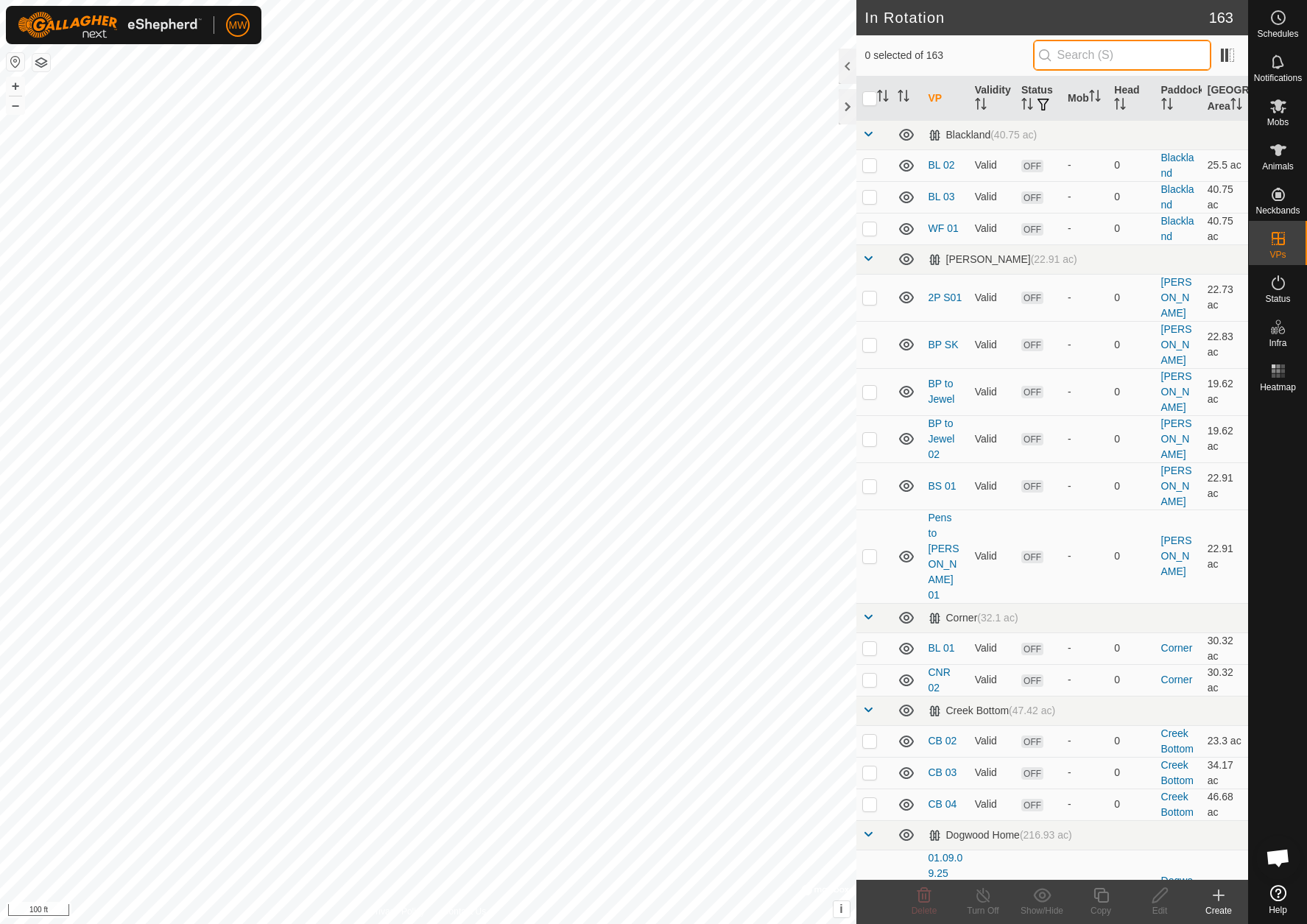
click at [1107, 59] on input "text" at bounding box center [1122, 55] width 178 height 31
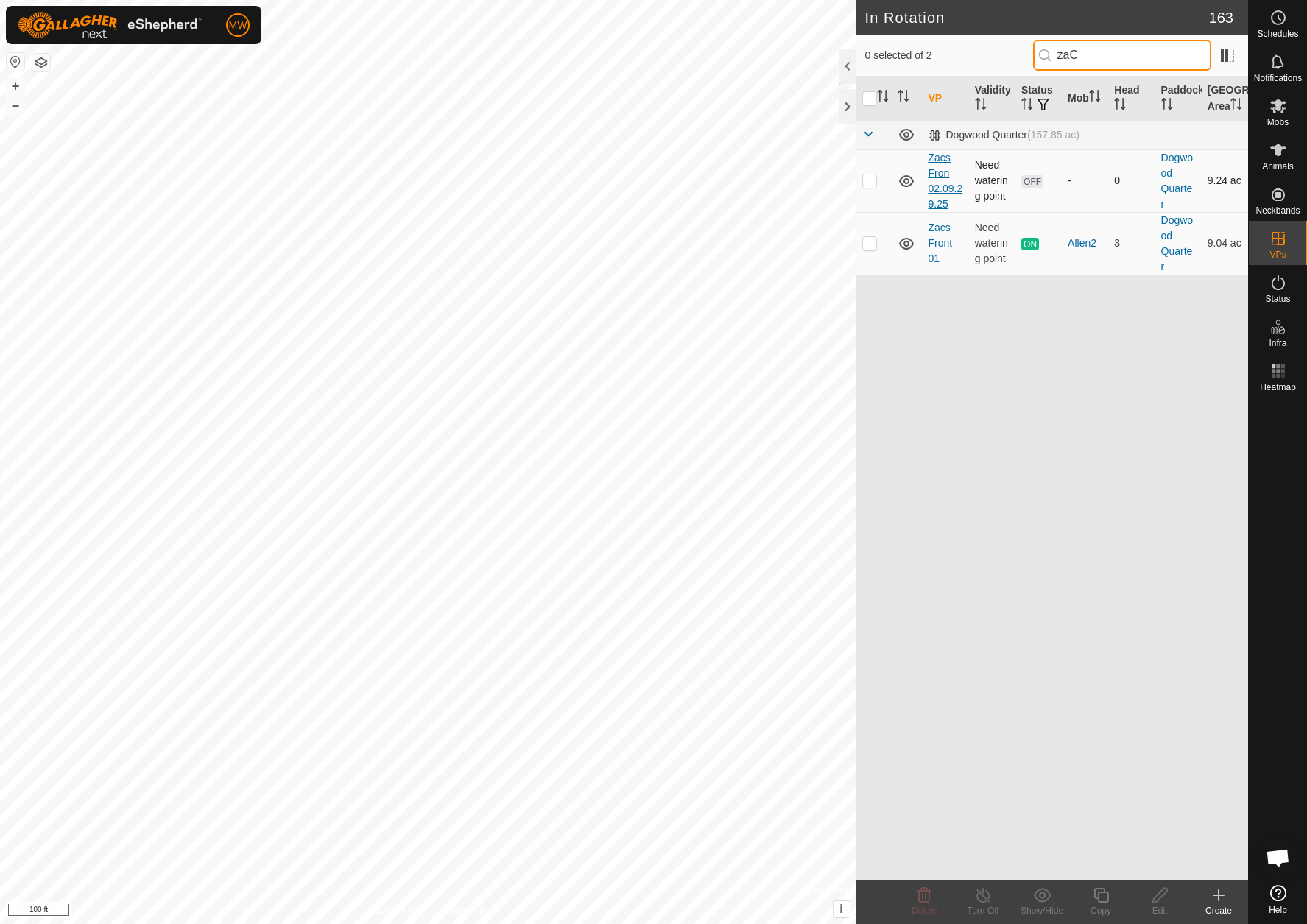
type input "zaC"
click at [937, 184] on link "Zacs Fron 02.09.29.25" at bounding box center [945, 181] width 35 height 59
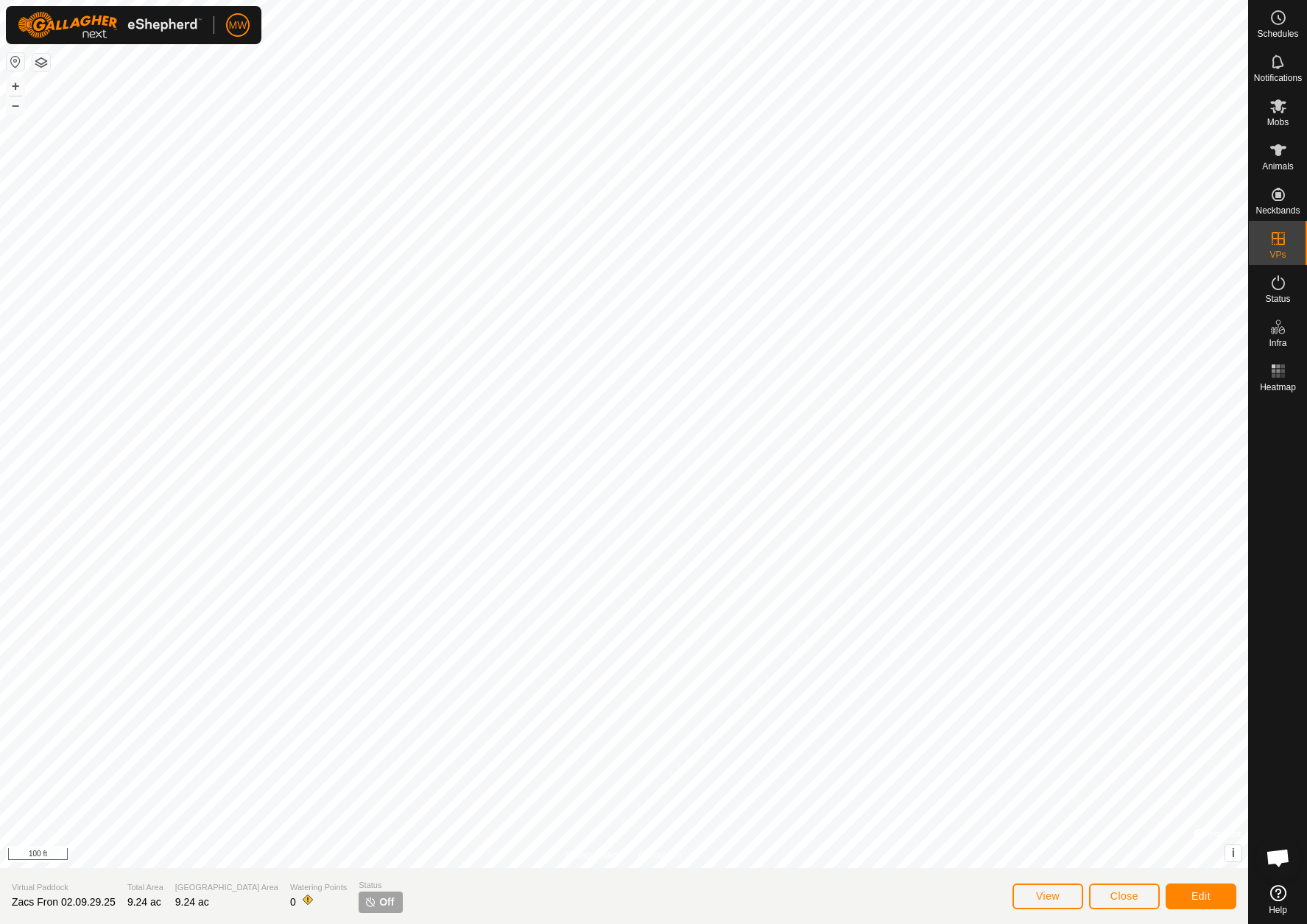
click at [1194, 899] on span "Edit" at bounding box center [1201, 896] width 20 height 12
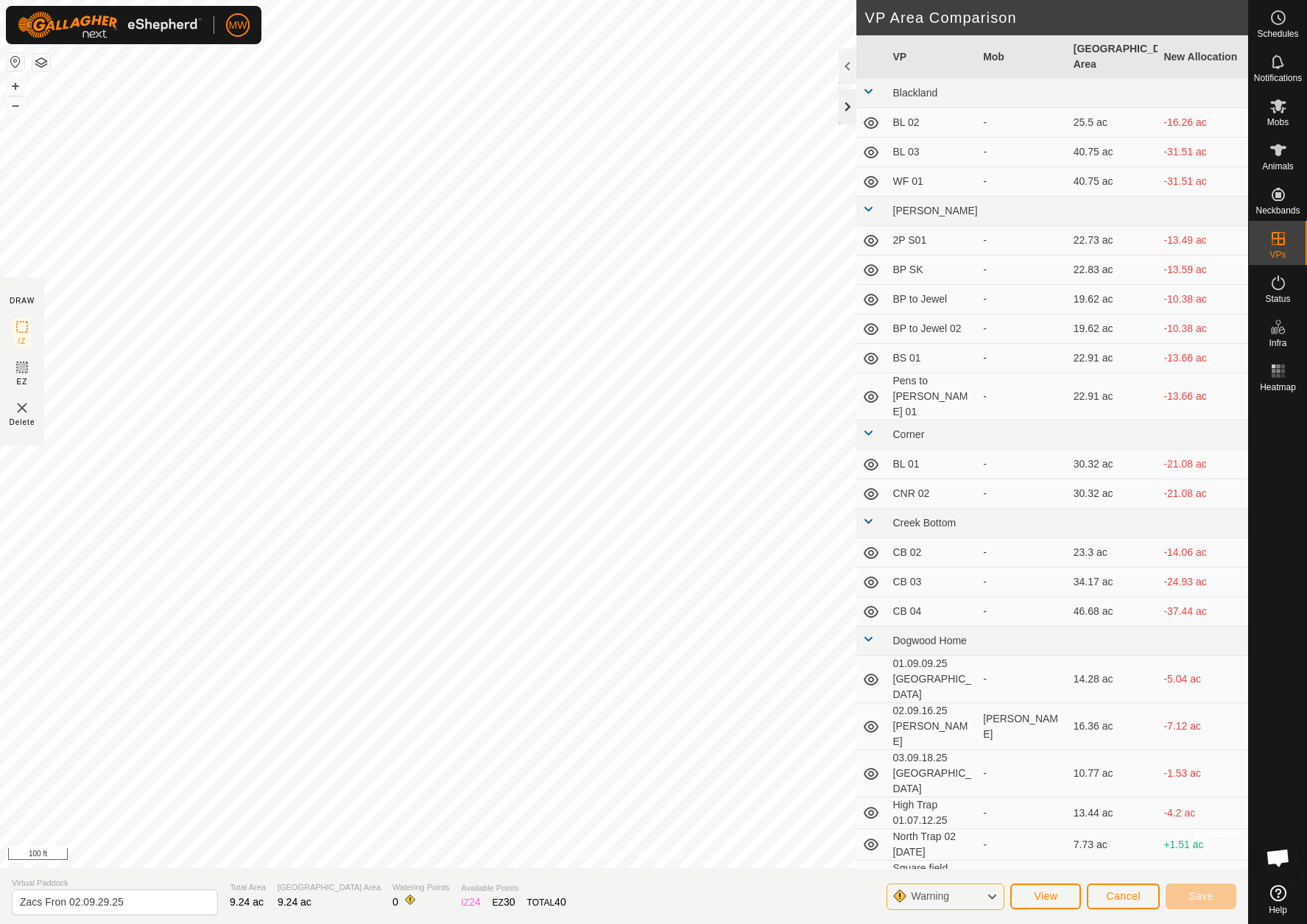
click at [851, 111] on div at bounding box center [848, 107] width 18 height 35
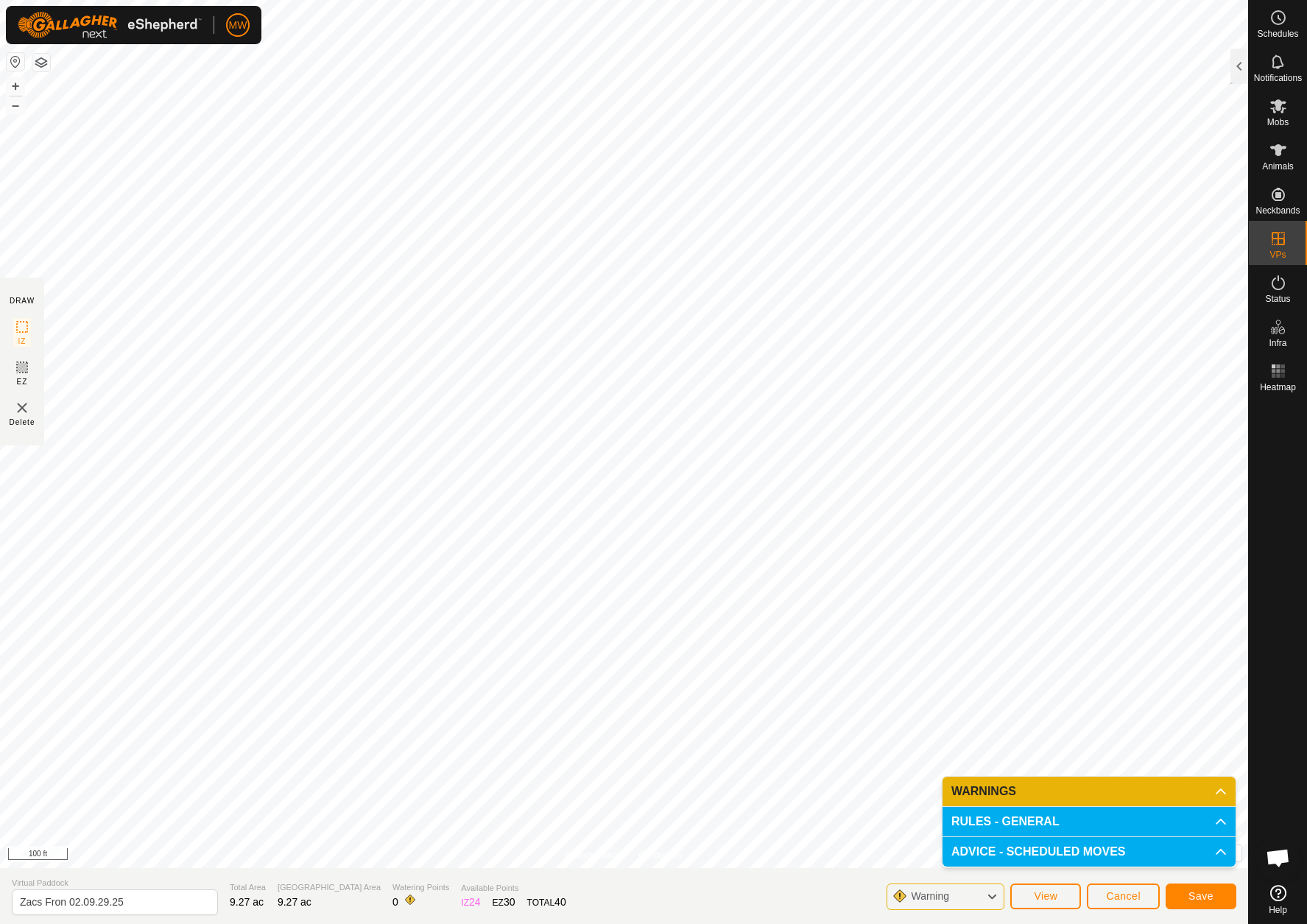
click at [1205, 893] on button "Save" at bounding box center [1201, 897] width 71 height 26
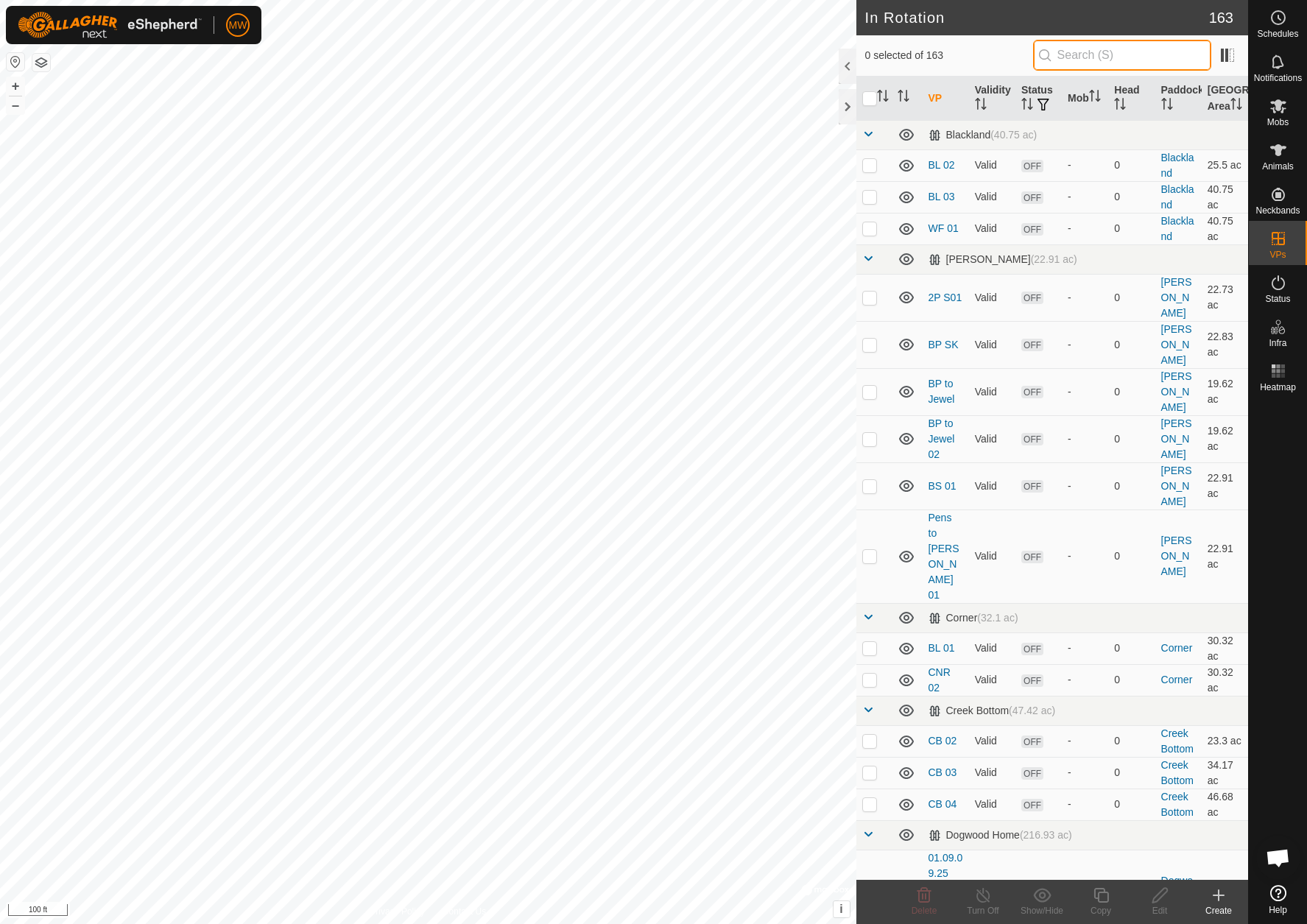
click at [1092, 64] on input "text" at bounding box center [1122, 55] width 178 height 31
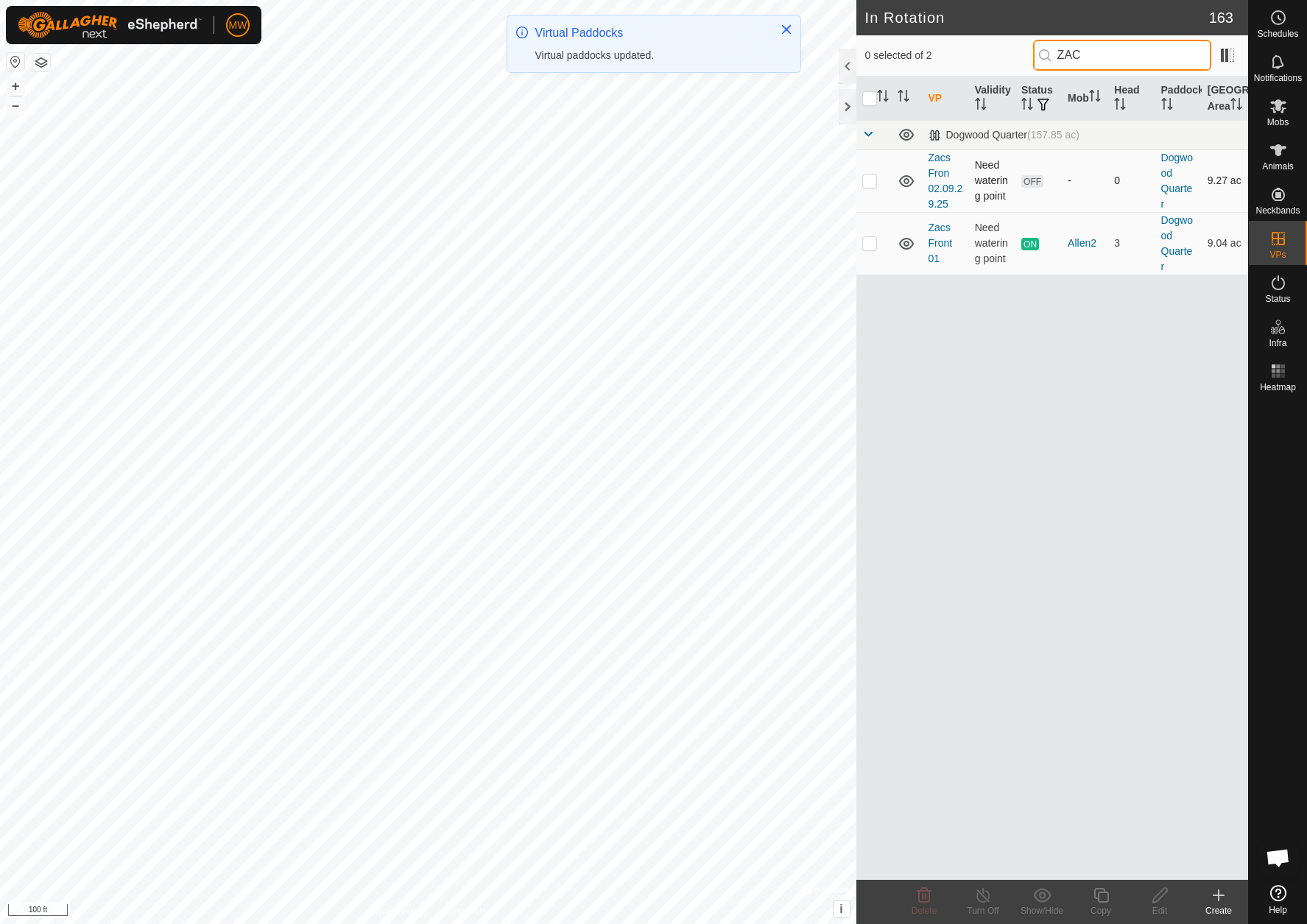
type input "ZAC"
click at [865, 186] on p-checkbox at bounding box center [870, 180] width 15 height 12
checkbox input "true"
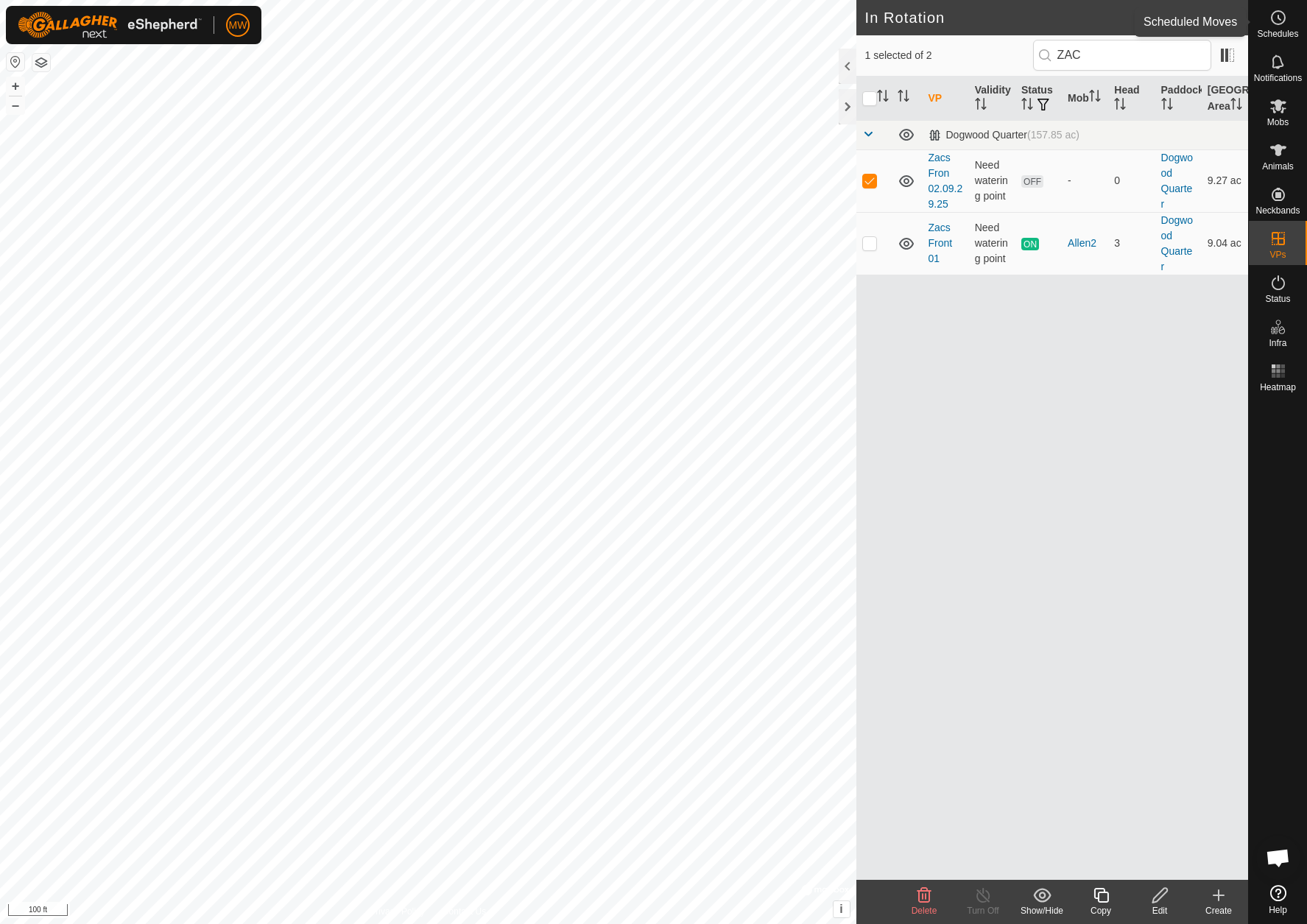
click at [1280, 18] on icon at bounding box center [1279, 18] width 18 height 18
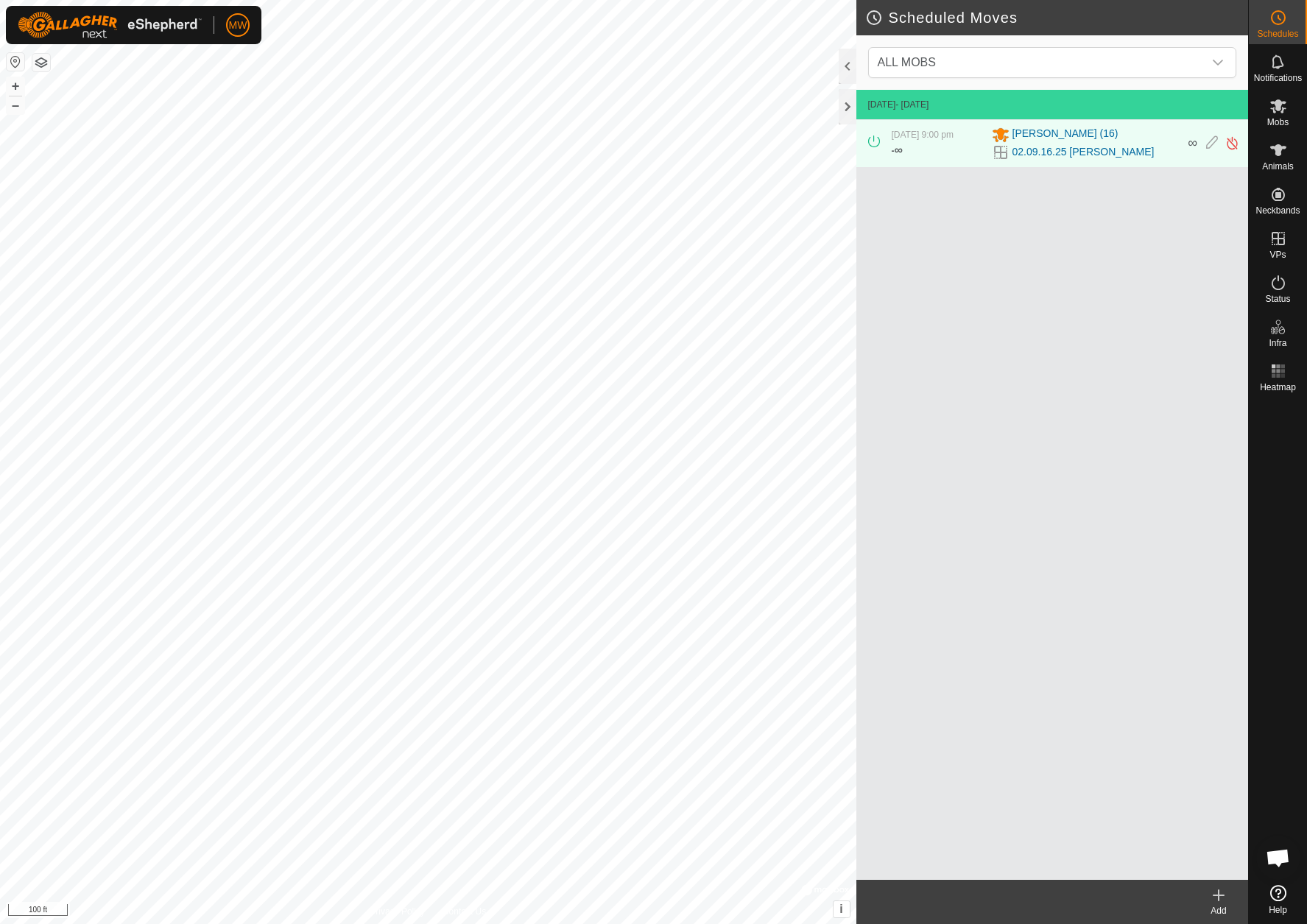
click at [902, 156] on span "∞" at bounding box center [898, 150] width 8 height 12
click at [1273, 120] on span "Mobs" at bounding box center [1279, 122] width 21 height 9
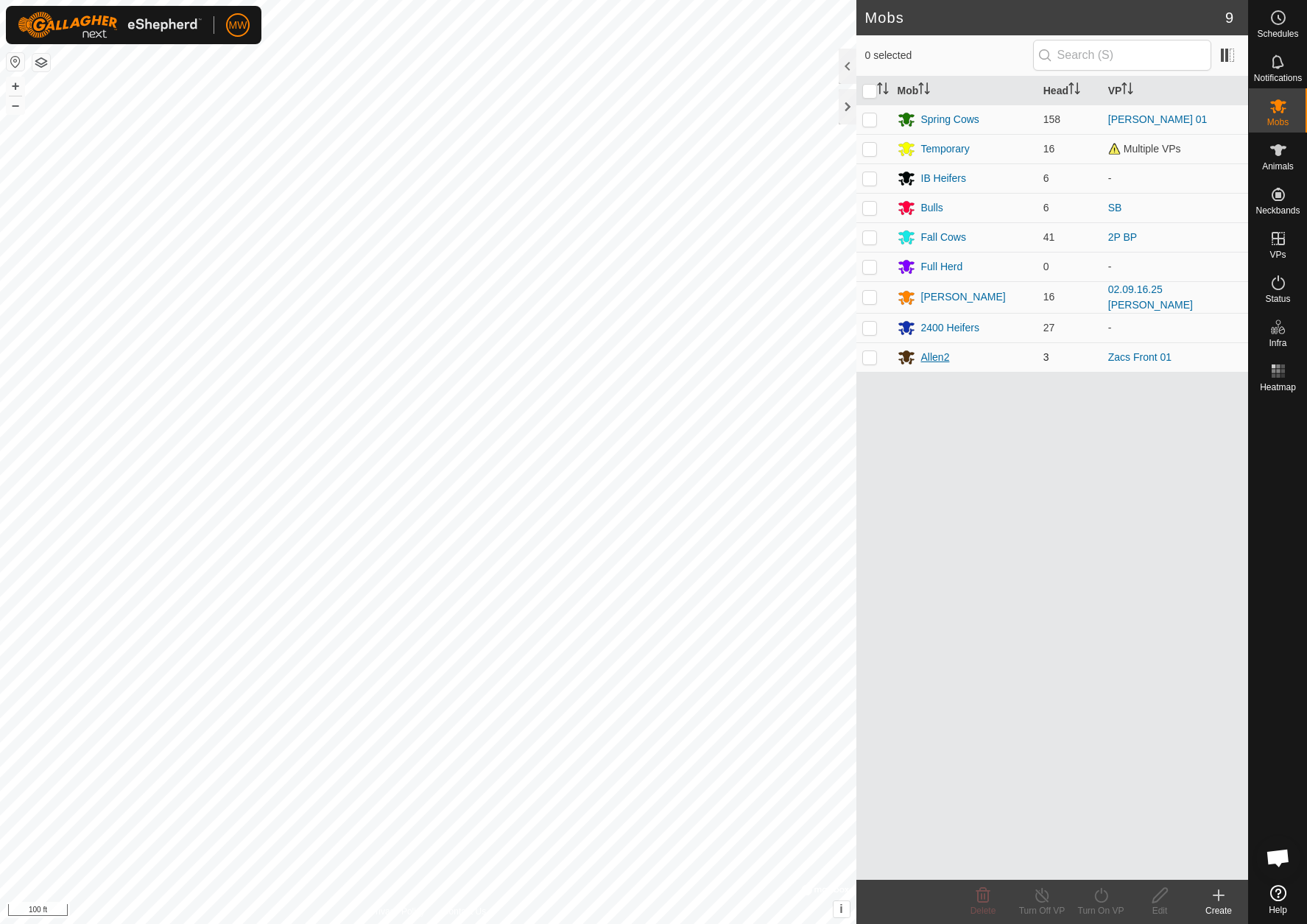
click at [930, 356] on div "Allen2" at bounding box center [935, 357] width 28 height 15
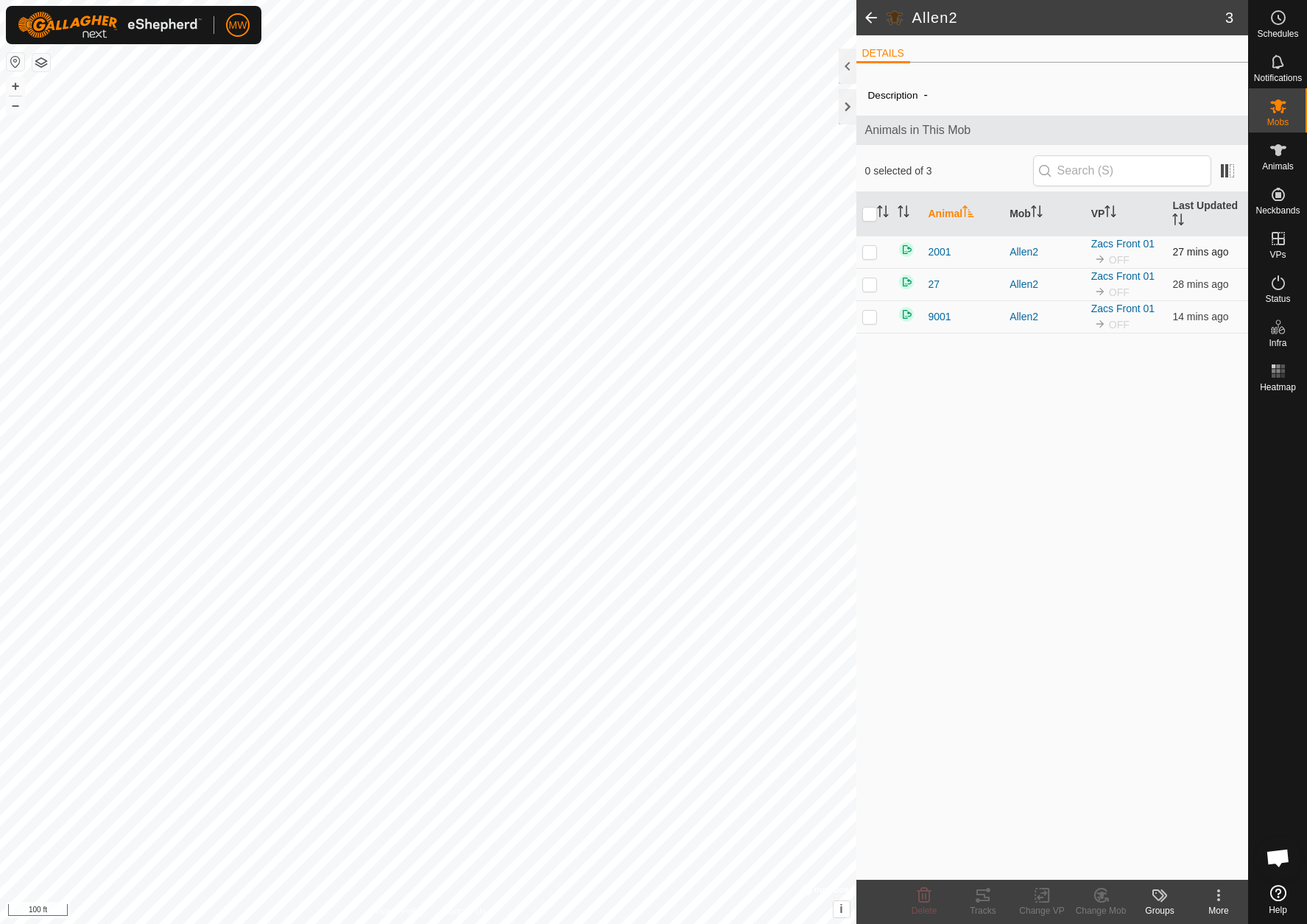
click at [872, 254] on p-checkbox at bounding box center [870, 251] width 15 height 12
checkbox input "true"
click at [867, 210] on input "checkbox" at bounding box center [870, 214] width 15 height 15
checkbox input "true"
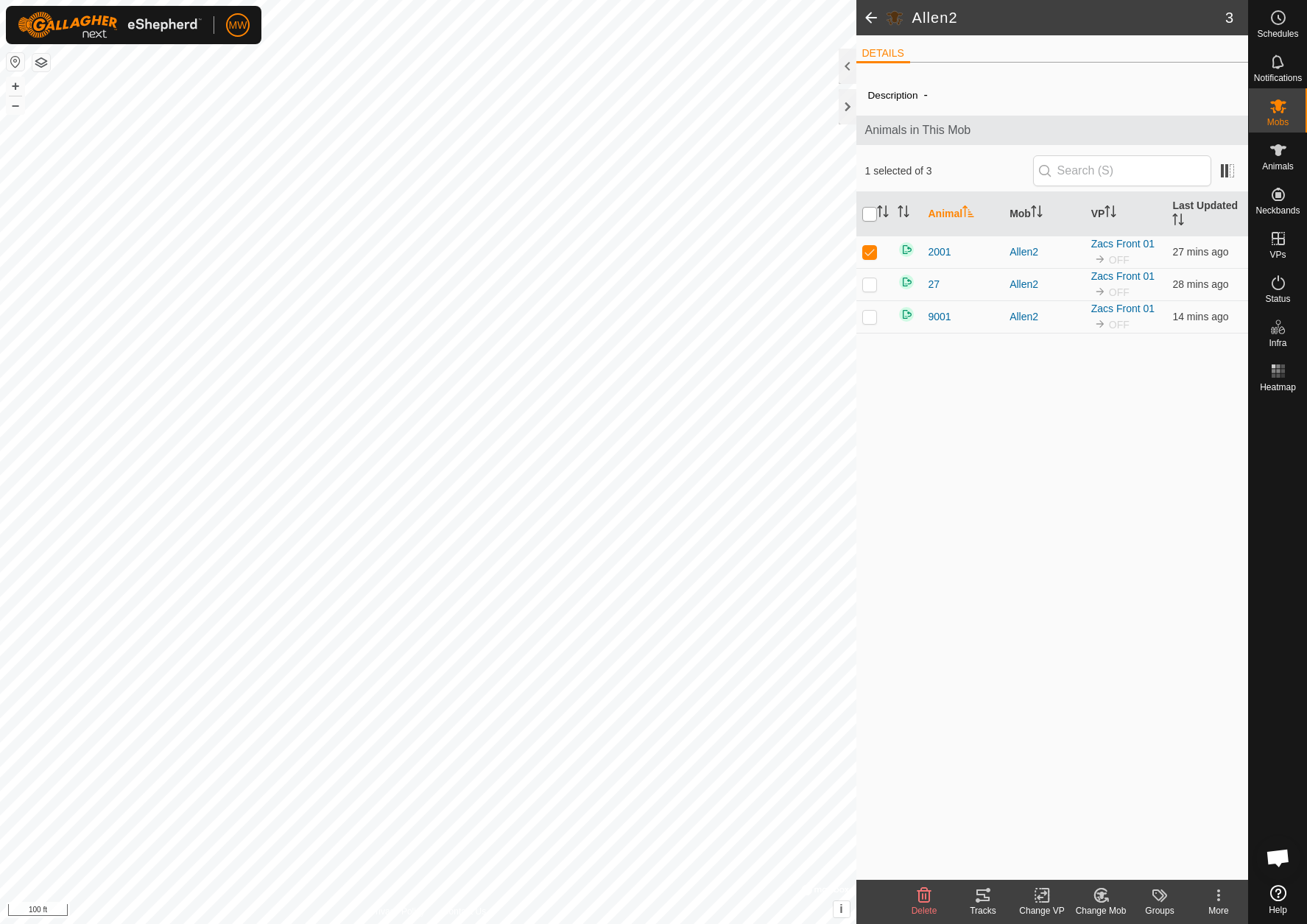
checkbox input "true"
click at [1044, 894] on icon at bounding box center [1043, 896] width 11 height 10
click at [1044, 838] on link "Choose VP..." at bounding box center [1086, 832] width 145 height 29
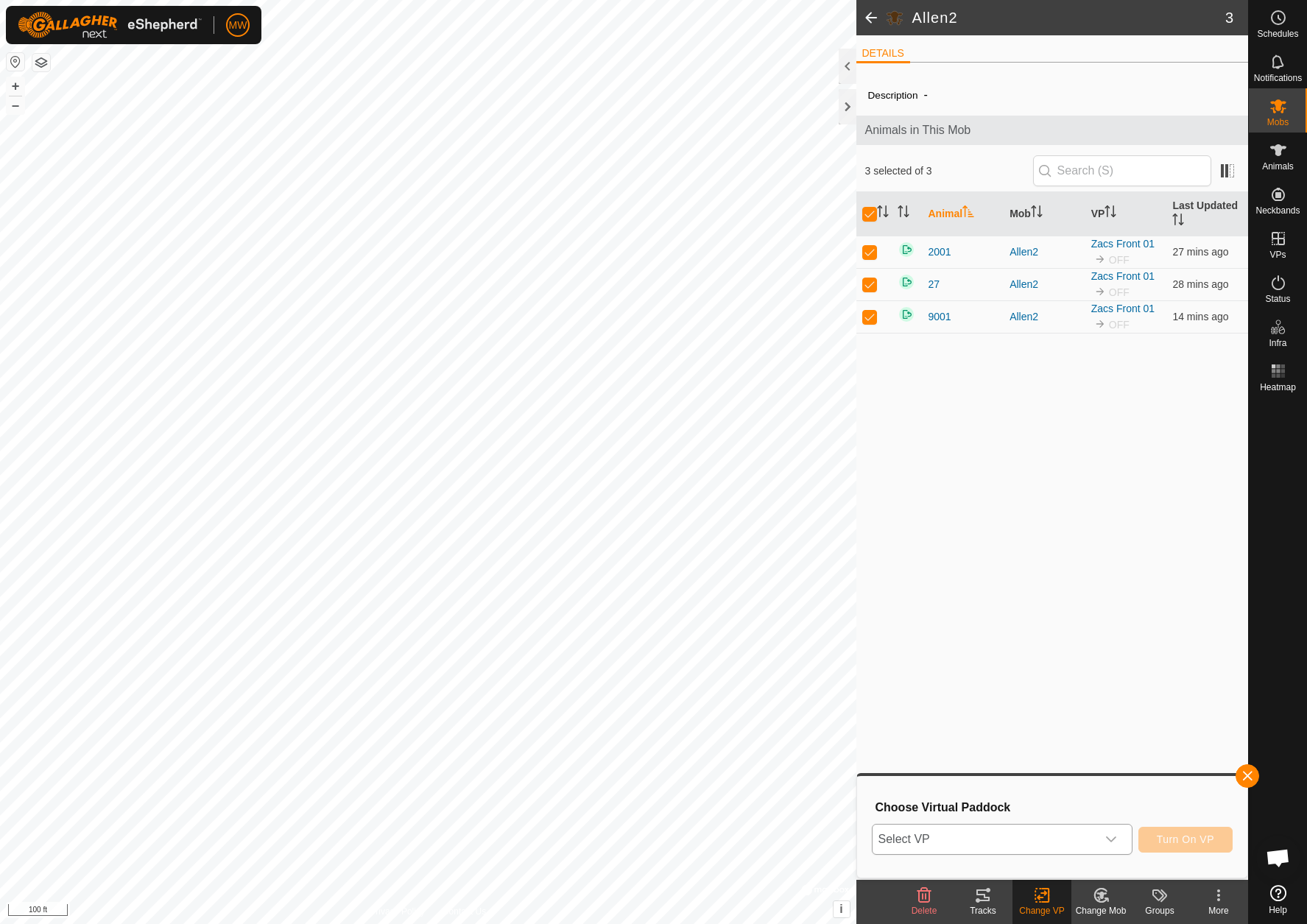
click at [1113, 850] on div "dropdown trigger" at bounding box center [1111, 839] width 29 height 29
type input "ZAC"
click at [979, 783] on li "Zacs Fron 02.09.29.25 9.27 ac" at bounding box center [1003, 779] width 259 height 29
click at [1190, 845] on span "Turn On VP" at bounding box center [1186, 839] width 58 height 12
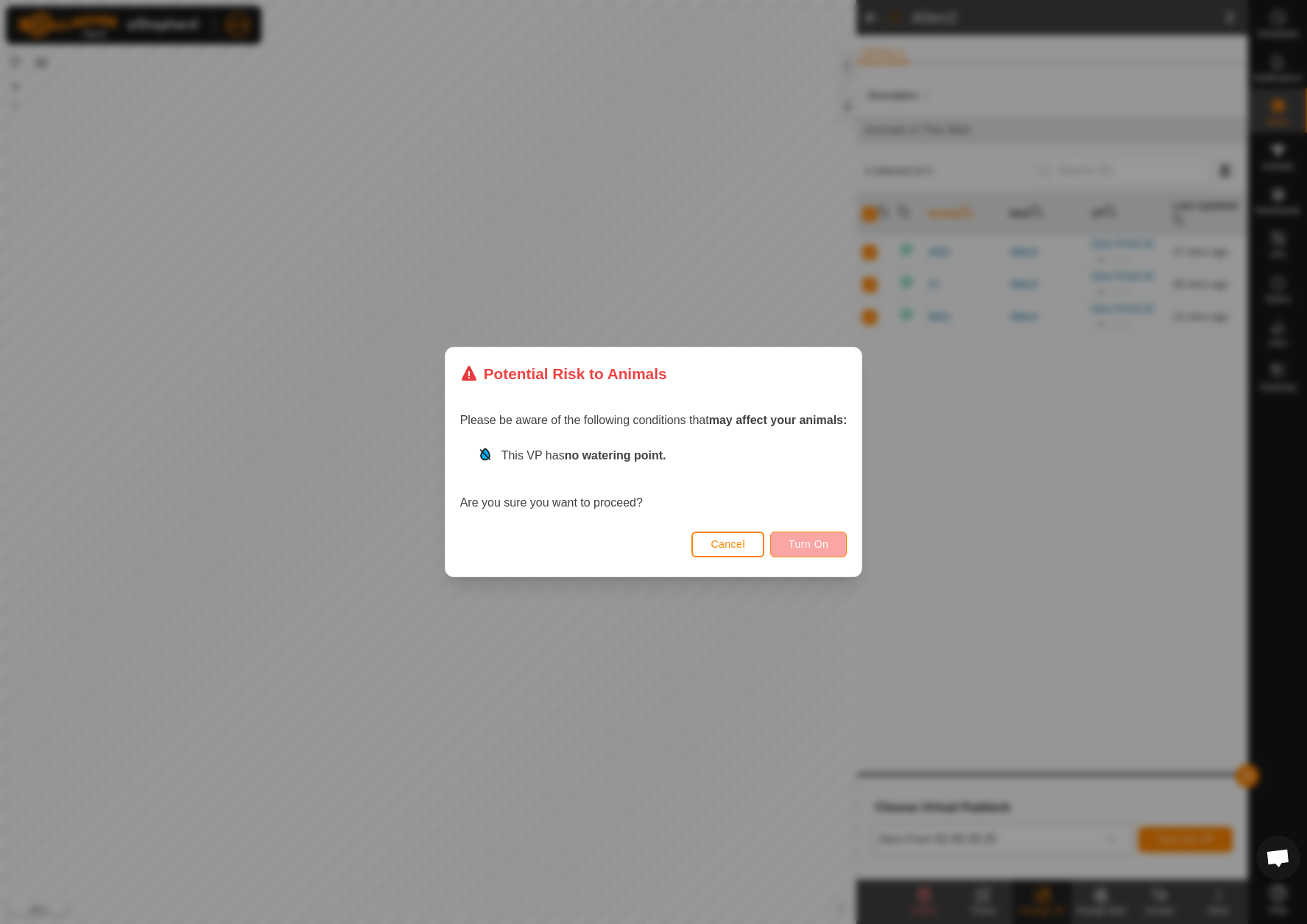
click at [802, 544] on span "Turn On" at bounding box center [809, 544] width 40 height 12
